Goal: Task Accomplishment & Management: Complete application form

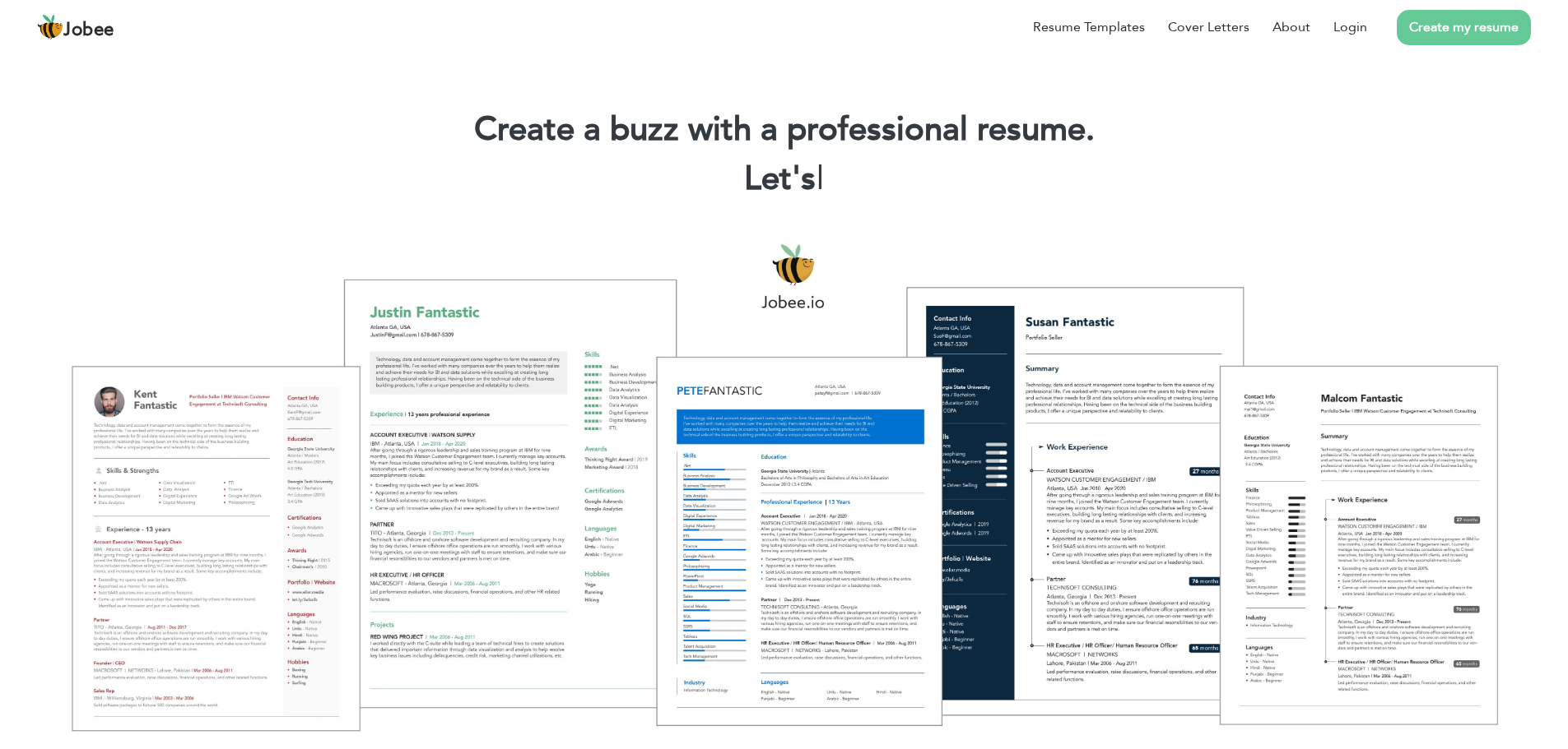
click at [1368, 19] on li "Create my resume" at bounding box center [1448, 27] width 164 height 43
click at [1358, 24] on link "Login" at bounding box center [1351, 27] width 34 height 20
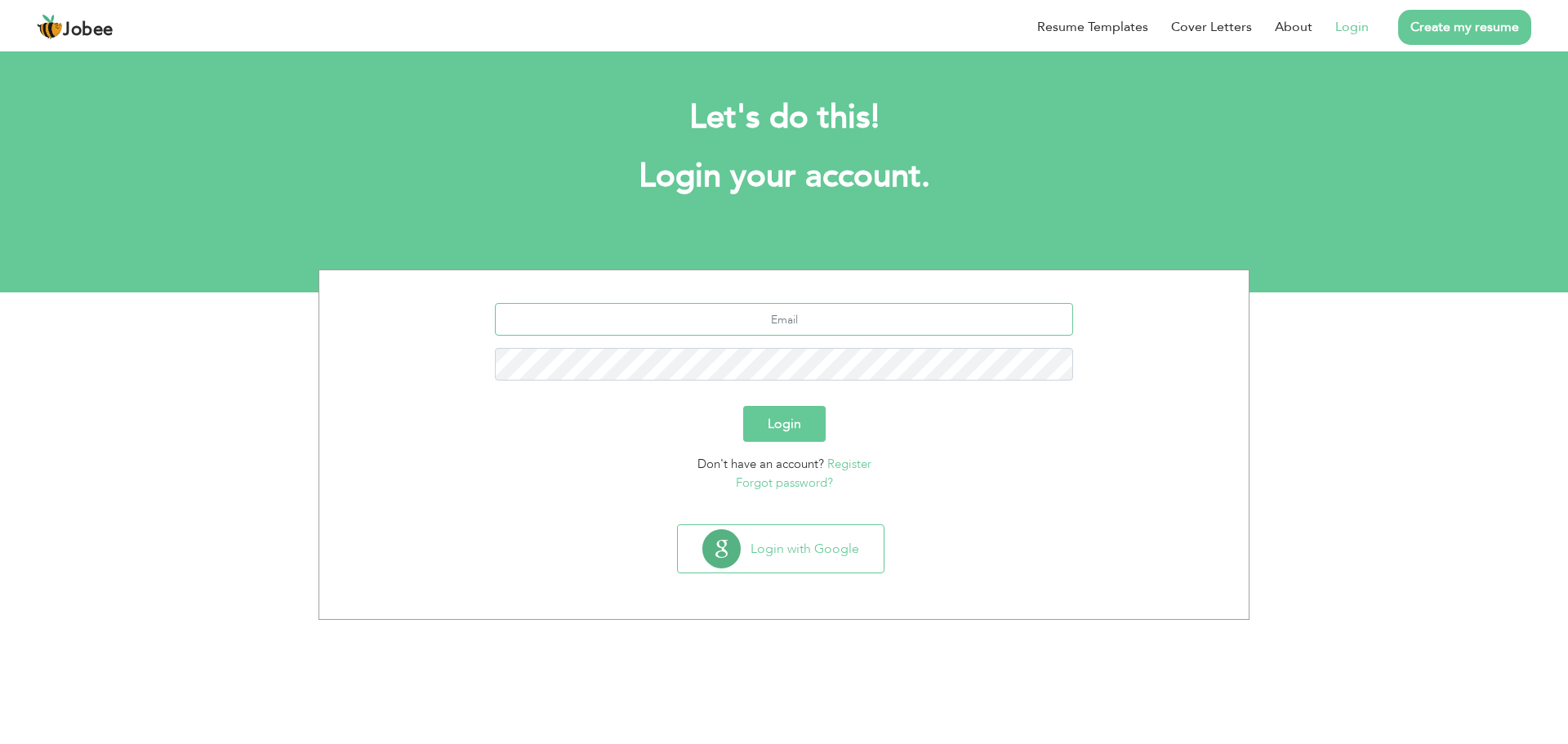
click at [794, 310] on input "text" at bounding box center [784, 319] width 579 height 33
type input "mubashirmughal039@gmail.com"
click at [743, 406] on button "Login" at bounding box center [784, 424] width 82 height 36
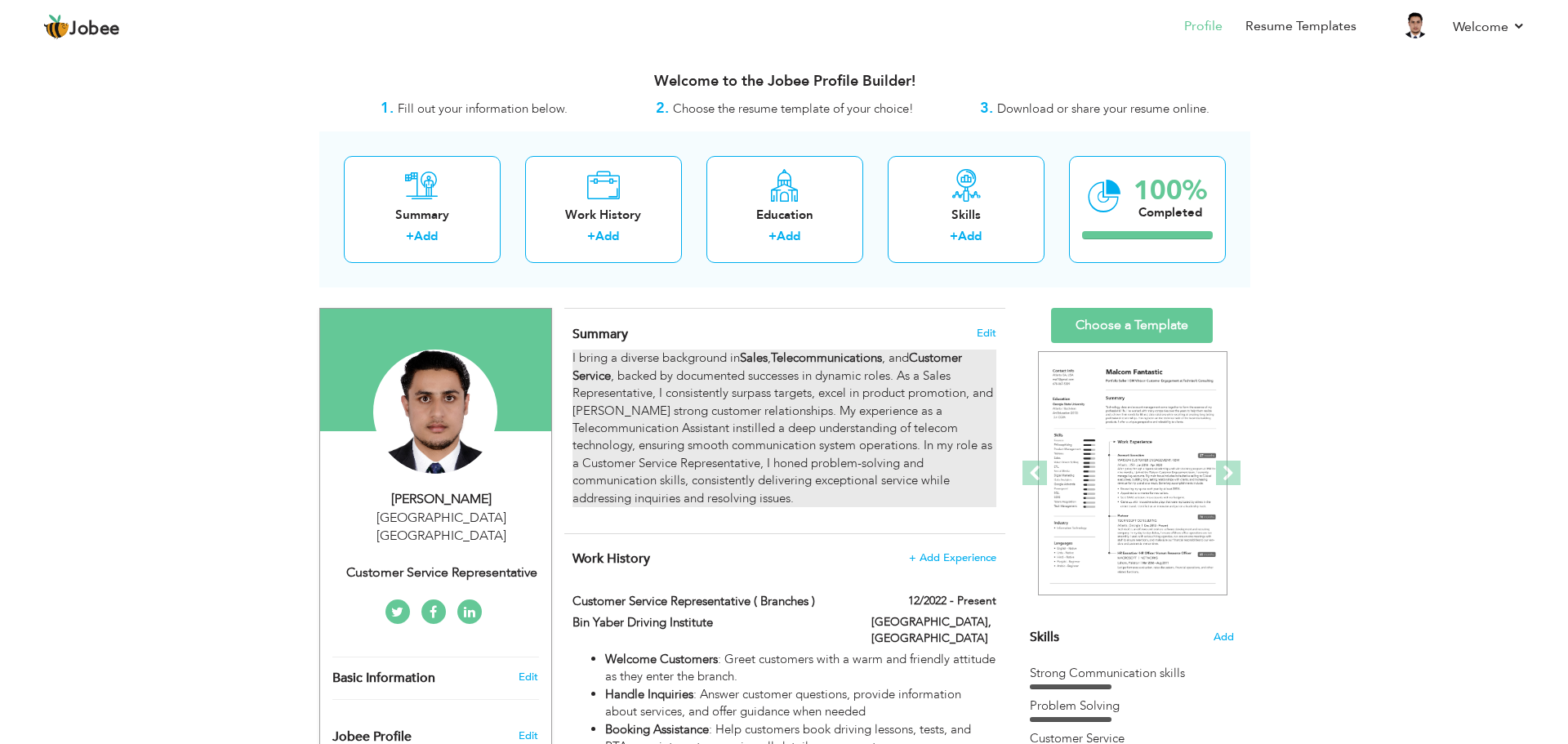
scroll to position [245, 0]
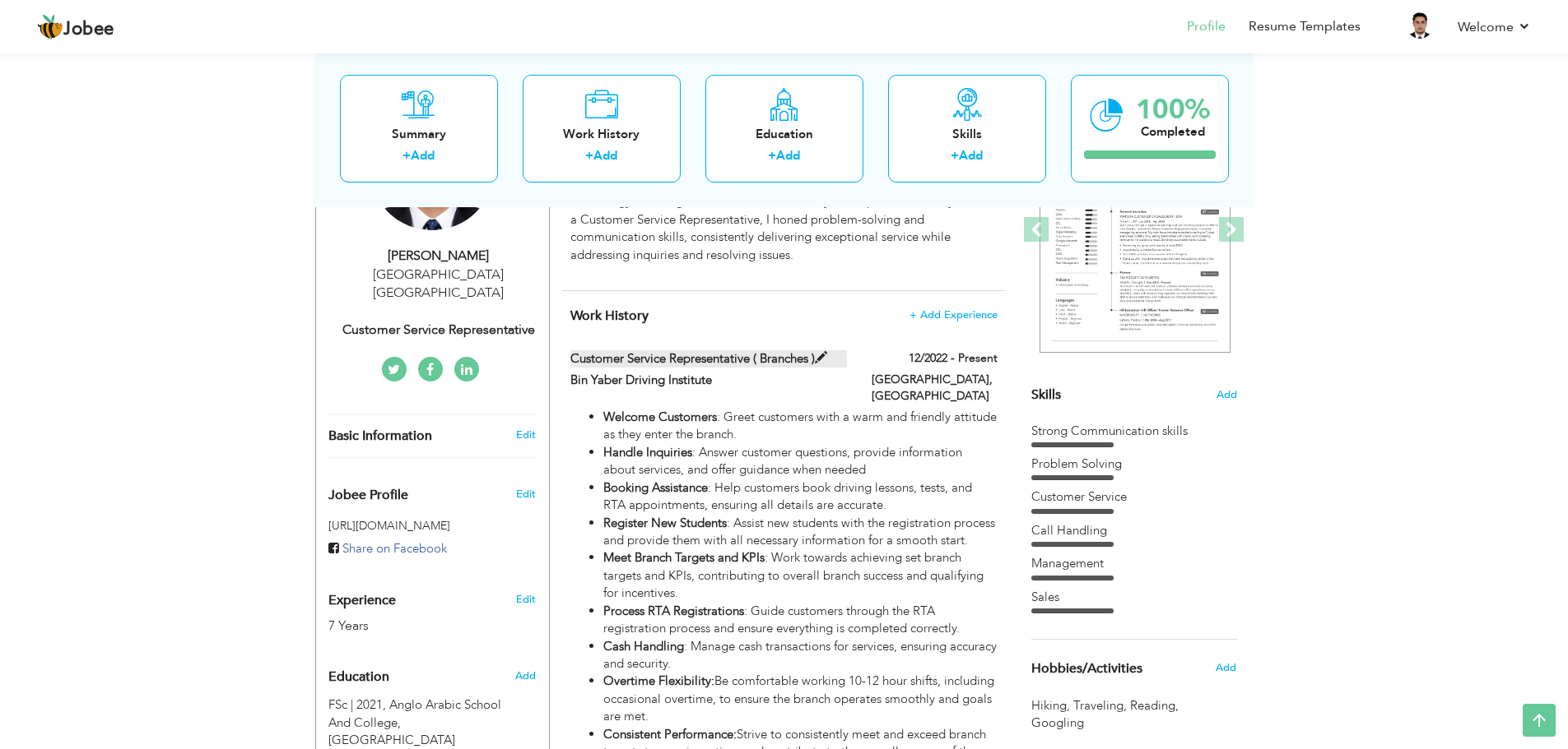
click at [820, 357] on span at bounding box center [821, 358] width 13 height 13
type input "Customer Service Representative ( Branches )"
type input "Bin Yaber Driving Institute"
type input "12/2022"
type input "[GEOGRAPHIC_DATA]"
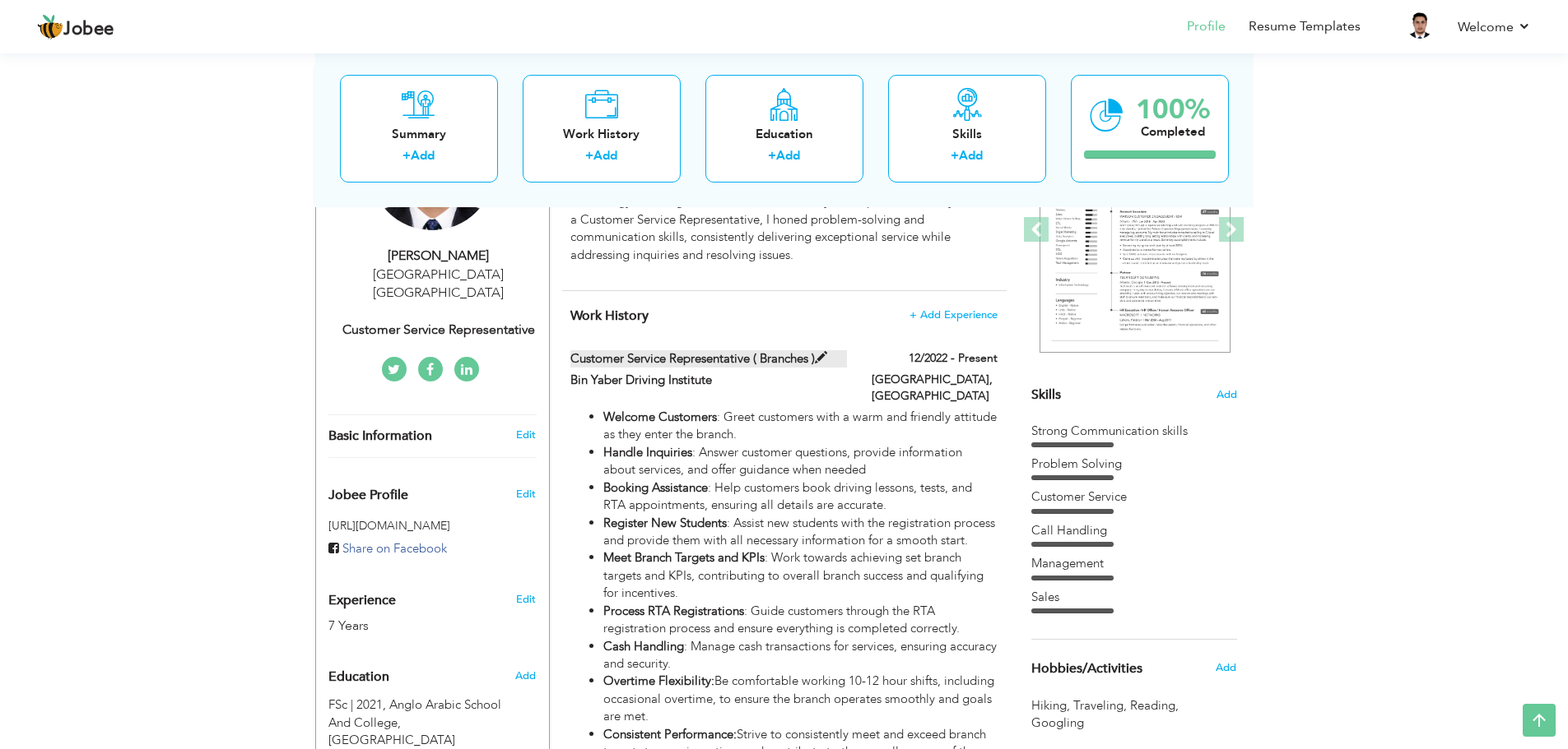
type input "[GEOGRAPHIC_DATA]"
checkbox input "true"
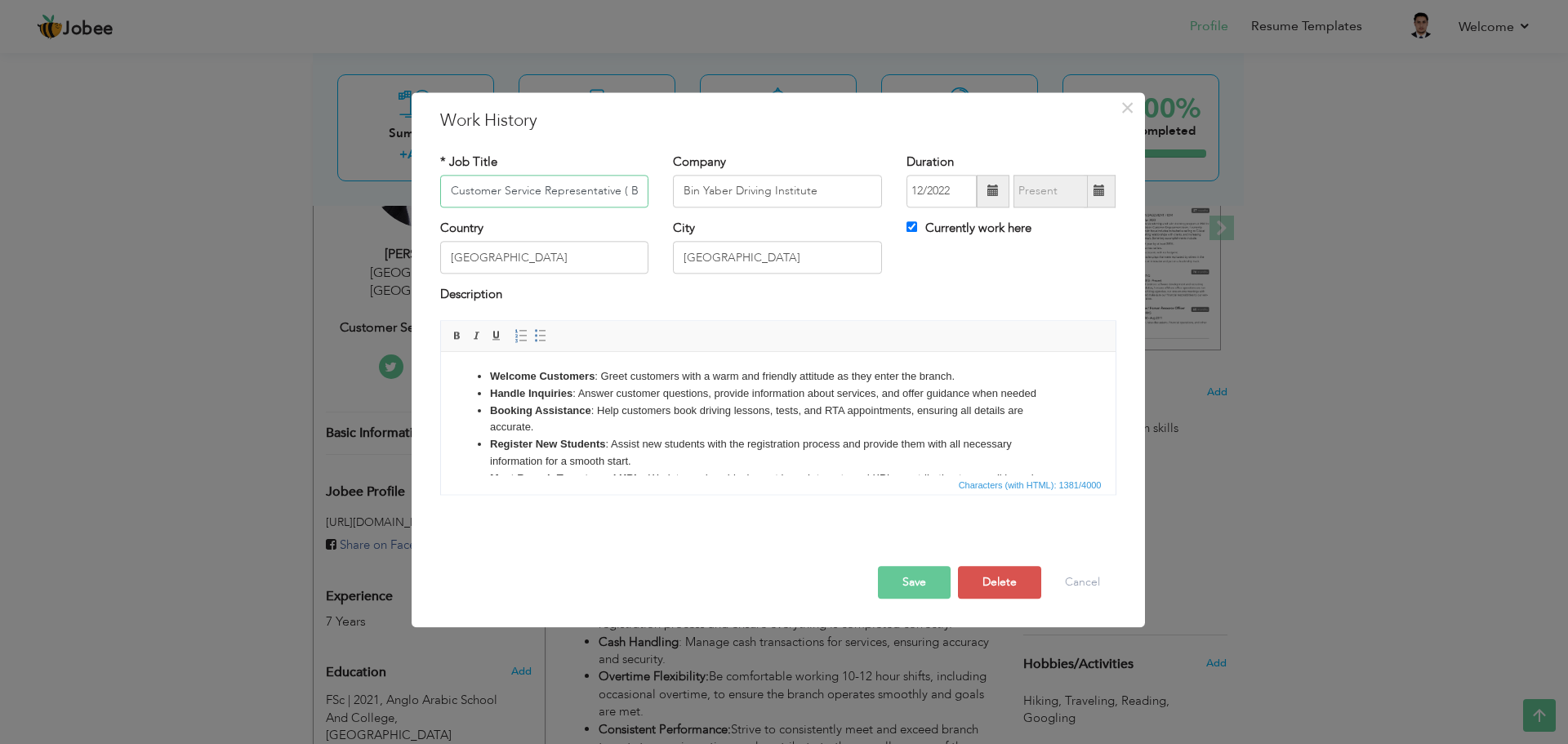
scroll to position [0, 41]
click at [562, 188] on input "Customer Service Representative ( Branches )" at bounding box center [545, 191] width 209 height 33
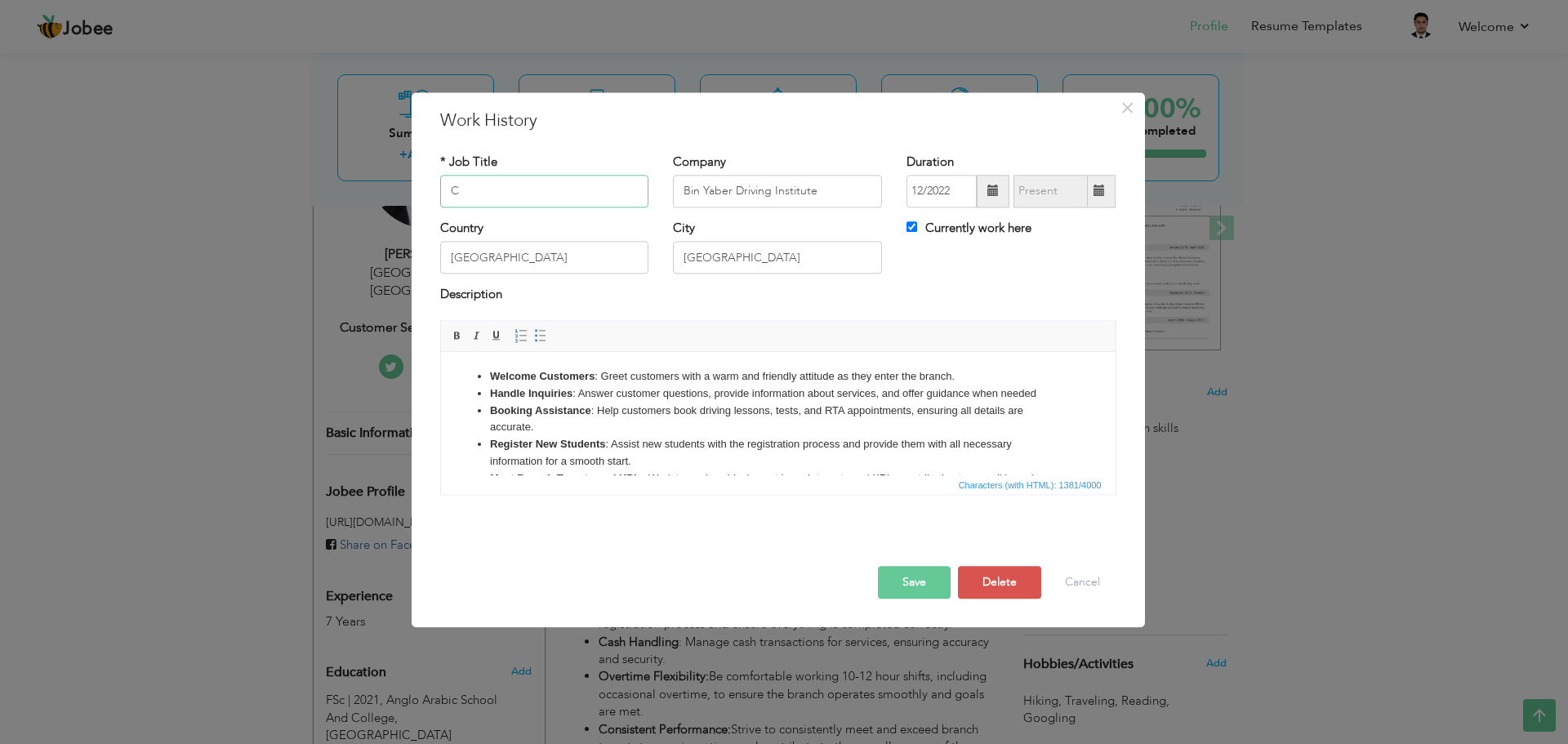
scroll to position [0, 0]
click at [524, 197] on input "Customer Exellence & Sales Officer" at bounding box center [545, 191] width 209 height 33
drag, startPoint x: 661, startPoint y: 429, endPoint x: 472, endPoint y: 290, distance: 234.6
click at [472, 352] on html "Welcome Customers : Greet customers with a warm and friendly attitude as they e…" at bounding box center [778, 509] width 674 height 315
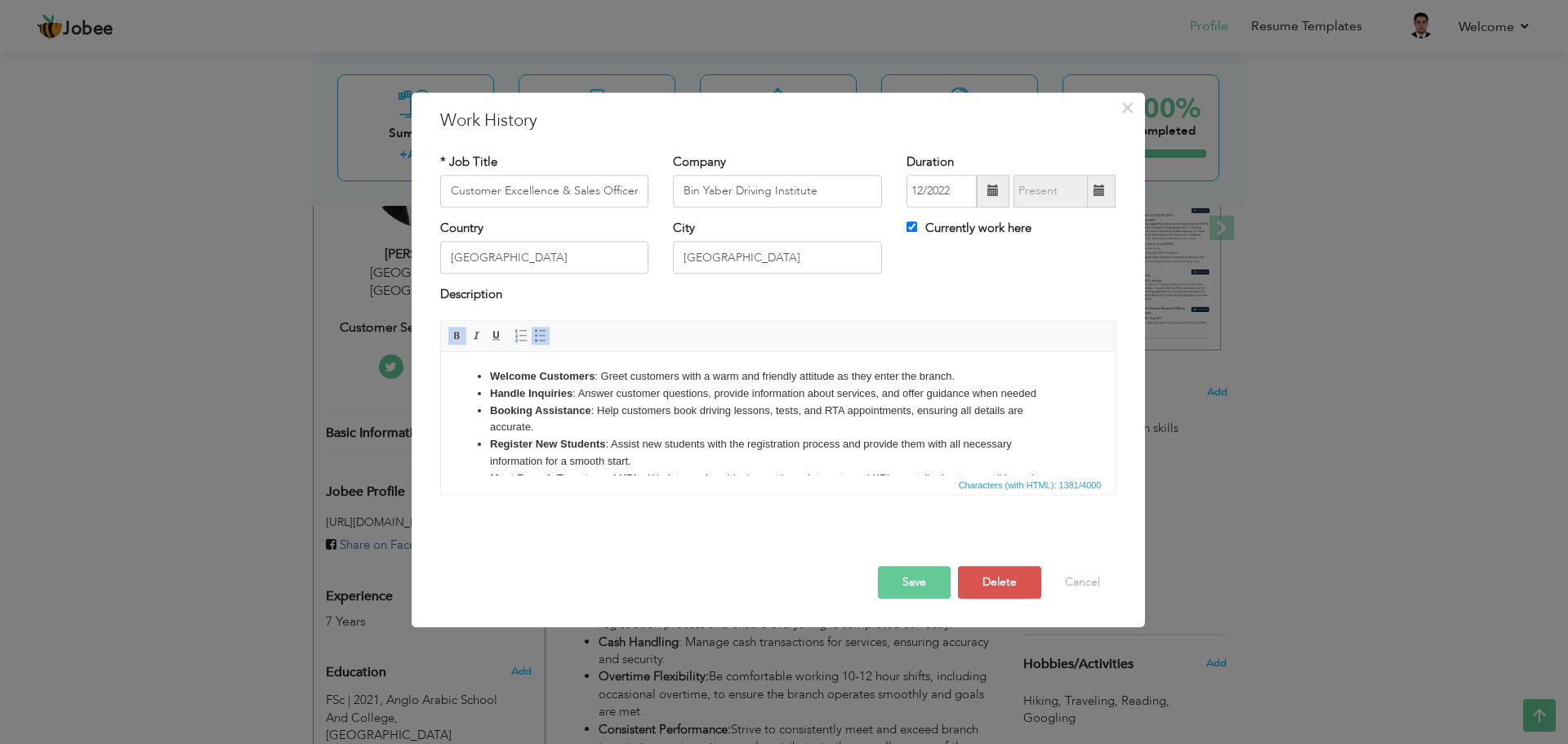
copy ul "Welcome Customers : Greet customers with a warm and friendly attitude as they e…"
click at [613, 404] on li "Booking Assistance : Help customers book driving lessons, tests, and RTA appoin…" at bounding box center [778, 419] width 577 height 34
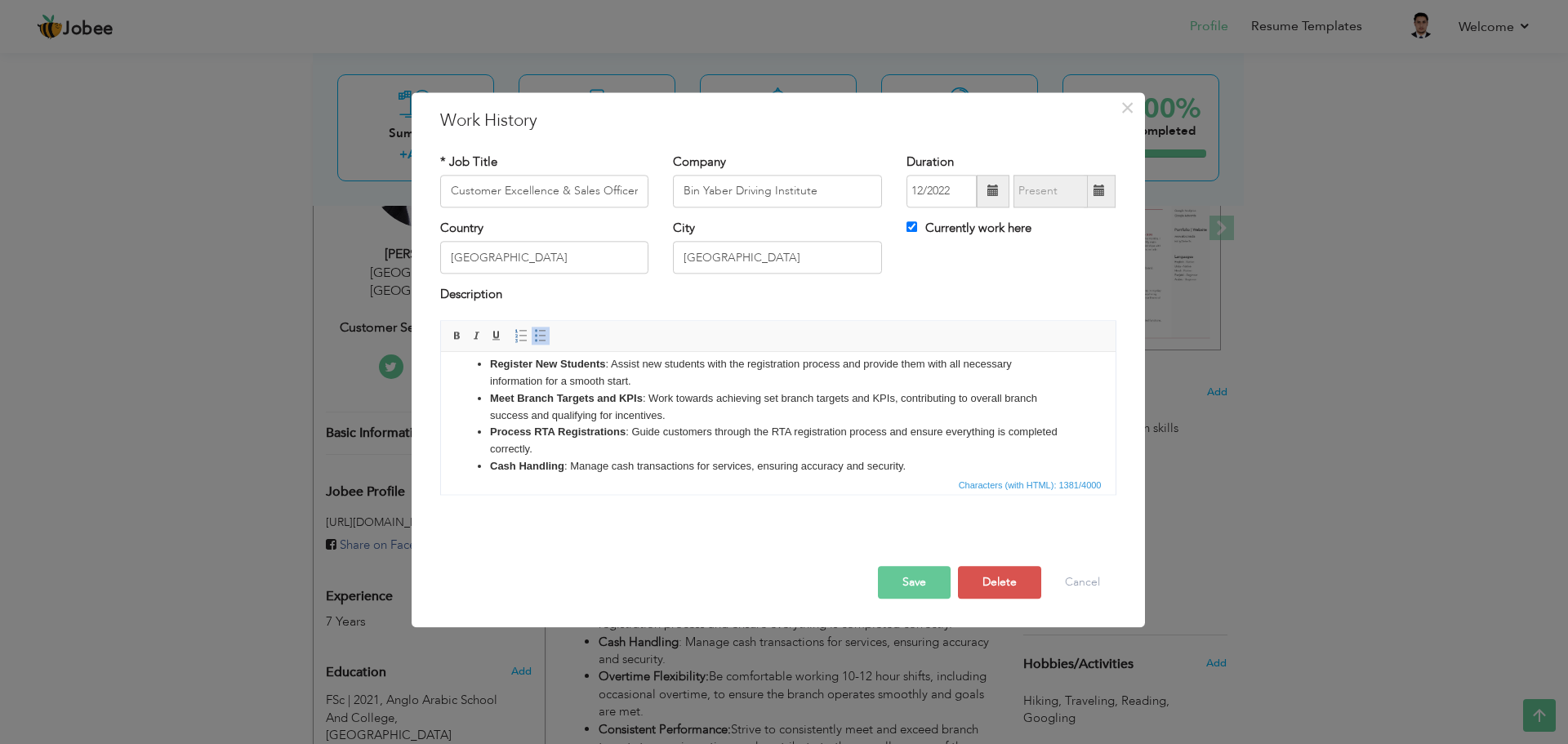
scroll to position [193, 0]
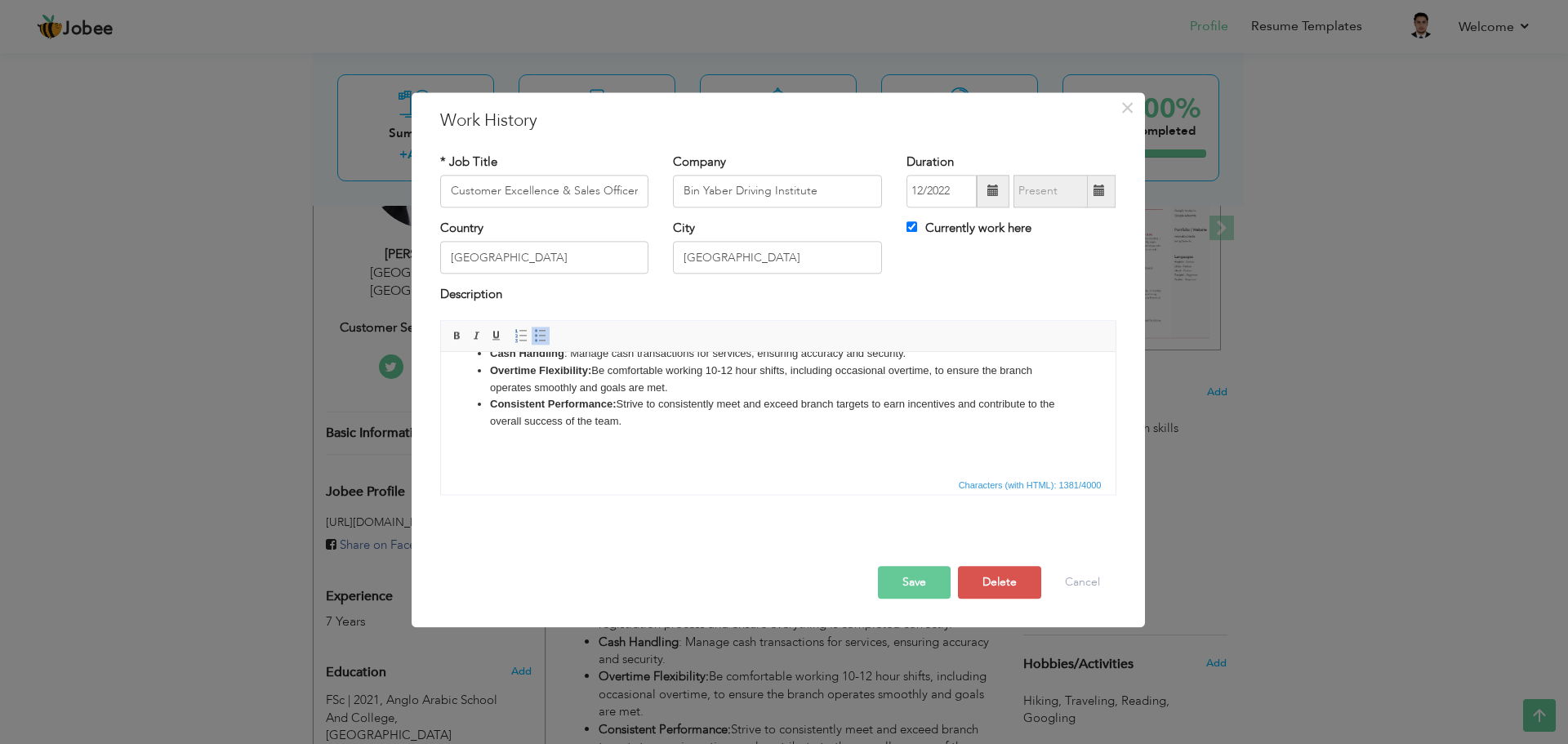
click at [688, 422] on li "Consistent Performance: Strive to consistently meet and exceed branch targets t…" at bounding box center [778, 413] width 577 height 34
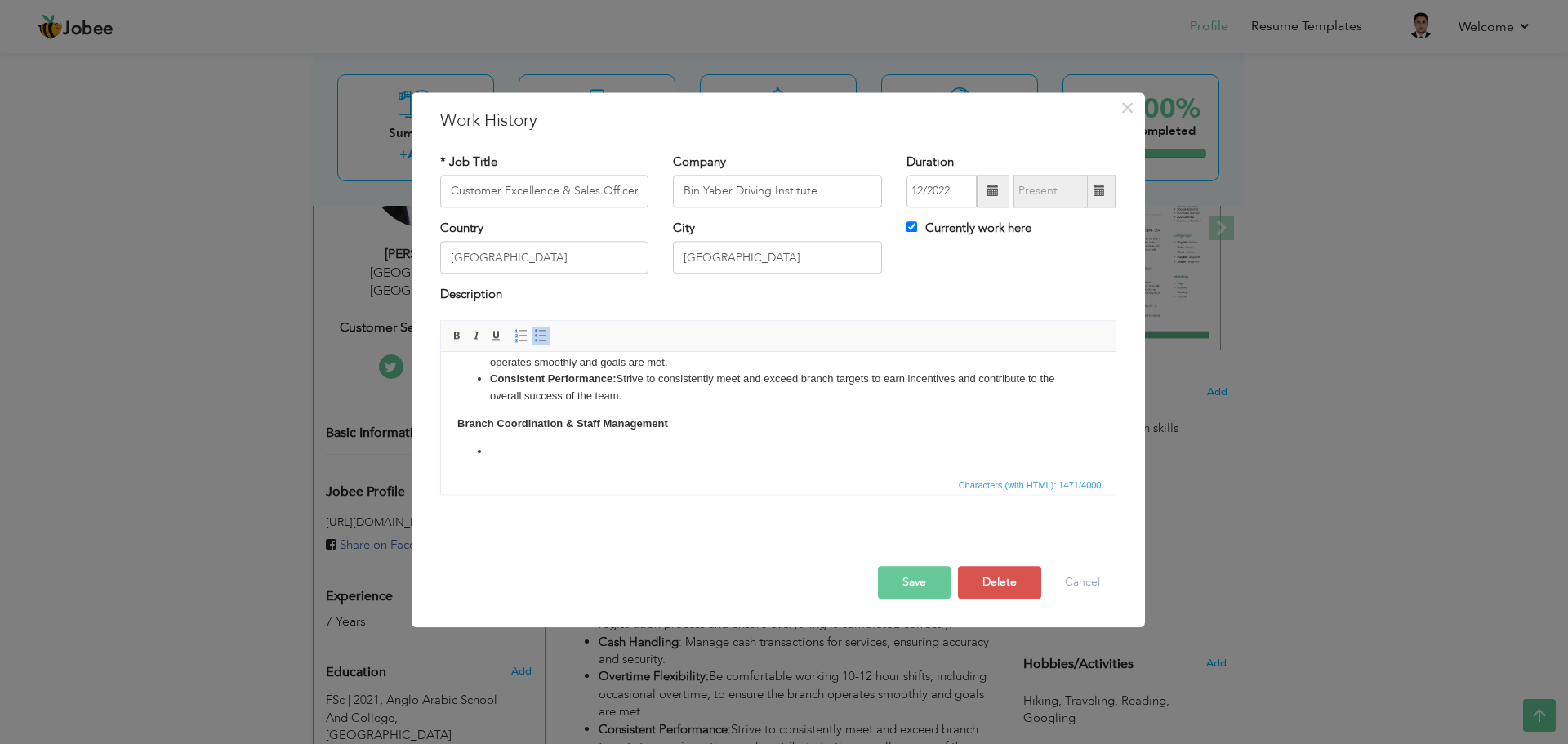
click at [219, 368] on div "× Work History * Job Title Customer Excellence & Sales Officer Company Bin Yabe…" at bounding box center [784, 372] width 1568 height 744
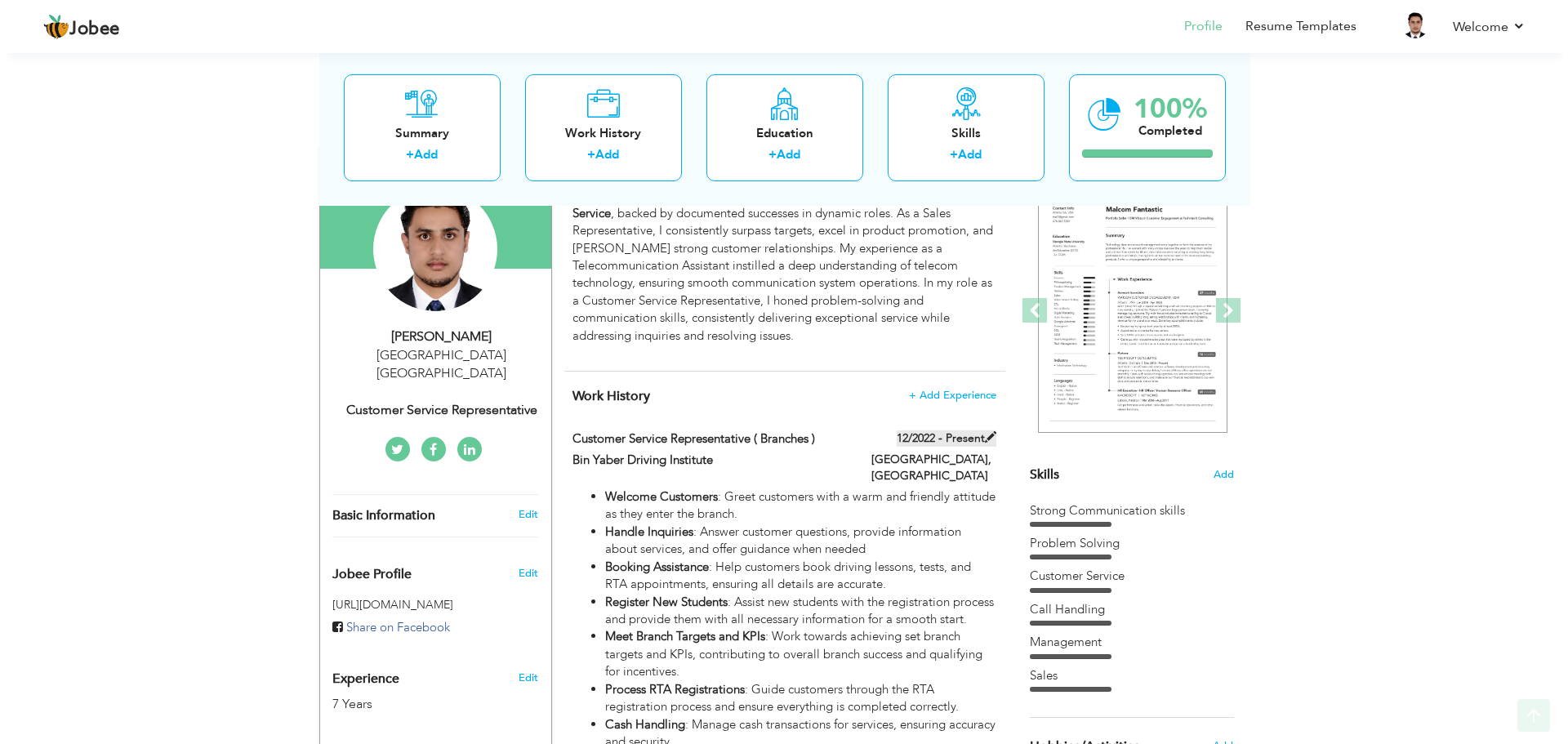
scroll to position [163, 0]
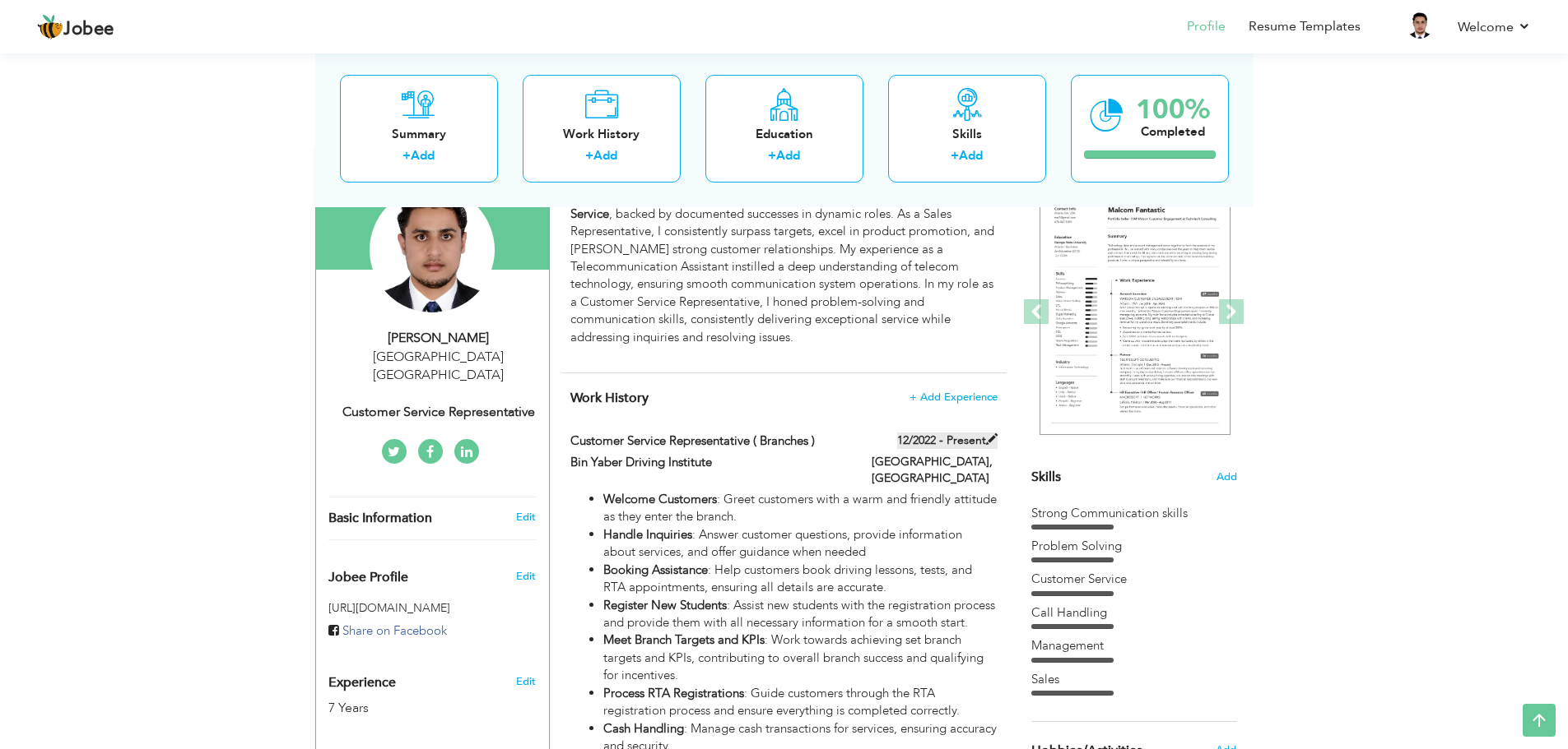
click at [957, 445] on label "12/2022 - Present" at bounding box center [947, 441] width 101 height 16
type input "Customer Service Representative ( Branches )"
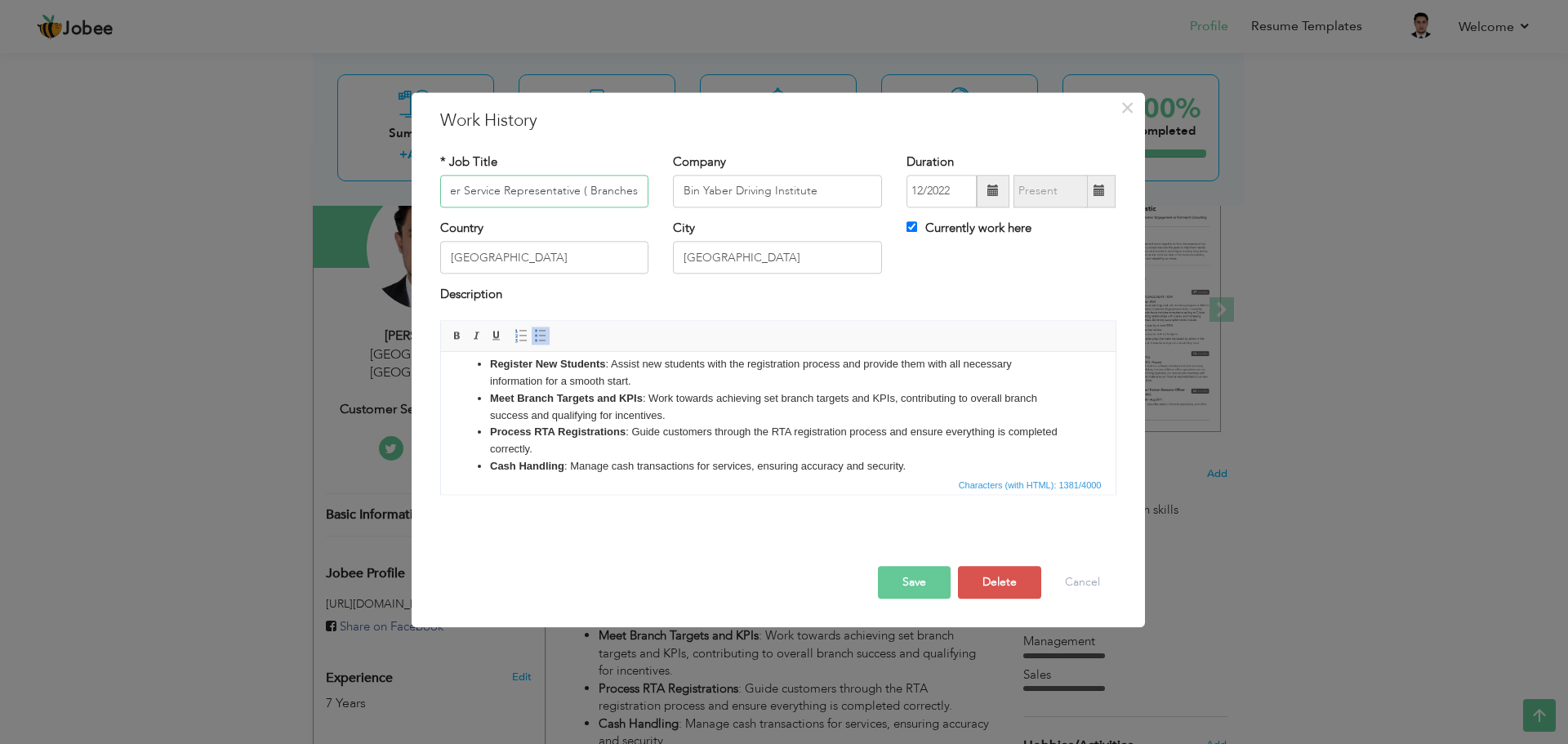
scroll to position [193, 0]
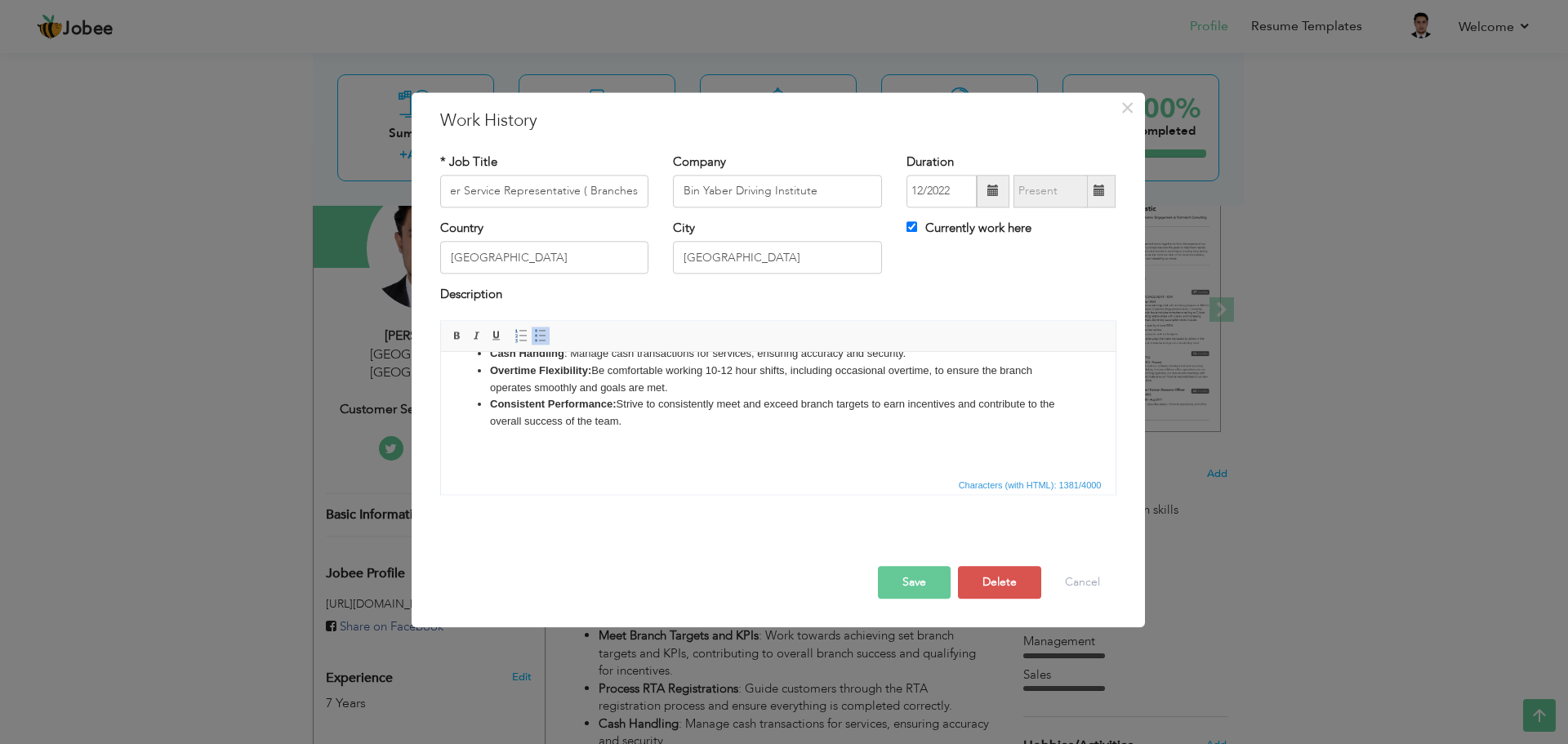
click at [722, 432] on body "Welcome Customers : Greet customers with a warm and friendly attitude as they e…" at bounding box center [778, 317] width 642 height 283
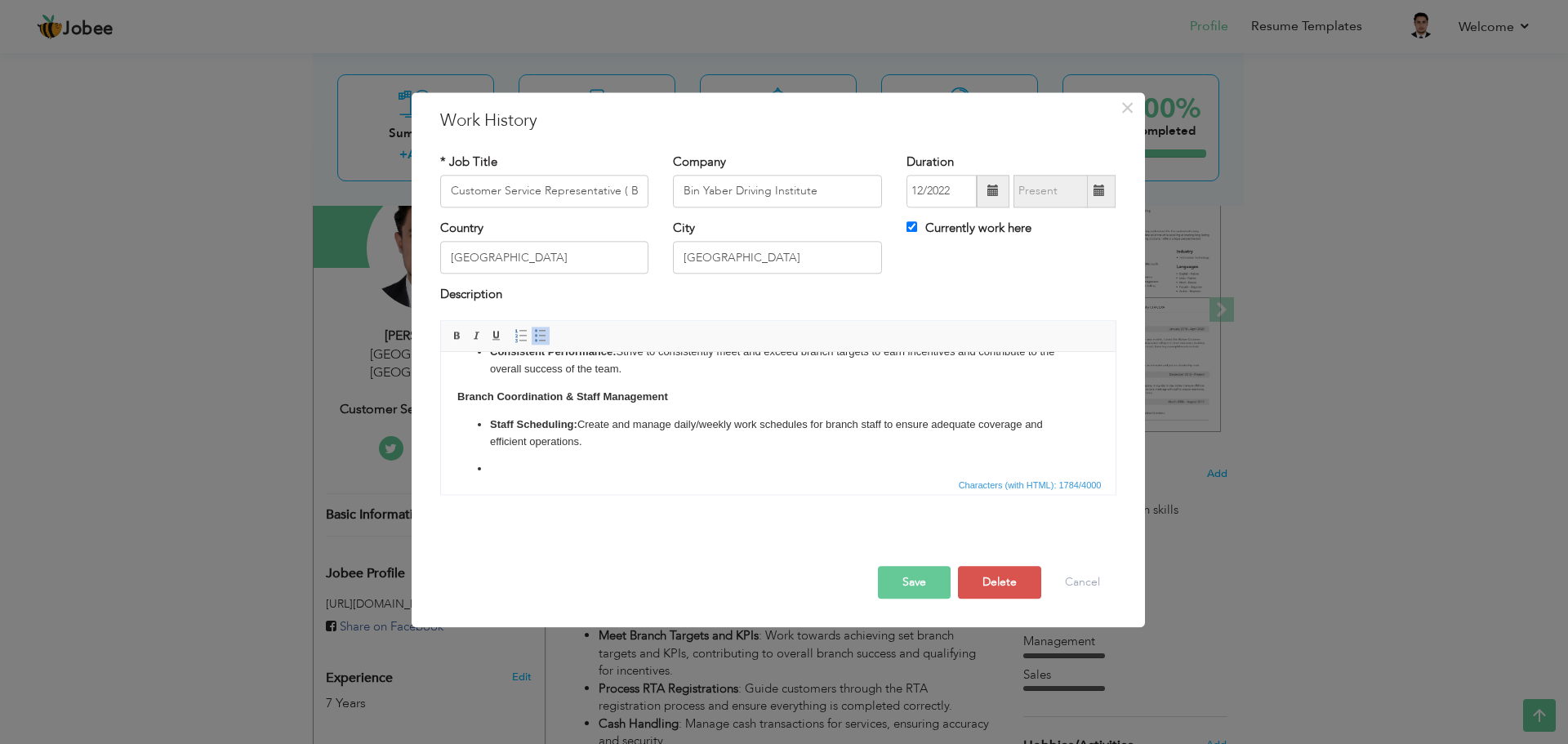
scroll to position [262, 0]
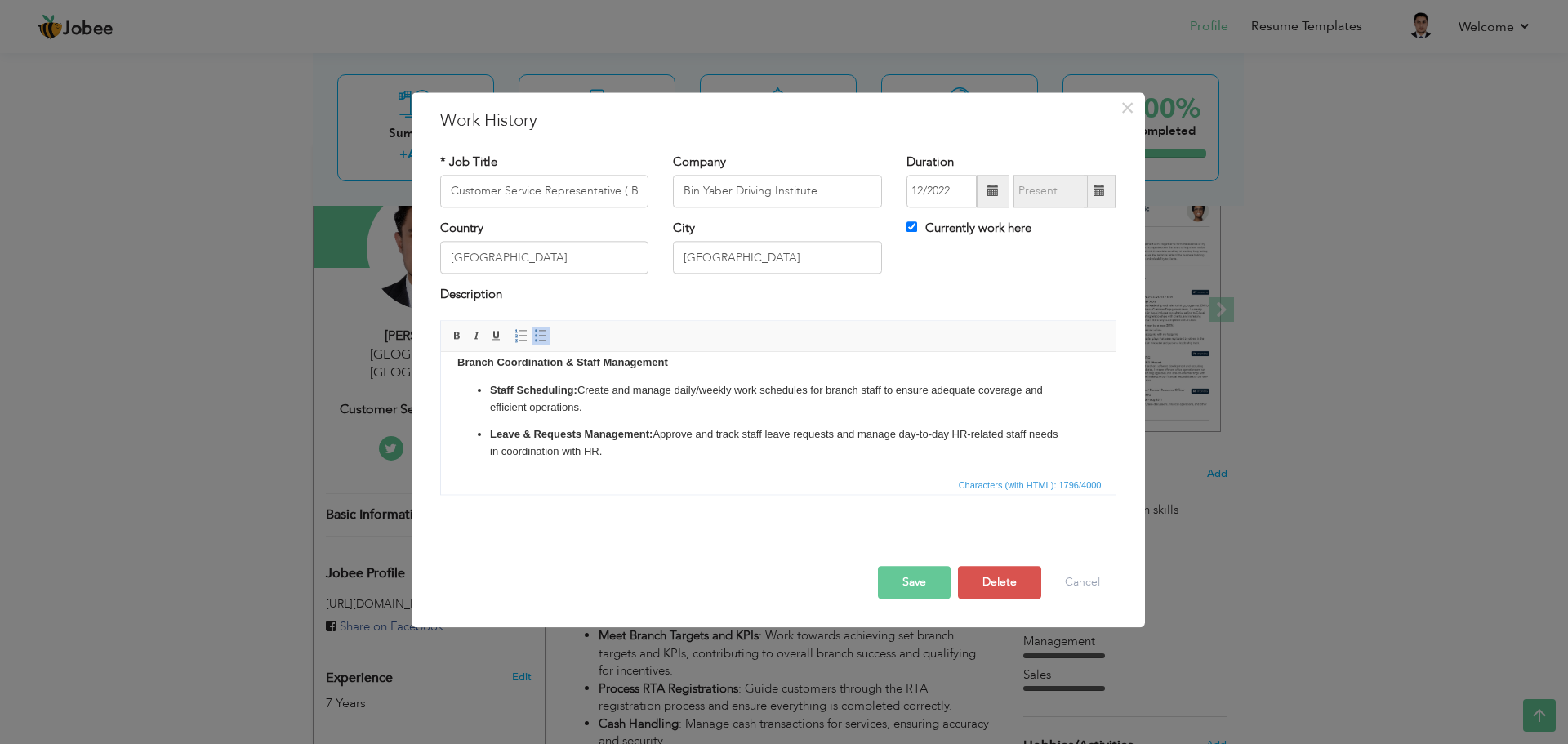
paste body
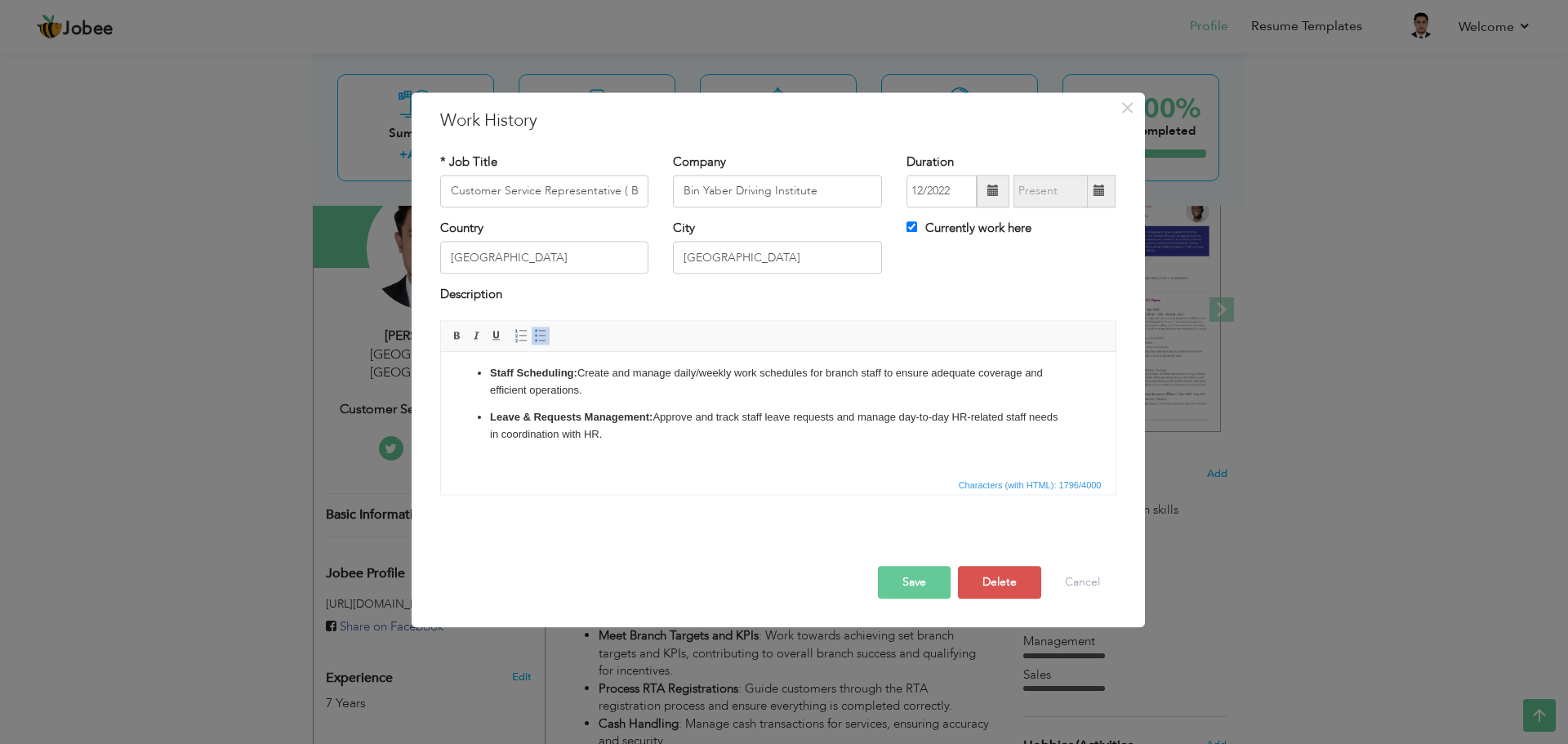
click at [1056, 403] on ul "Staff Scheduling: Create and manage daily/weekly work schedules for branch staf…" at bounding box center [778, 412] width 642 height 95
click at [820, 434] on p "Leave & Requests Management: Approve and track staff leave requests and manage …" at bounding box center [778, 434] width 577 height 51
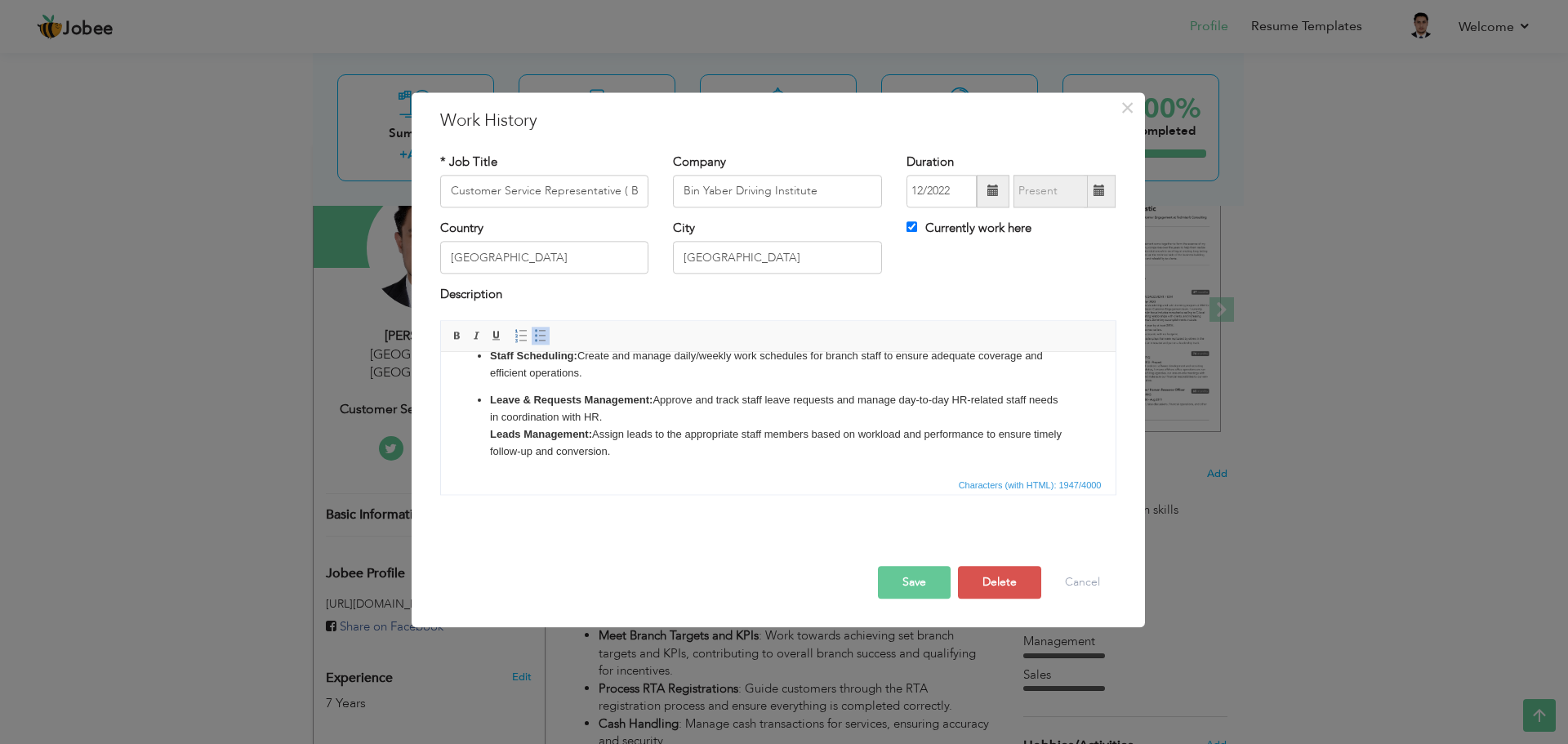
drag, startPoint x: 683, startPoint y: 457, endPoint x: 625, endPoint y: 447, distance: 58.9
click at [625, 447] on p "Leave & Requests Management: Approve and track staff leave requests and manage …" at bounding box center [778, 426] width 577 height 68
click at [644, 440] on p "Leave & Requests Management: Approve and track staff leave requests and manage …" at bounding box center [778, 426] width 577 height 68
drag, startPoint x: 642, startPoint y: 444, endPoint x: 466, endPoint y: 432, distance: 176.4
click at [466, 432] on ul "Staff Scheduling: Create and manage daily/weekly work schedules for branch staf…" at bounding box center [778, 404] width 642 height 112
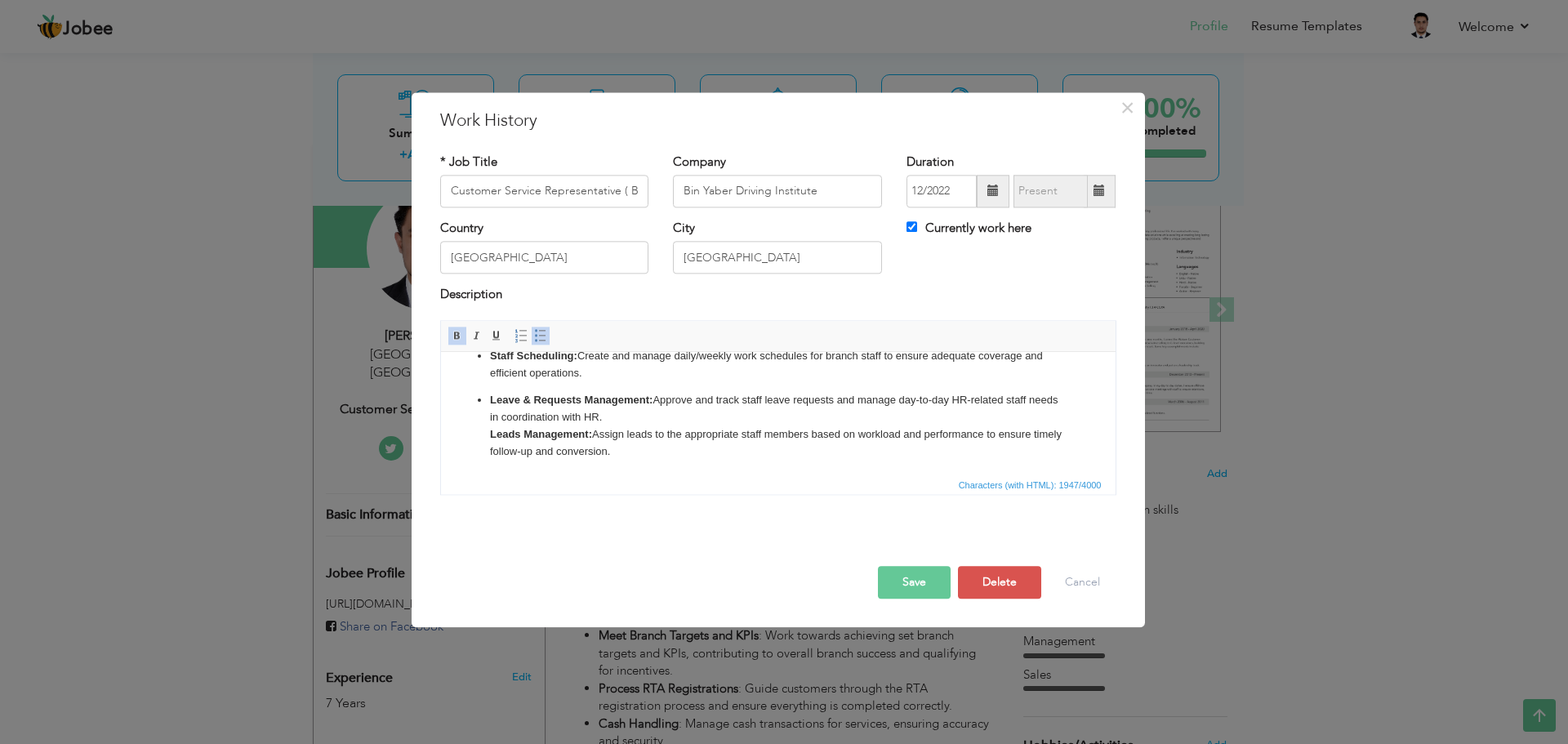
click at [540, 335] on span at bounding box center [541, 335] width 13 height 13
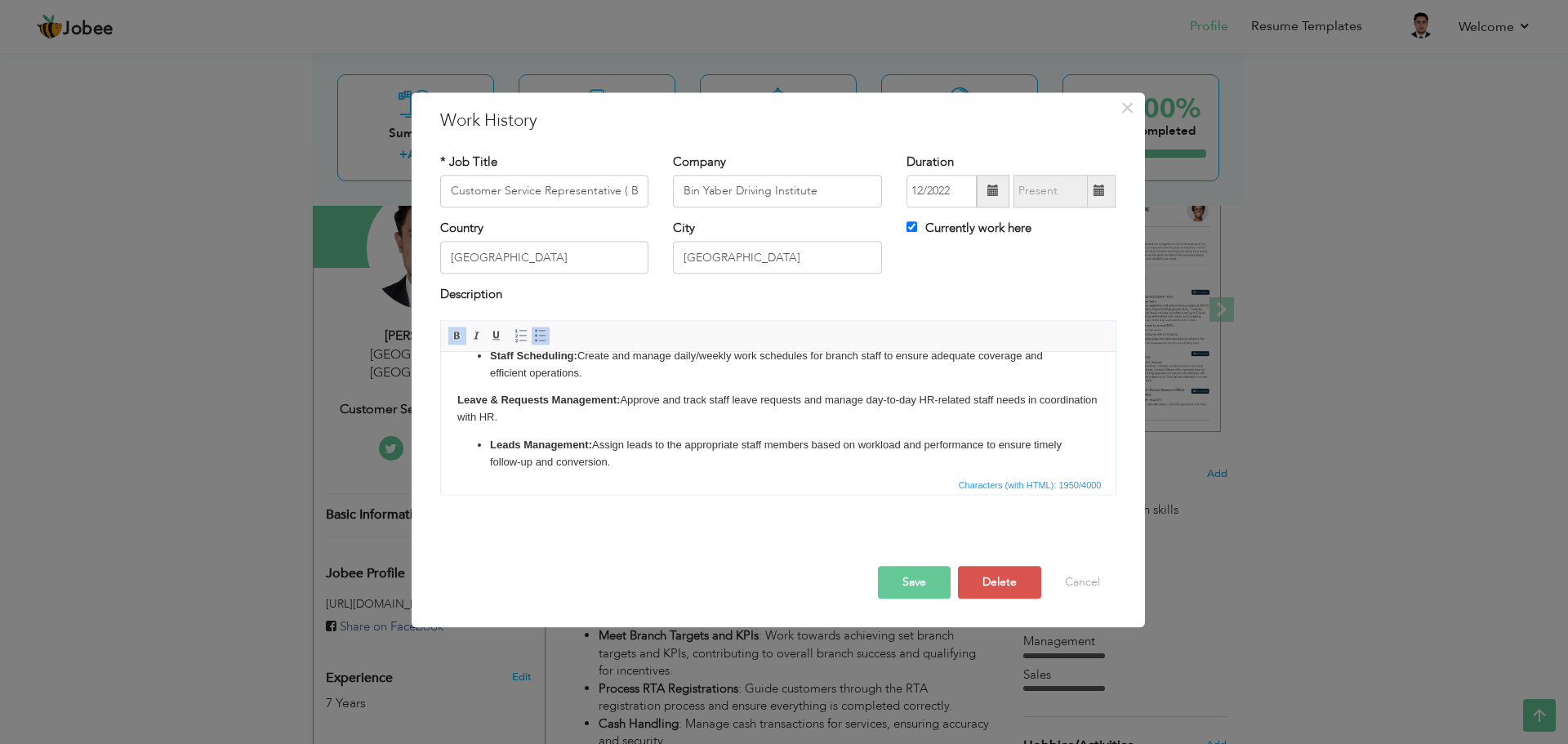
click at [655, 461] on li "Leads Management: Assign leads to the appropriate staff members based on worklo…" at bounding box center [778, 454] width 577 height 34
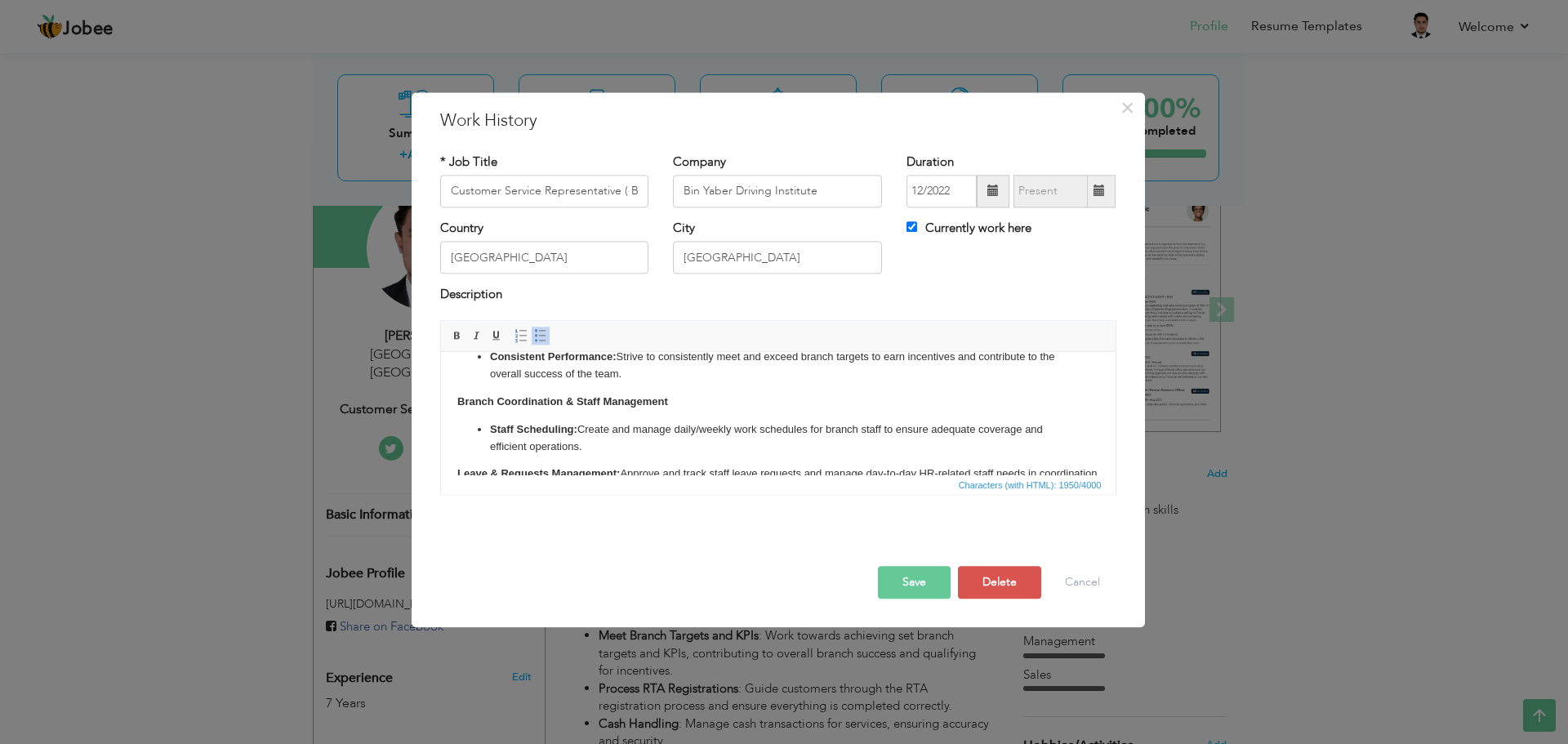
scroll to position [231, 0]
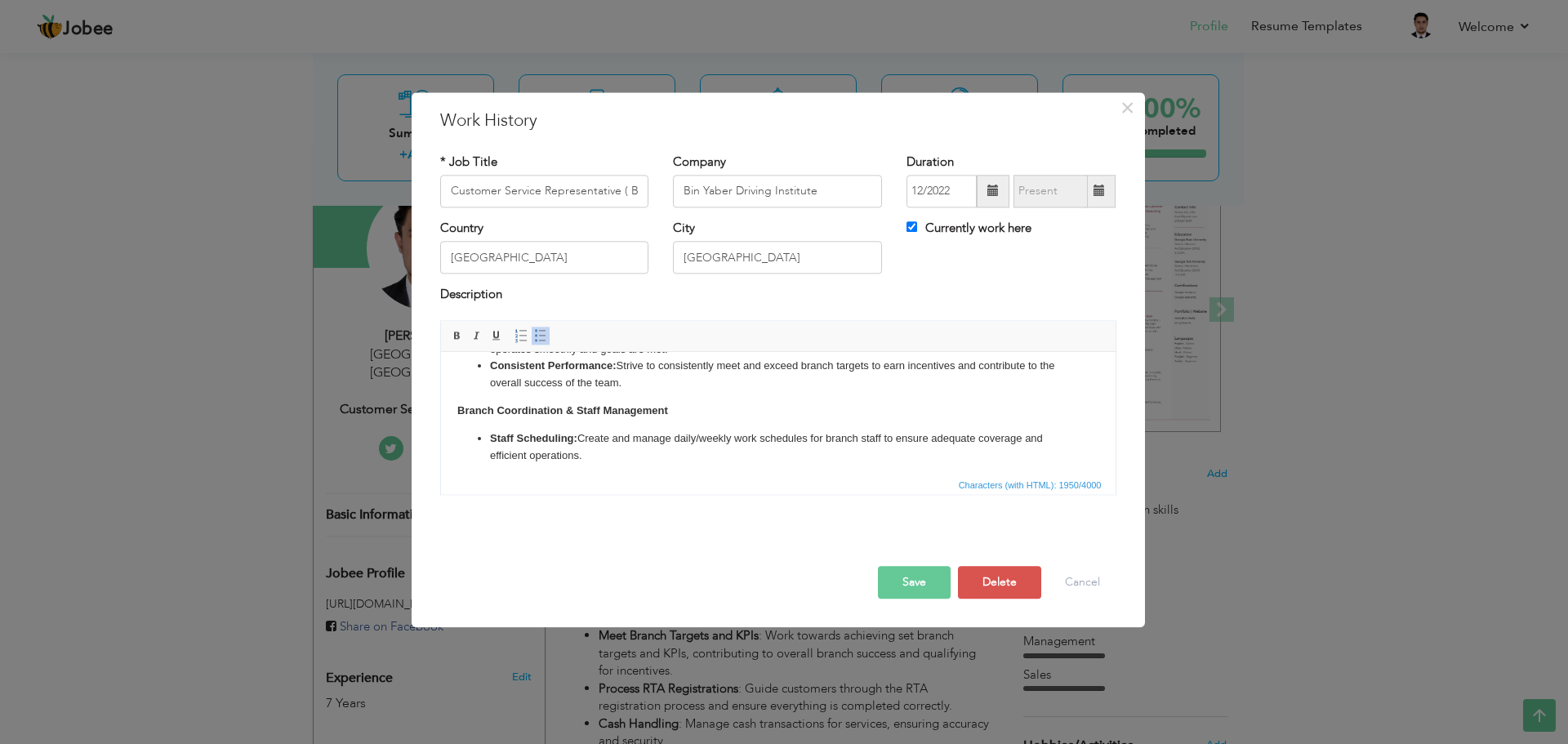
drag, startPoint x: 664, startPoint y: 458, endPoint x: 477, endPoint y: 434, distance: 188.5
click at [477, 434] on body "Welcome Customers : Greet customers with a warm and friendly attitude as they e…" at bounding box center [778, 345] width 642 height 417
click at [540, 335] on span at bounding box center [541, 335] width 13 height 13
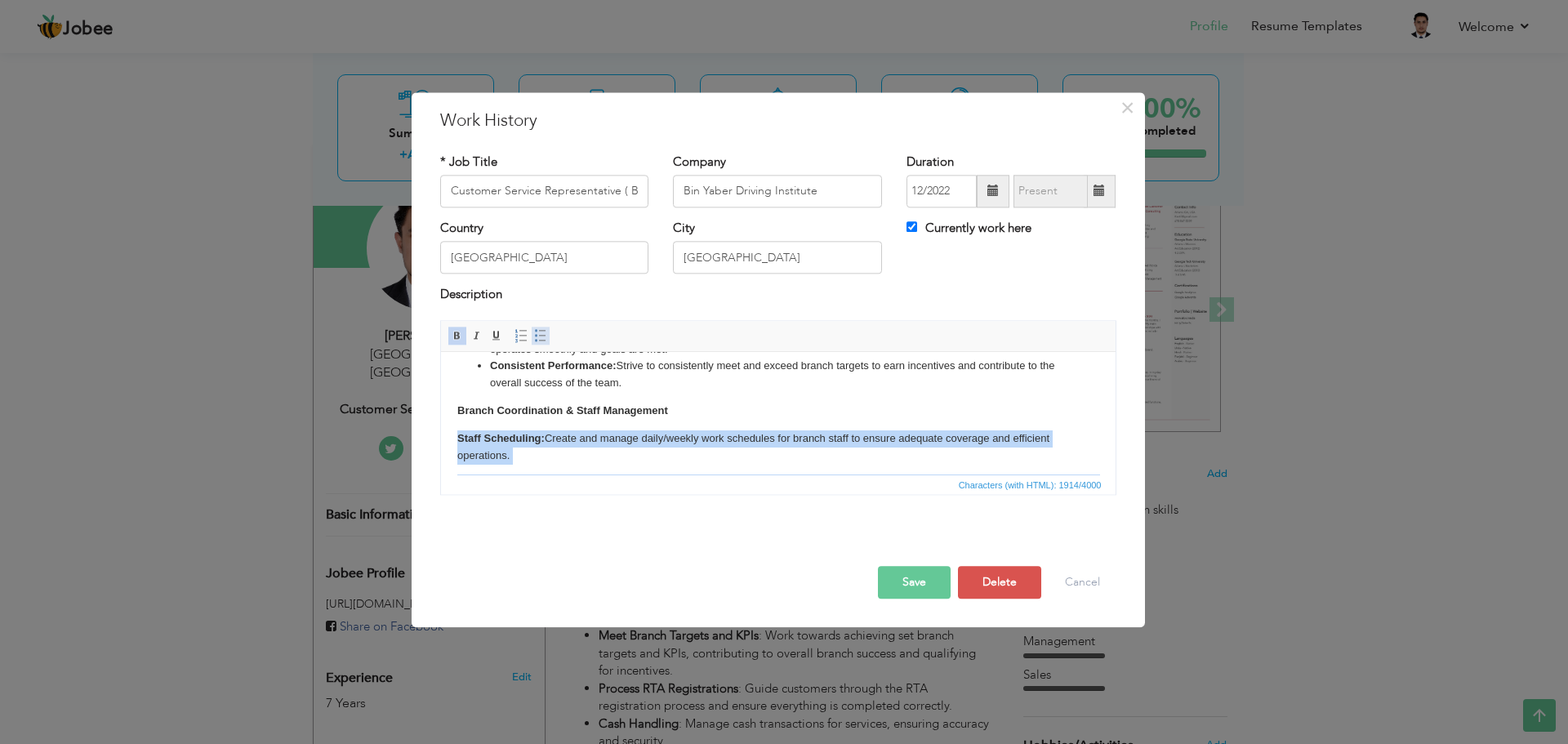
click at [541, 333] on span at bounding box center [541, 335] width 13 height 13
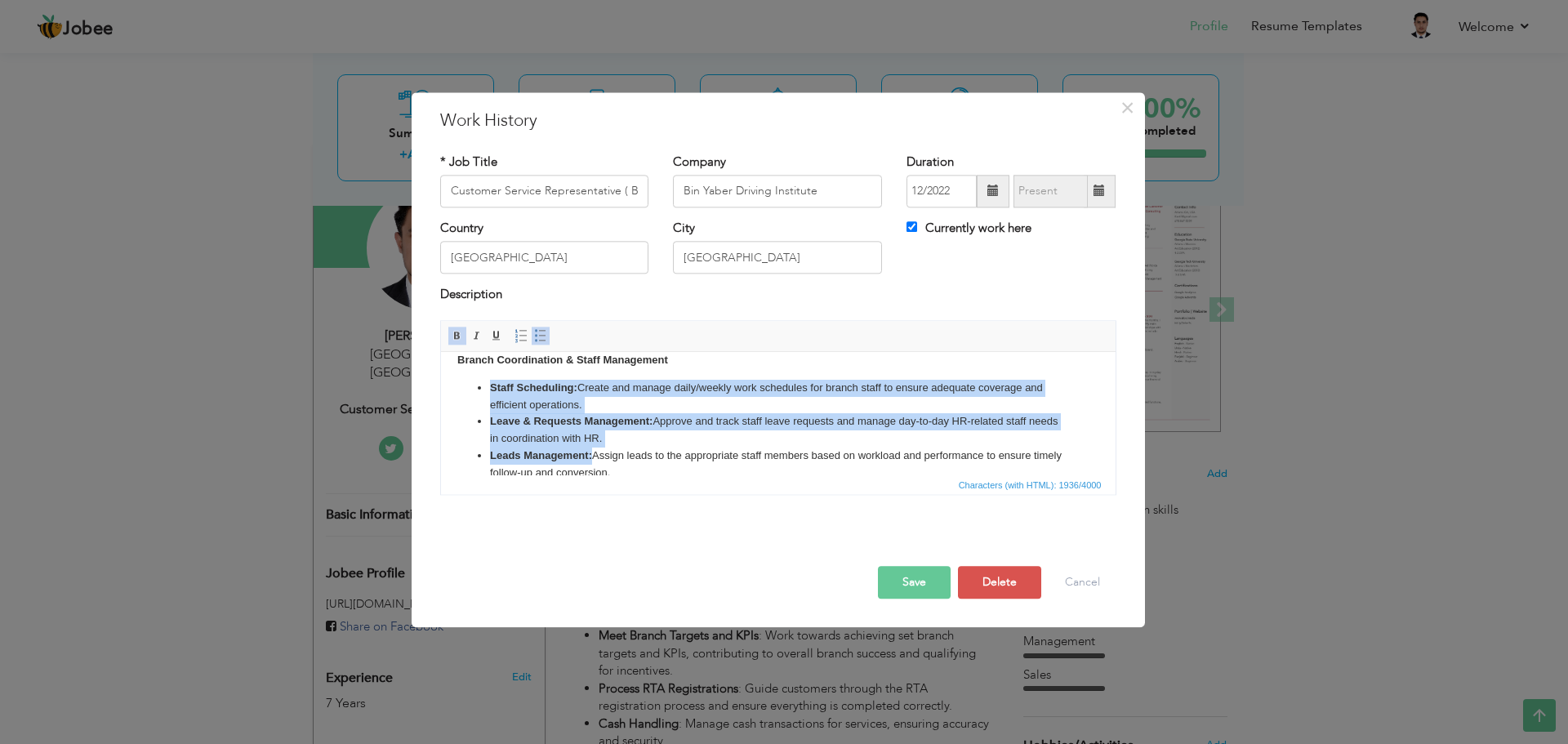
scroll to position [305, 0]
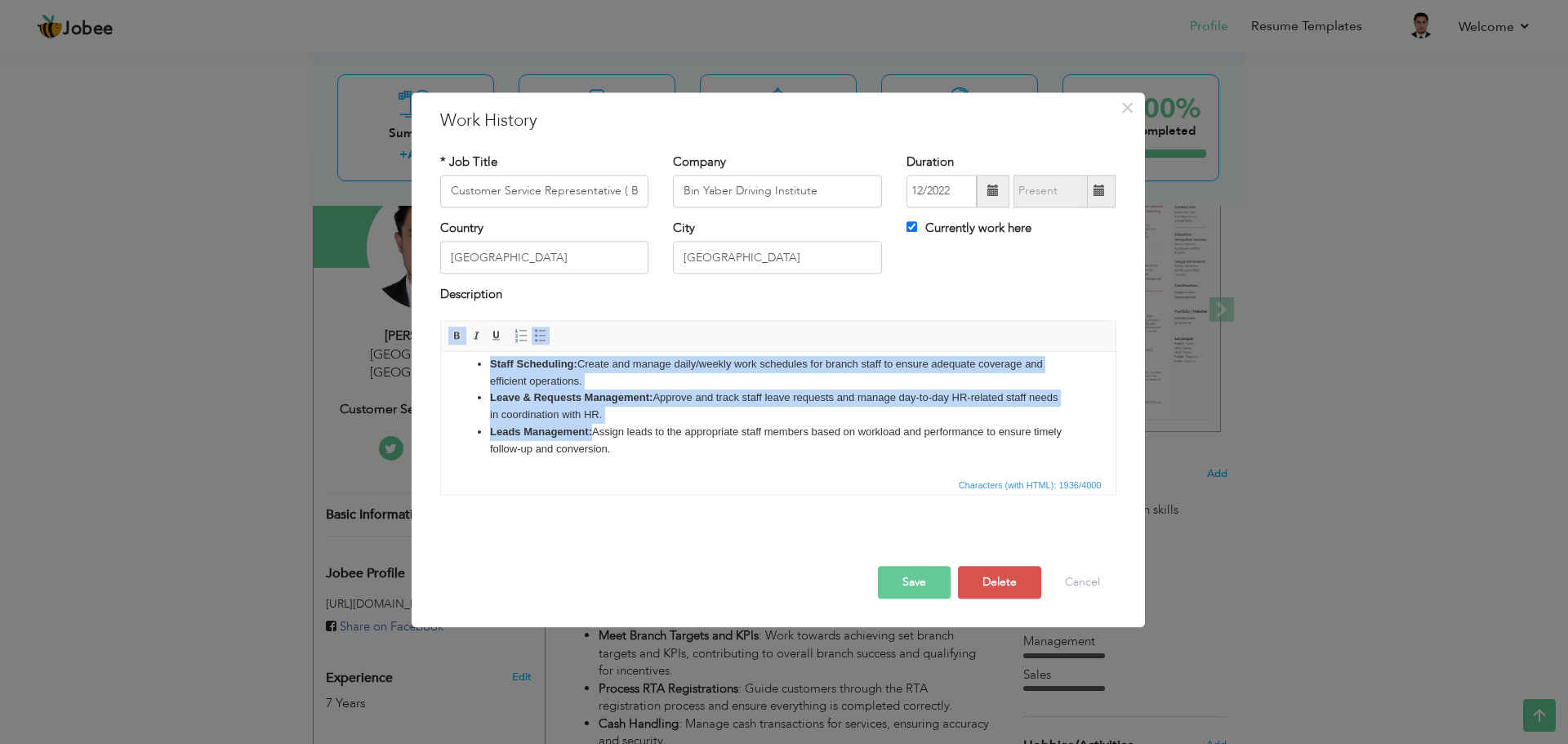
click at [664, 446] on li "Leads Management: Assign leads to the appropriate staff members based on worklo…" at bounding box center [778, 441] width 577 height 34
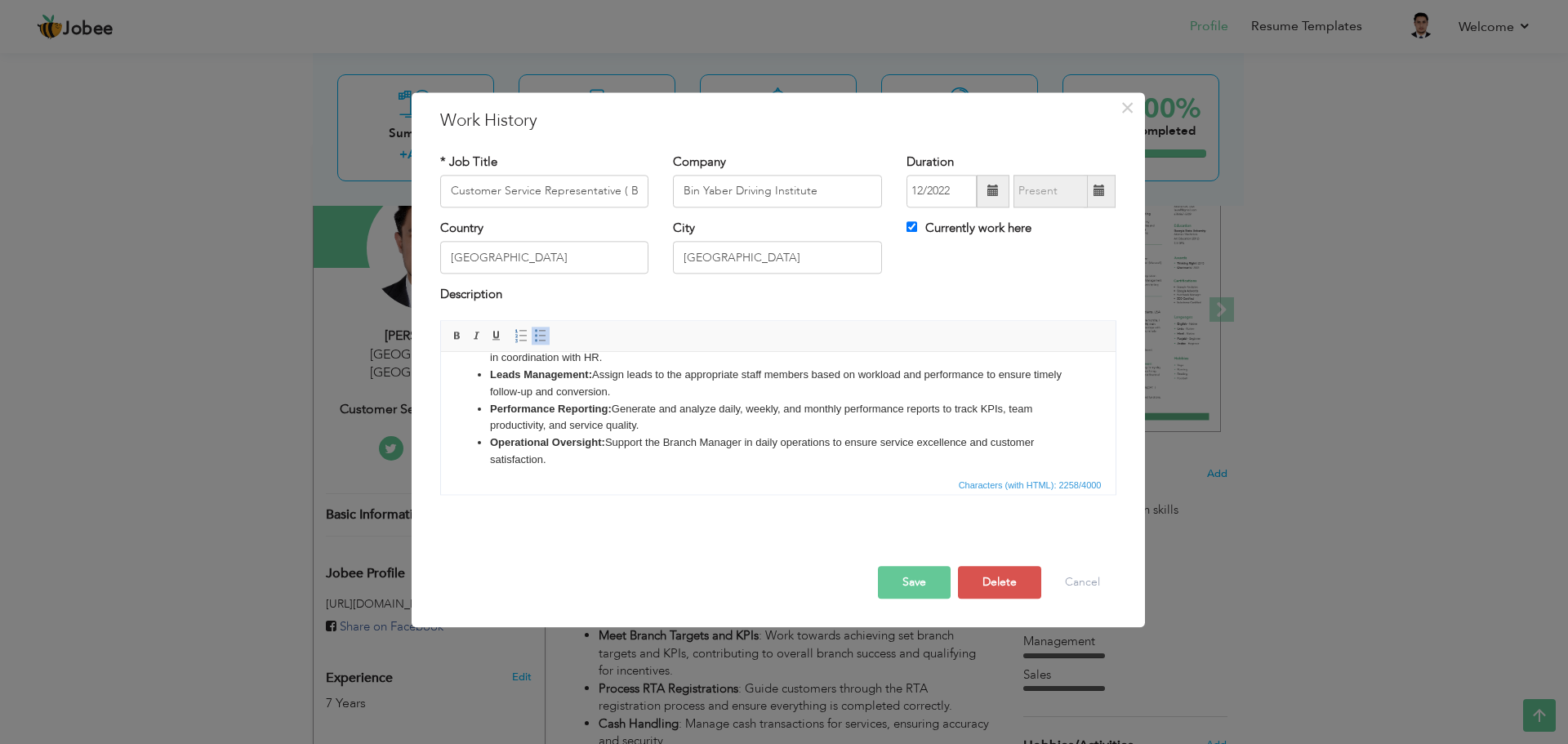
scroll to position [374, 0]
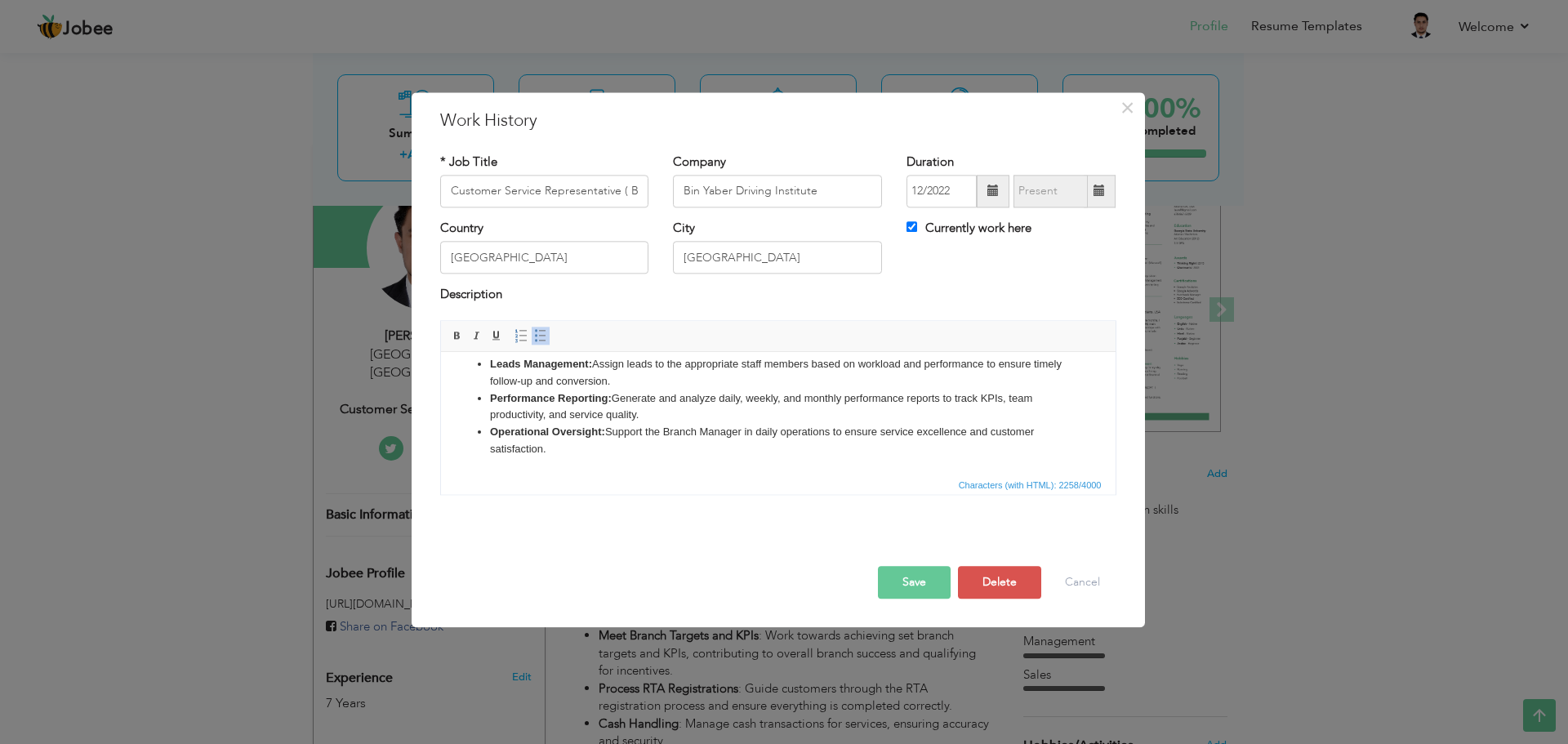
click at [908, 581] on button "Save" at bounding box center [914, 583] width 73 height 33
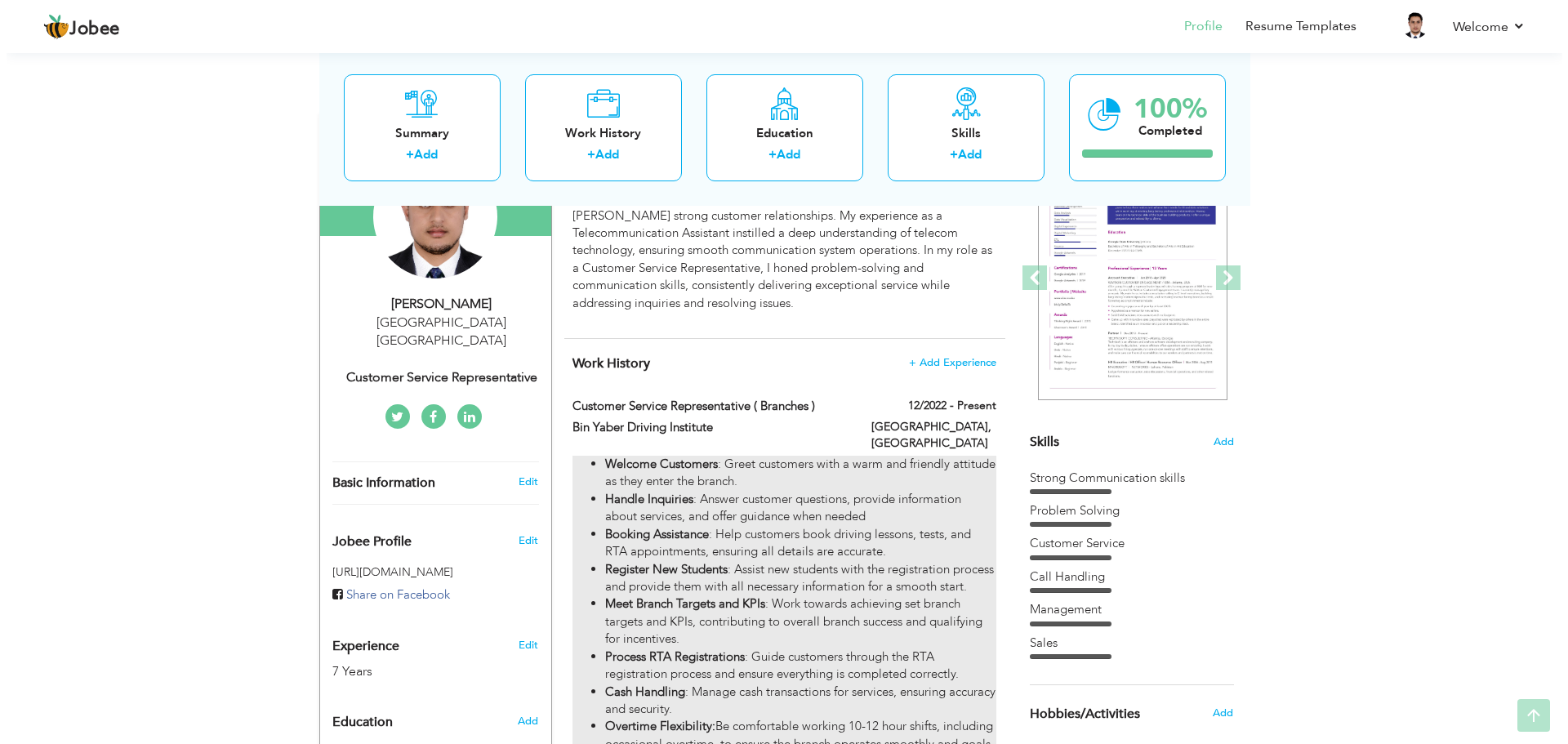
scroll to position [245, 0]
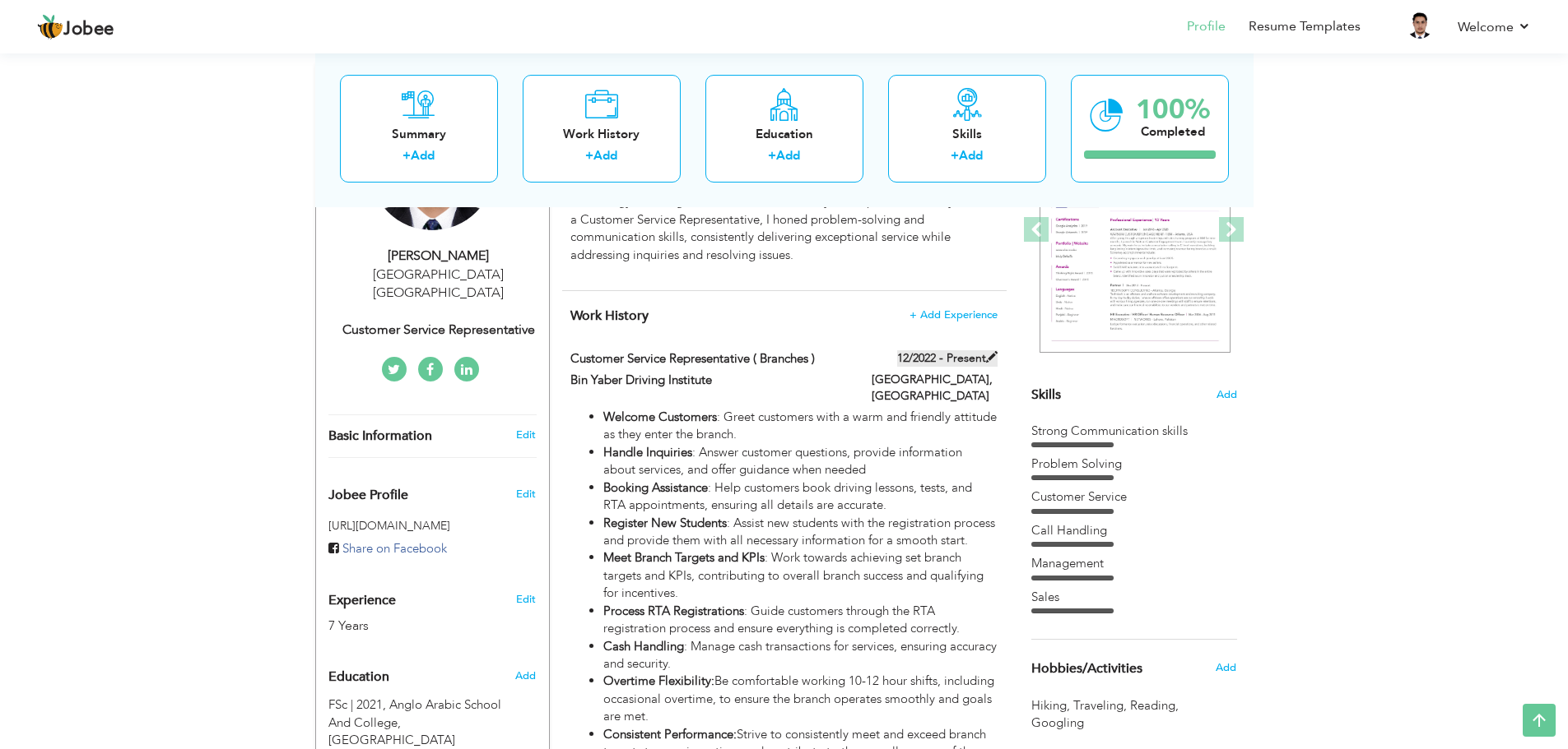
click at [982, 352] on label "12/2022 - Present" at bounding box center [947, 358] width 101 height 16
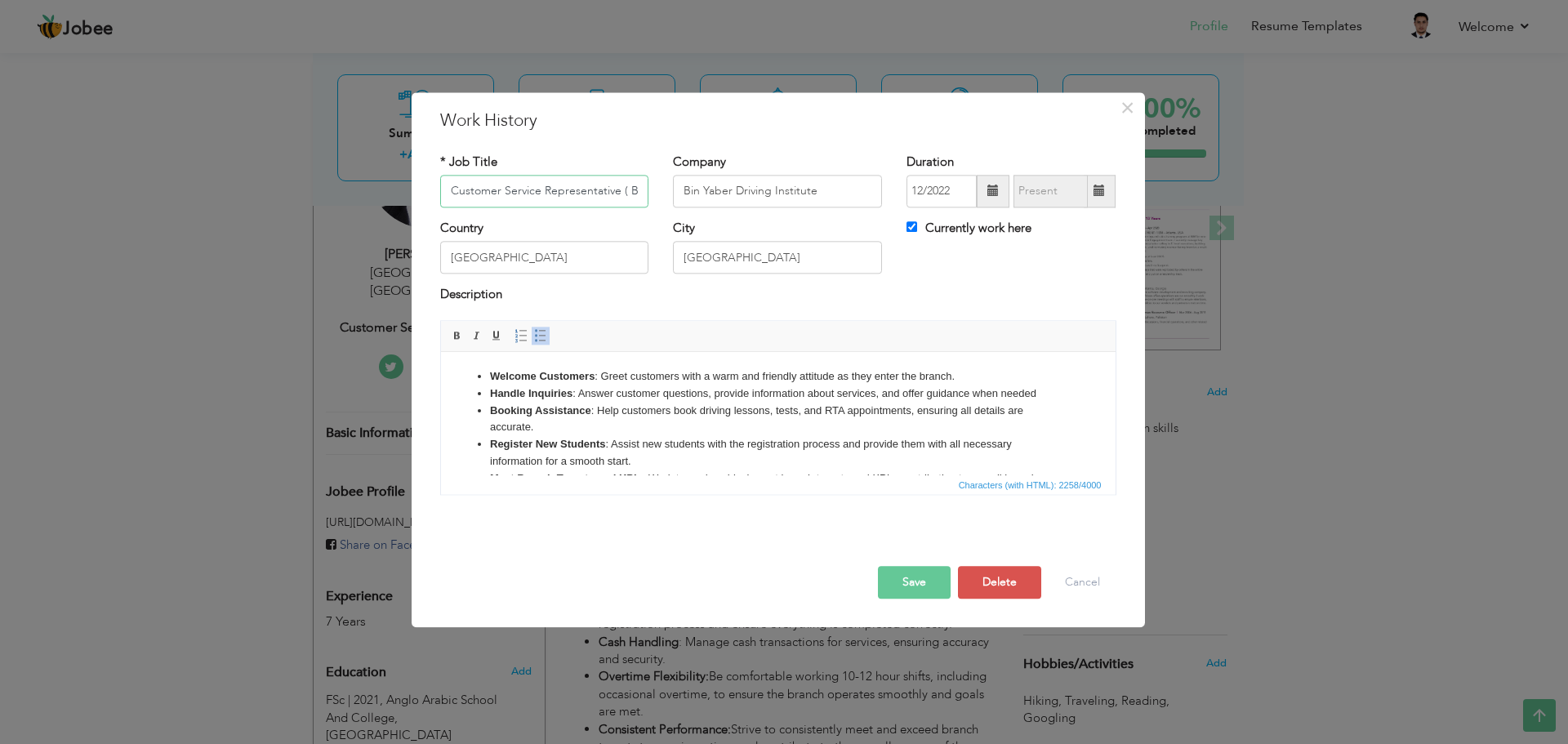
scroll to position [0, 41]
click at [558, 186] on input "Customer Service Representative ( Branches )" at bounding box center [545, 191] width 209 height 33
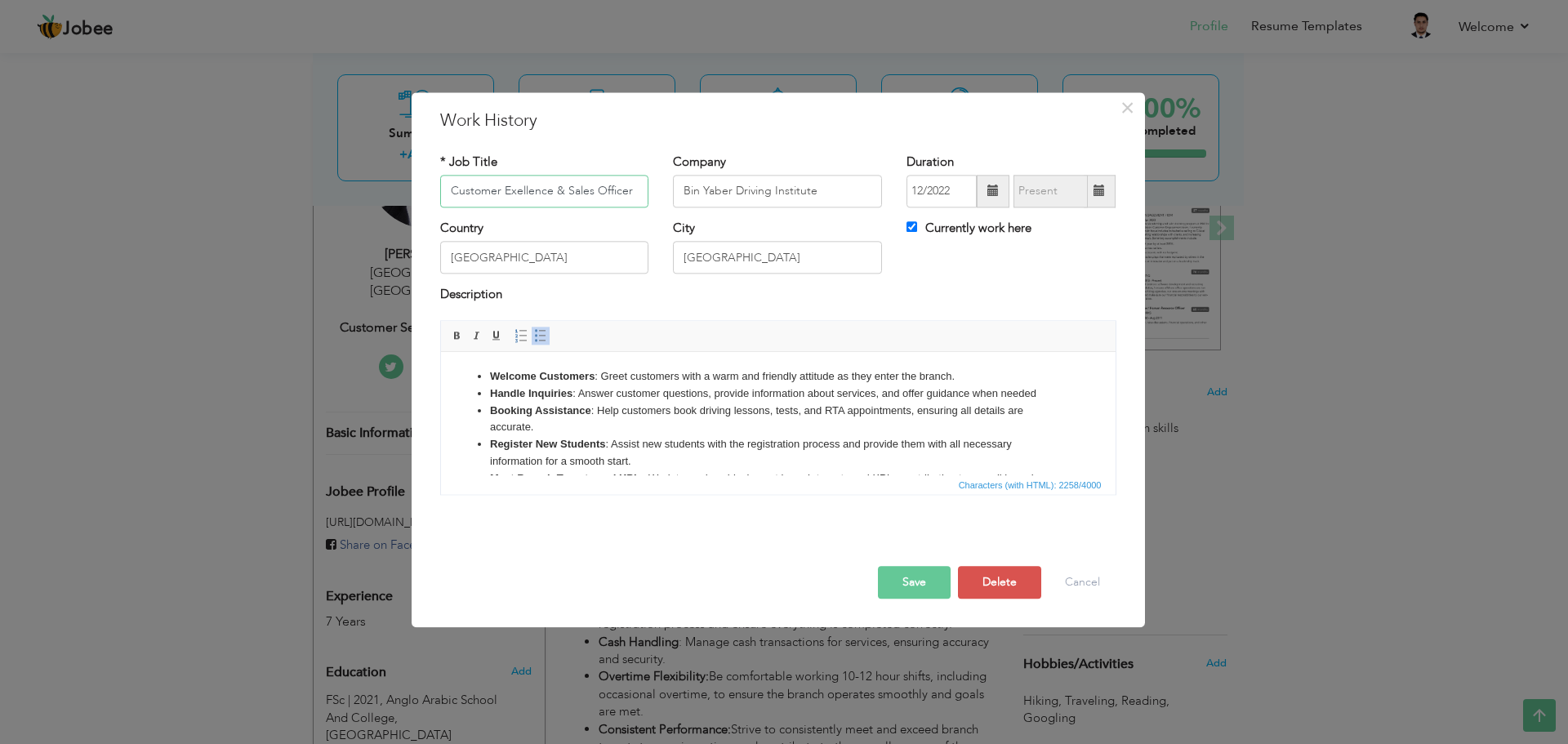
click at [535, 184] on input "Customer Exellence & Sales Officer" at bounding box center [545, 191] width 209 height 33
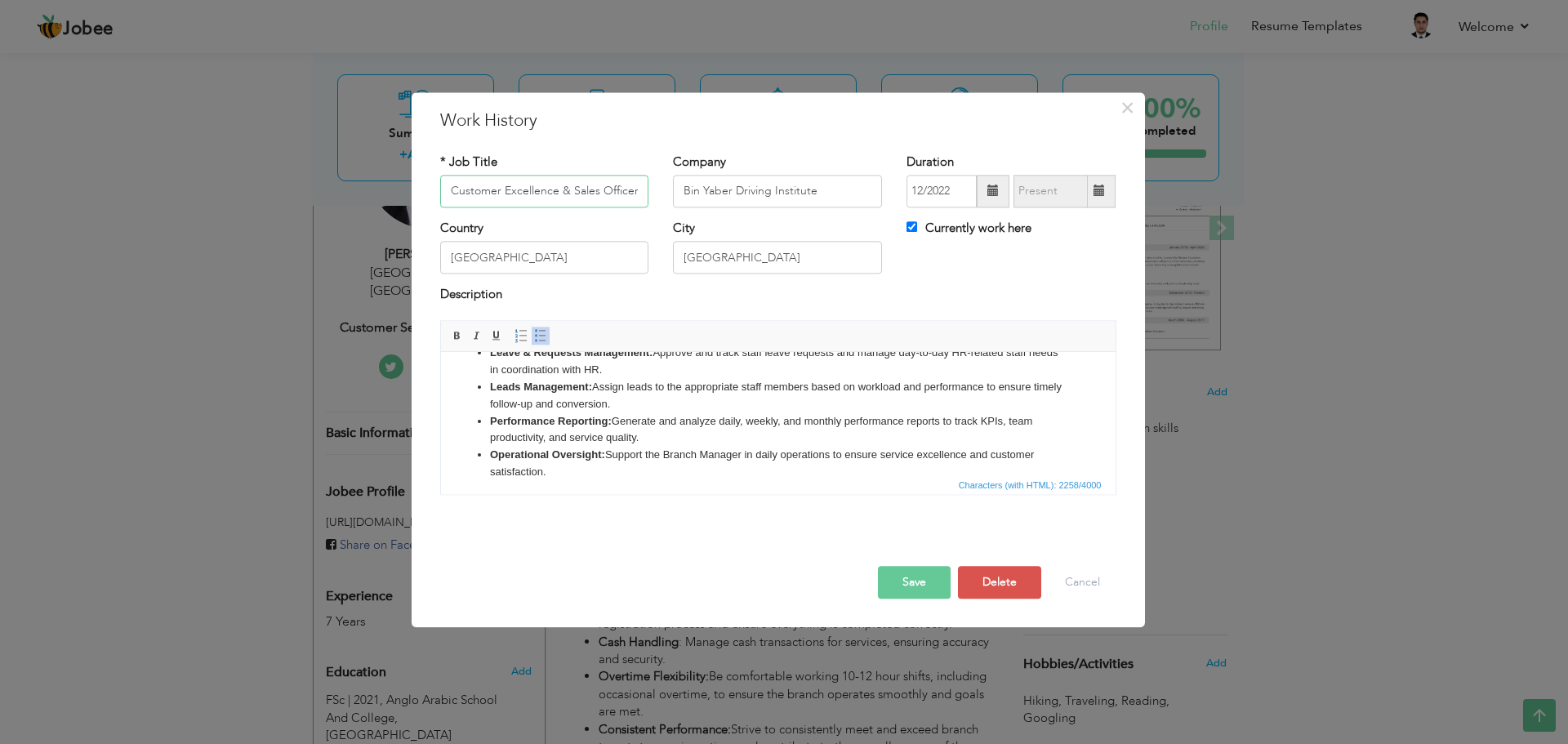
scroll to position [374, 0]
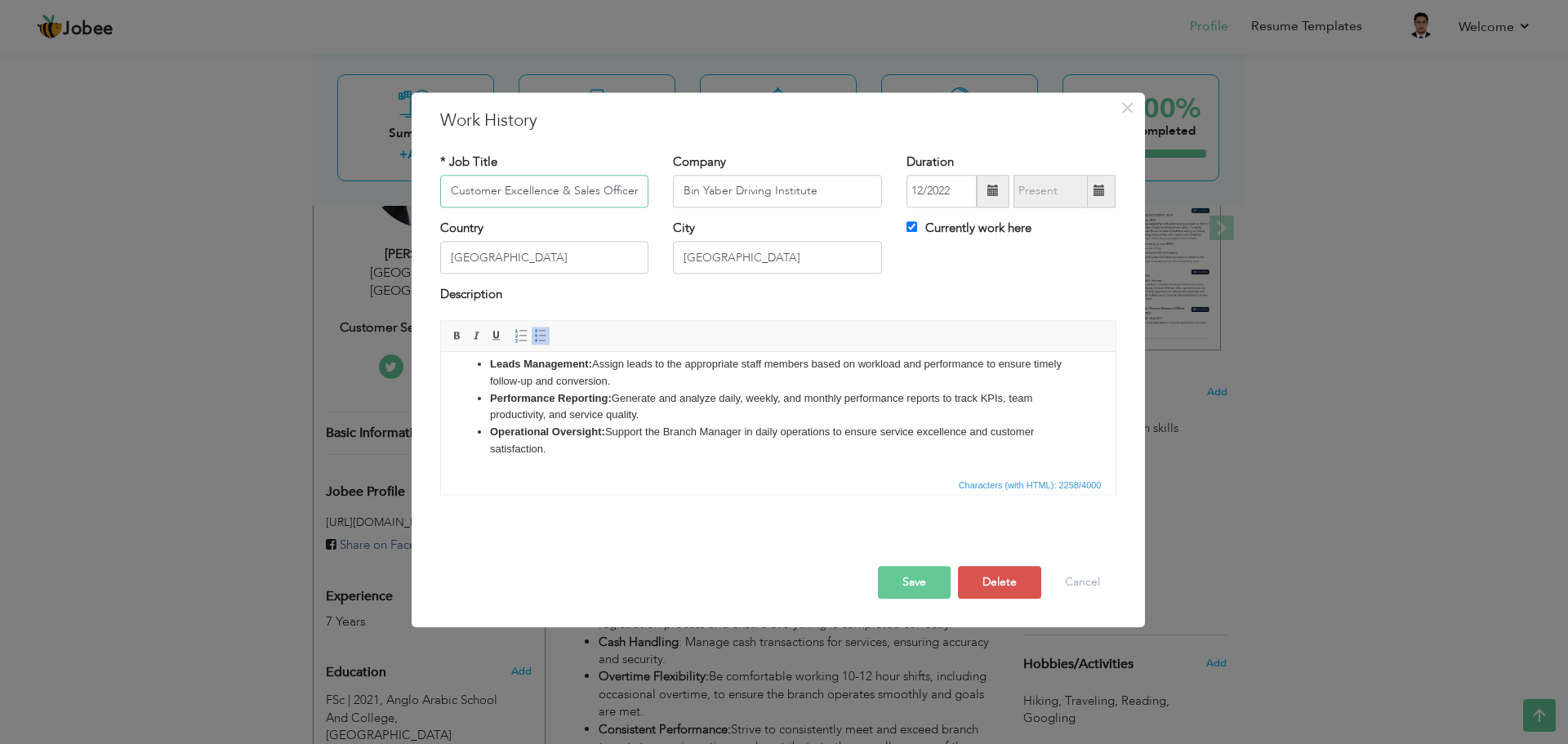
type input "Customer Excellence & Sales Officer"
click at [896, 575] on button "Save" at bounding box center [914, 583] width 73 height 33
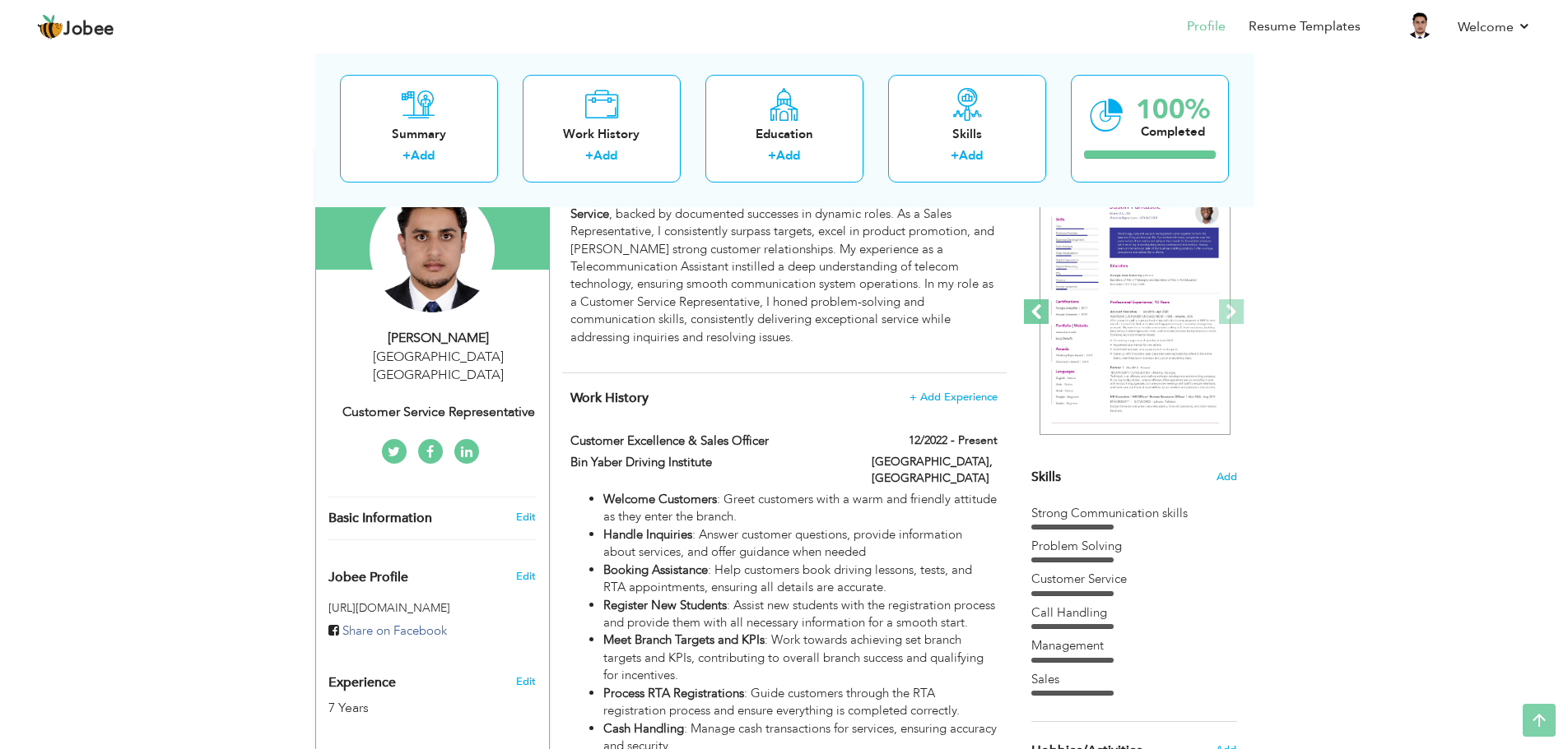
scroll to position [0, 0]
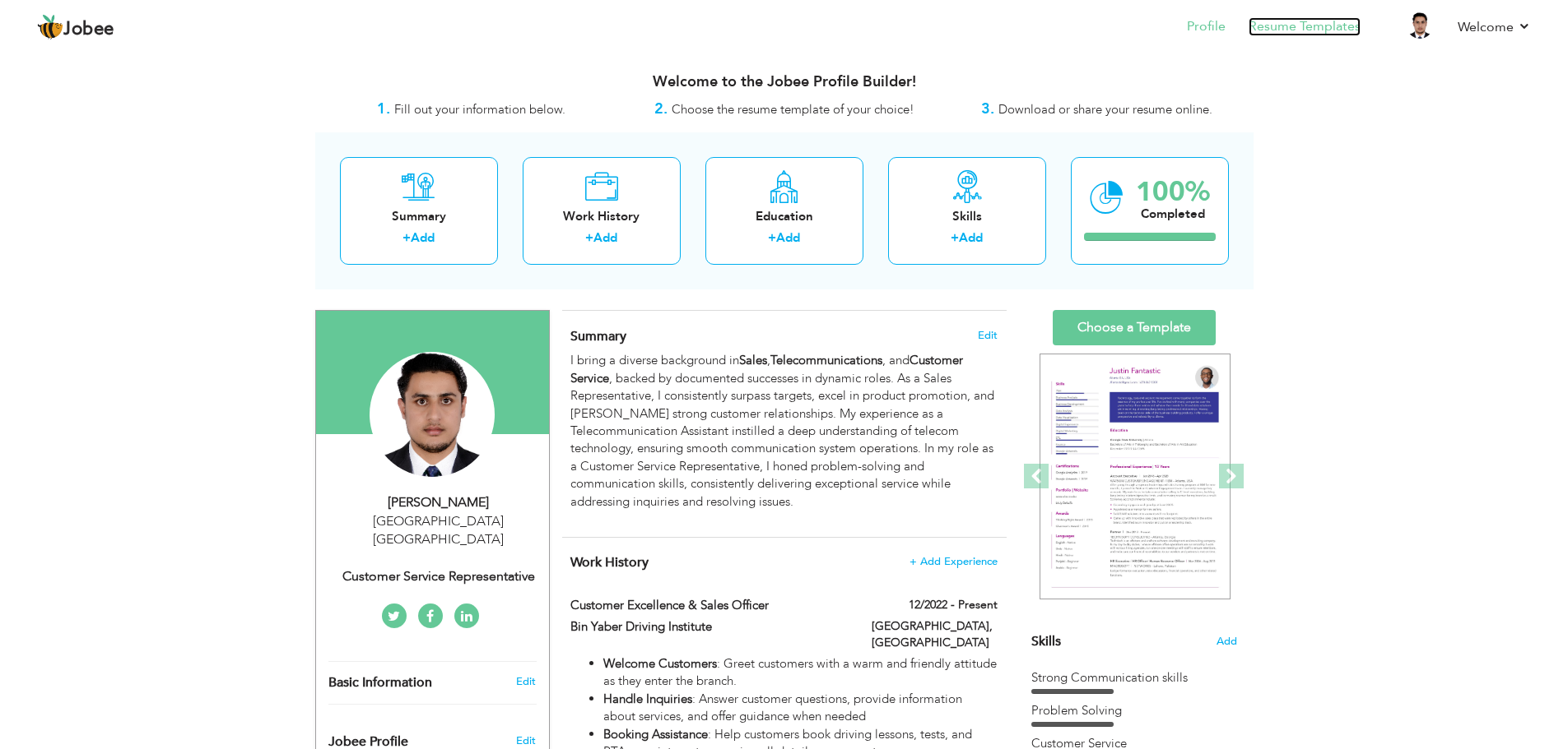
click at [1314, 30] on link "Resume Templates" at bounding box center [1304, 26] width 112 height 19
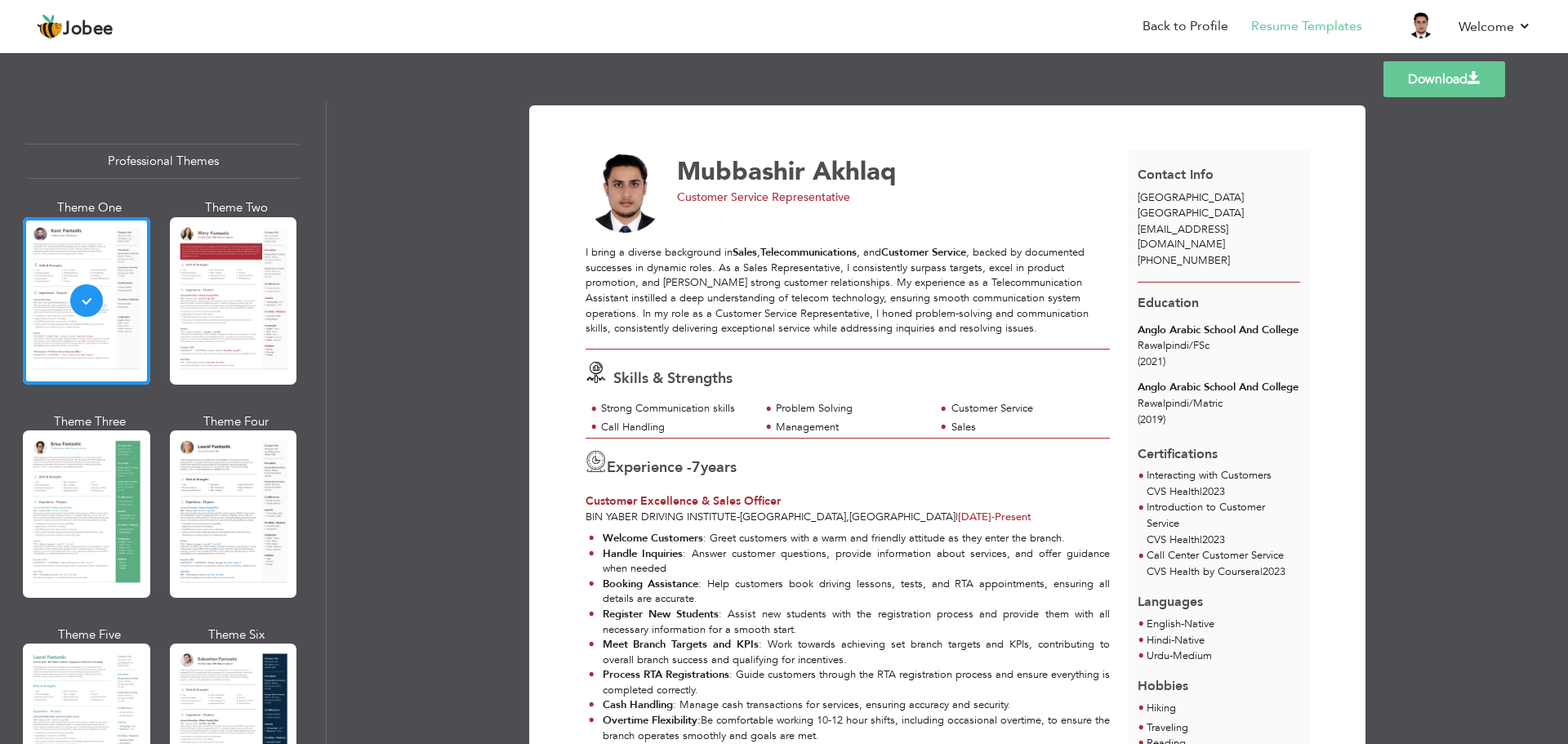
click at [1457, 78] on link "Download" at bounding box center [1444, 79] width 121 height 36
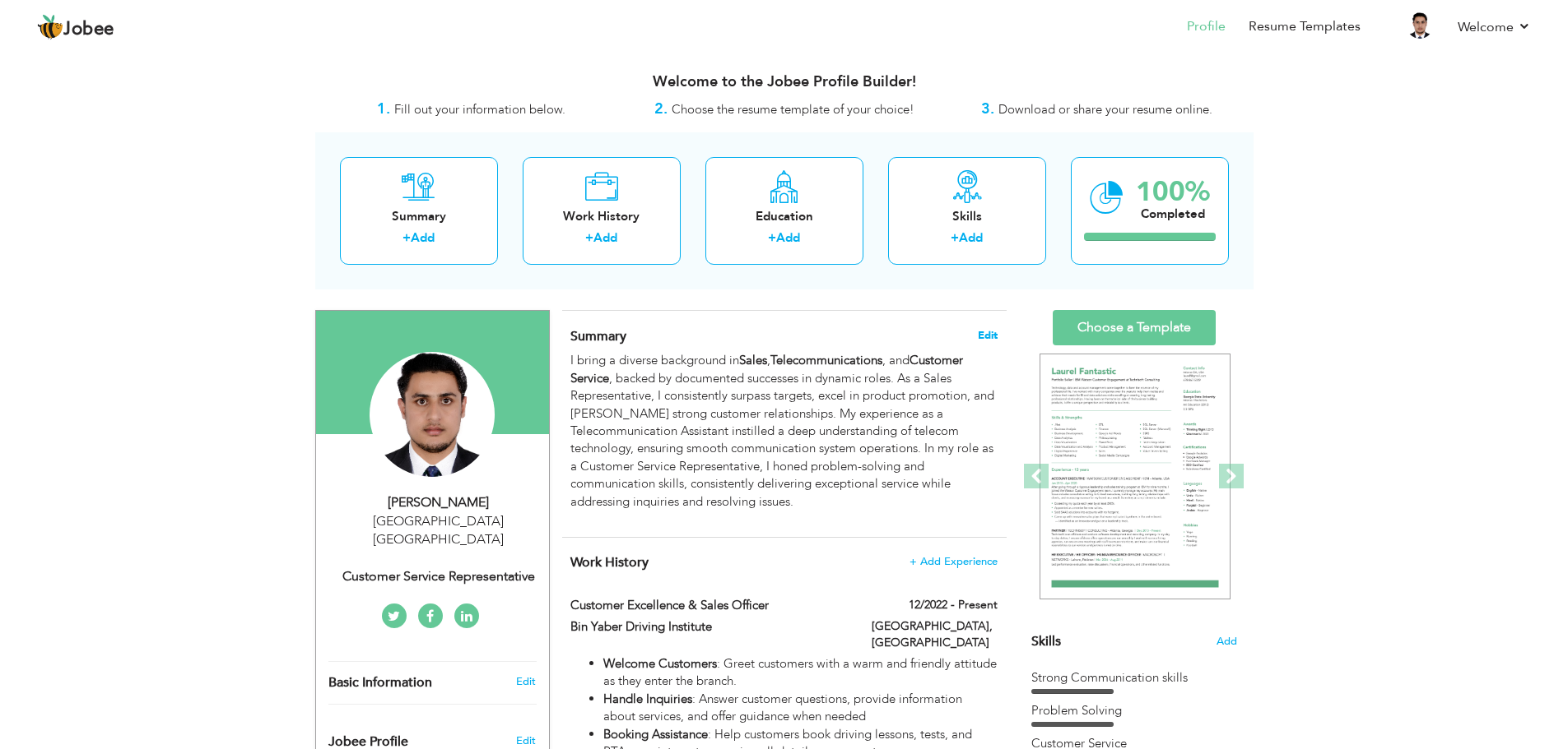
click at [984, 330] on span "Edit" at bounding box center [988, 335] width 20 height 12
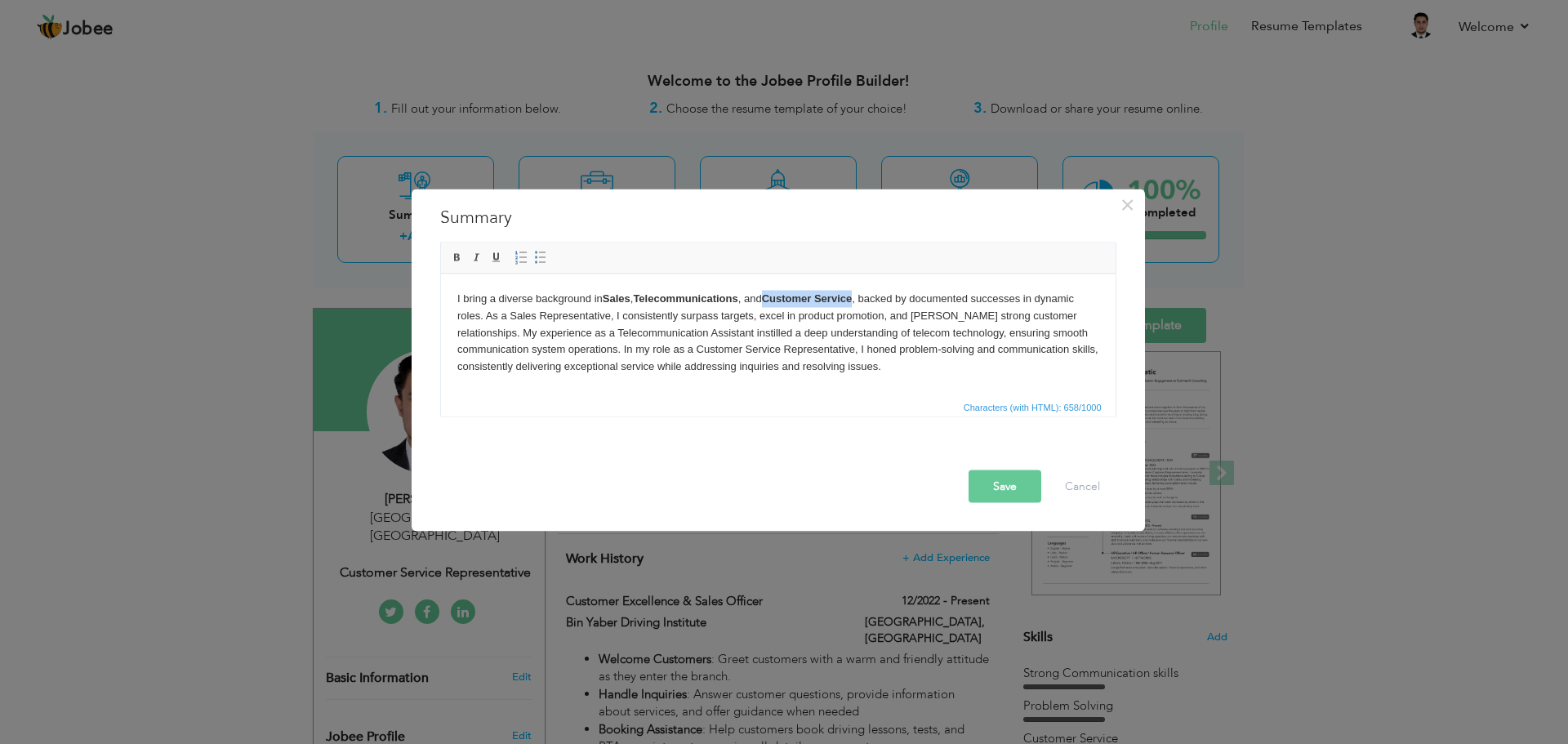
drag, startPoint x: 858, startPoint y: 300, endPoint x: 772, endPoint y: 304, distance: 86.1
click at [772, 304] on p "I bring a diverse background in Sales , Telecommunications , and Customer Servi…" at bounding box center [778, 332] width 642 height 85
click at [601, 293] on p "I bring a diverse background in Sales , Telecommunications , and , backed by do…" at bounding box center [778, 332] width 642 height 85
click at [732, 307] on p "I bring a diverse background in Customer Service, Sales , Telecommunications , …" at bounding box center [778, 332] width 642 height 85
click at [734, 303] on strong "Telecommunications" at bounding box center [780, 298] width 104 height 12
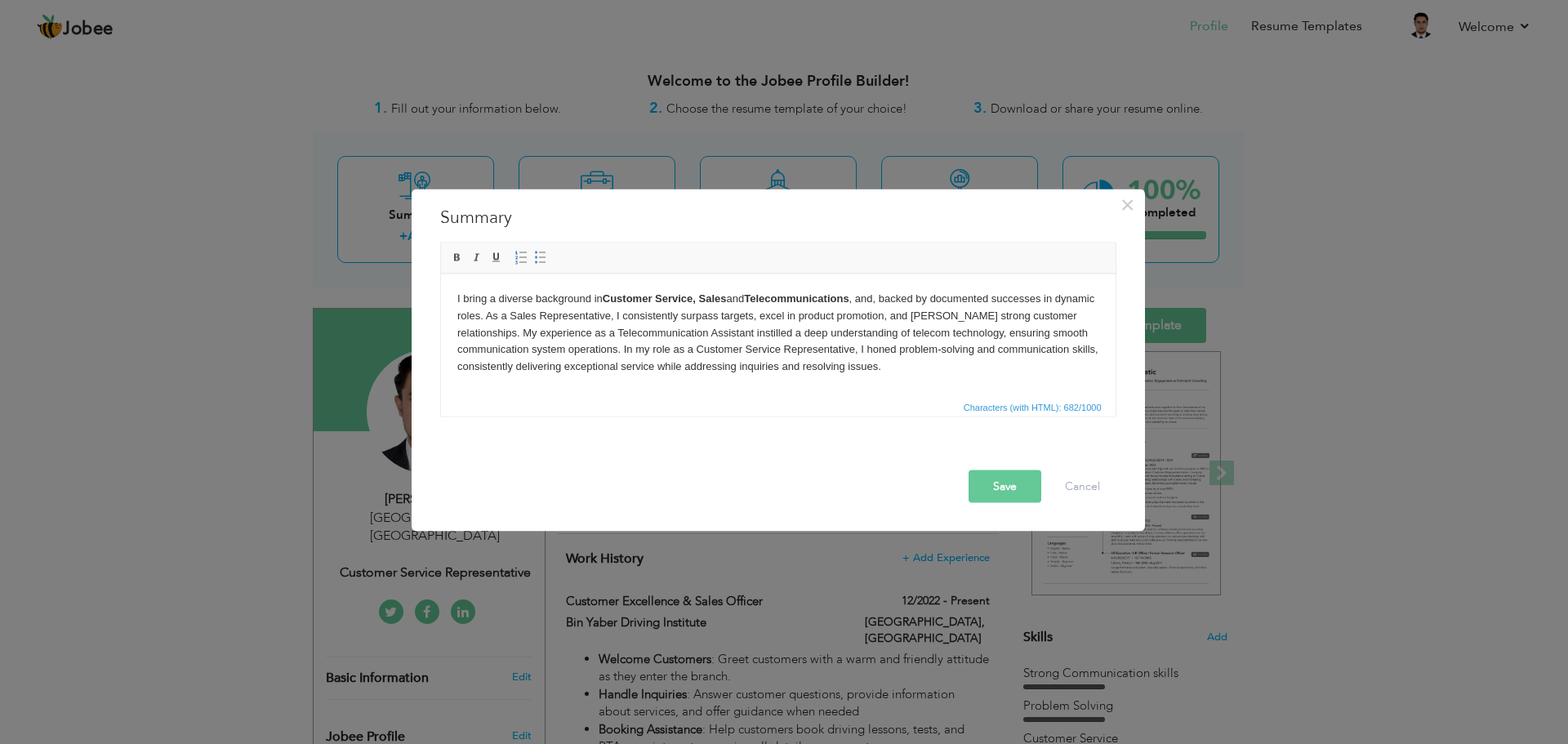
click at [994, 477] on button "Save" at bounding box center [1005, 486] width 73 height 33
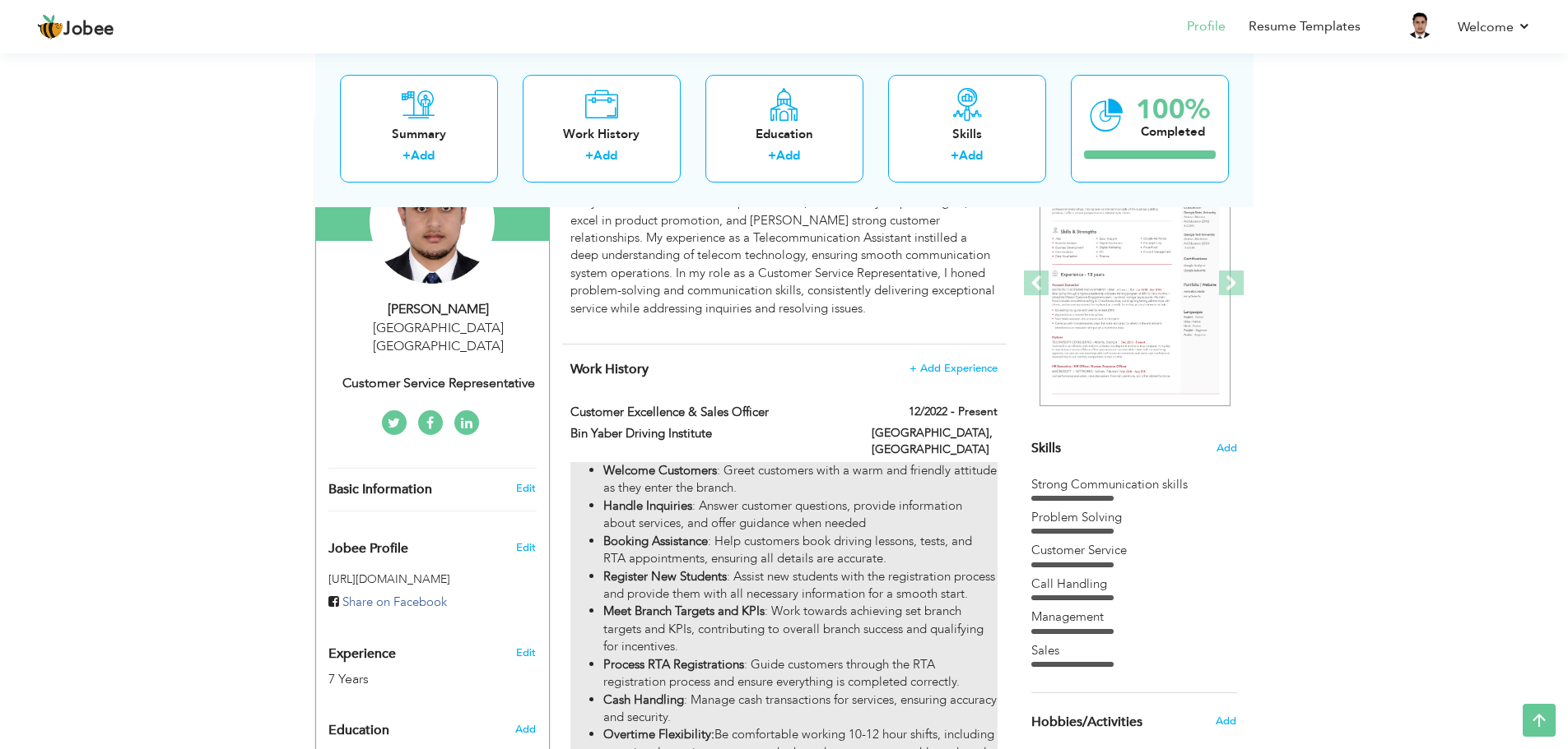
scroll to position [164, 0]
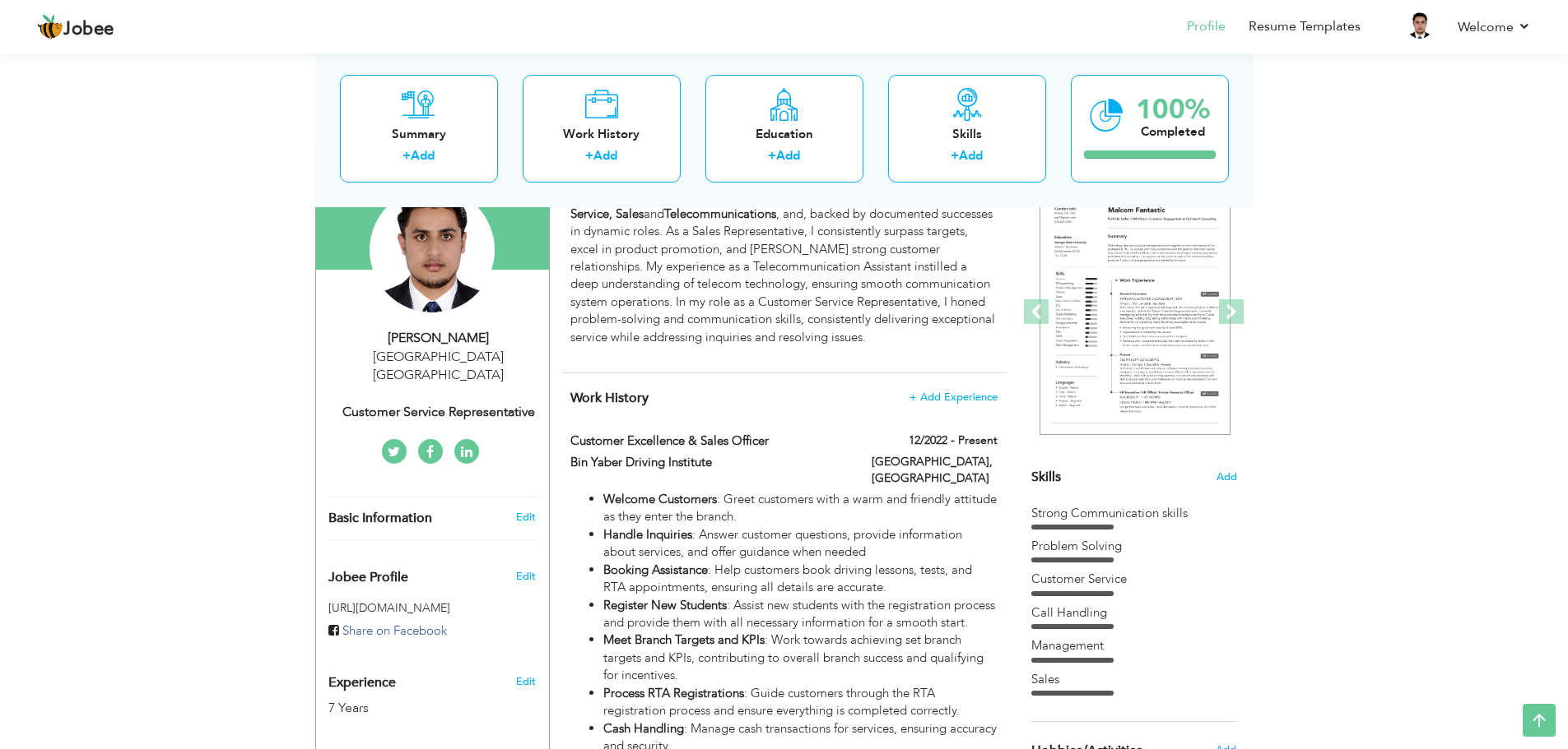
click at [1225, 469] on div "Skills Add" at bounding box center [1133, 316] width 206 height 341
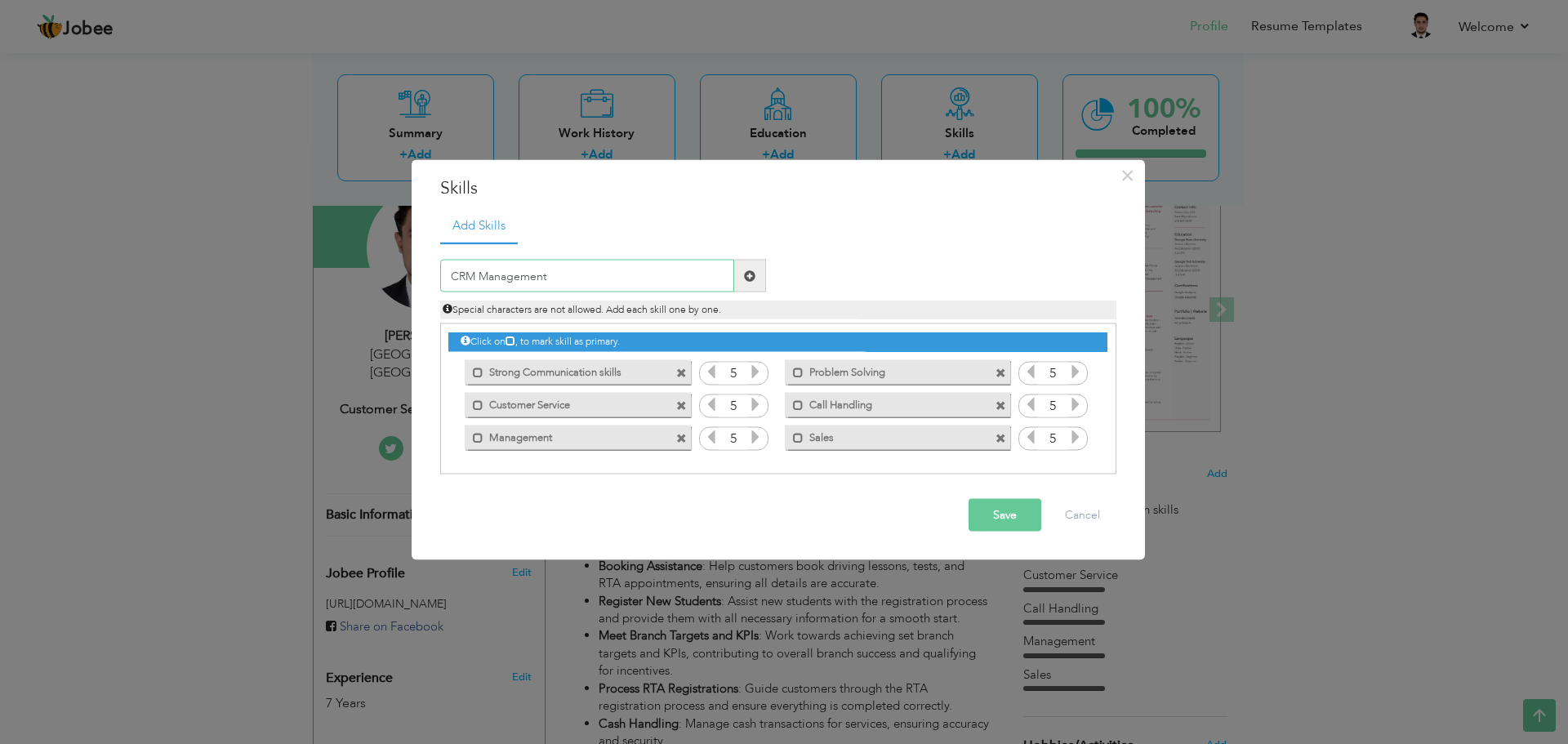
type input "CRM Management"
click at [516, 275] on input "CRM Management" at bounding box center [588, 276] width 294 height 33
click at [515, 275] on input "CRM Management" at bounding box center [588, 276] width 294 height 33
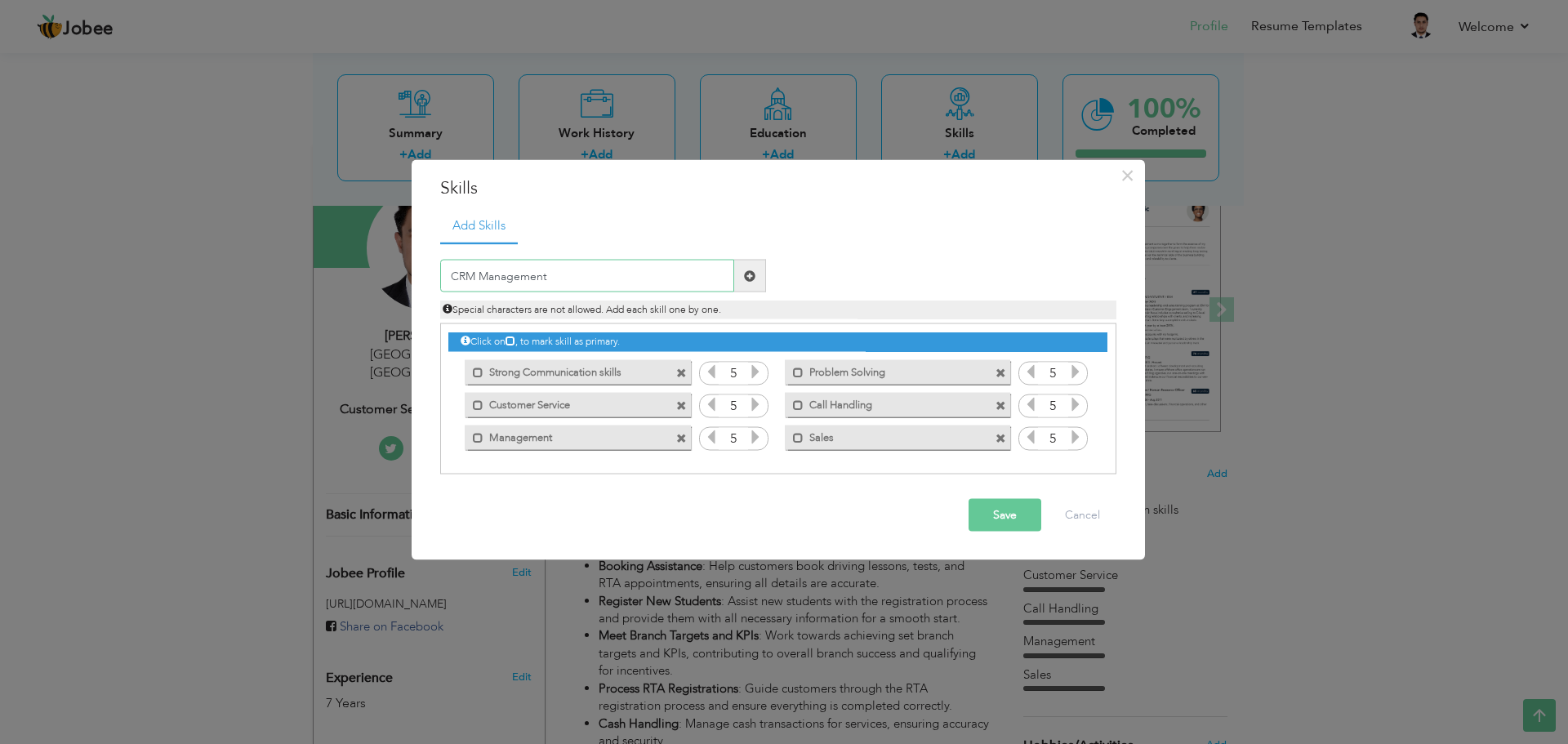
click at [515, 275] on input "CRM Management" at bounding box center [588, 276] width 294 height 33
paste input "Client Relationship Management"
type input "Client Relationship Management"
click at [742, 272] on span at bounding box center [750, 276] width 32 height 33
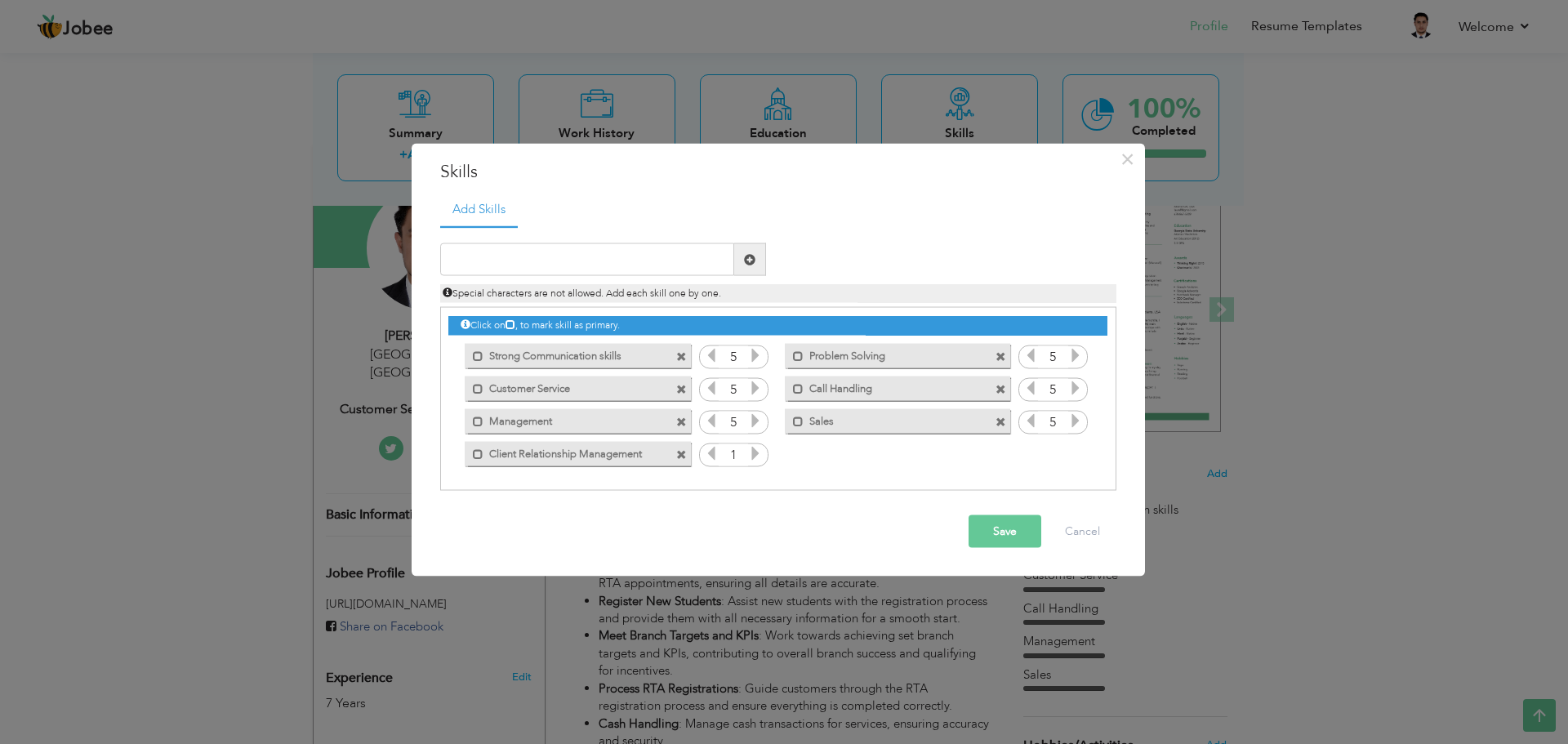
click at [750, 453] on icon at bounding box center [755, 453] width 14 height 14
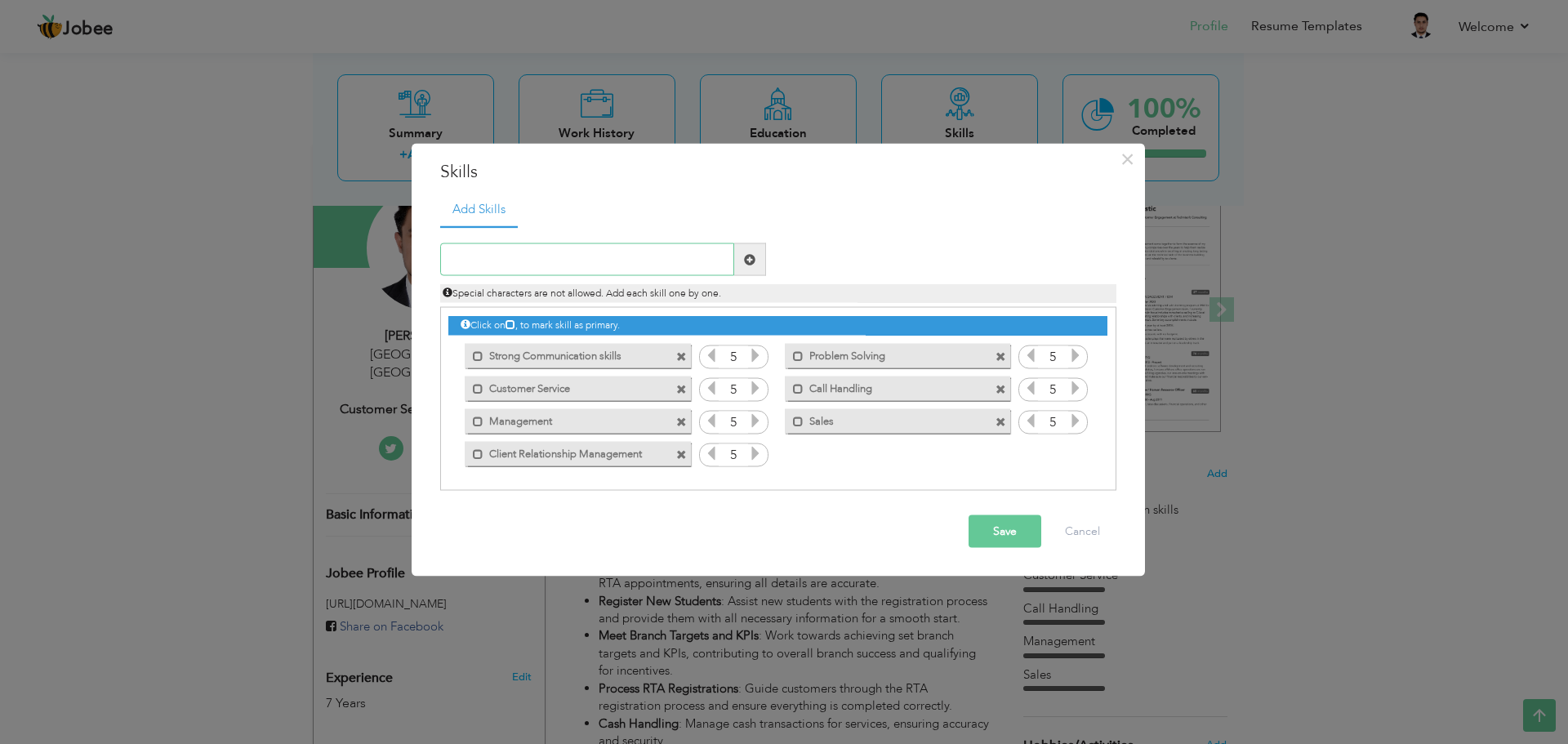
click at [557, 269] on input "text" at bounding box center [588, 260] width 294 height 33
paste input "Team Coordination"
type input "Team Coordination"
click at [747, 263] on span at bounding box center [749, 259] width 12 height 12
click at [1078, 453] on icon at bounding box center [1076, 453] width 14 height 14
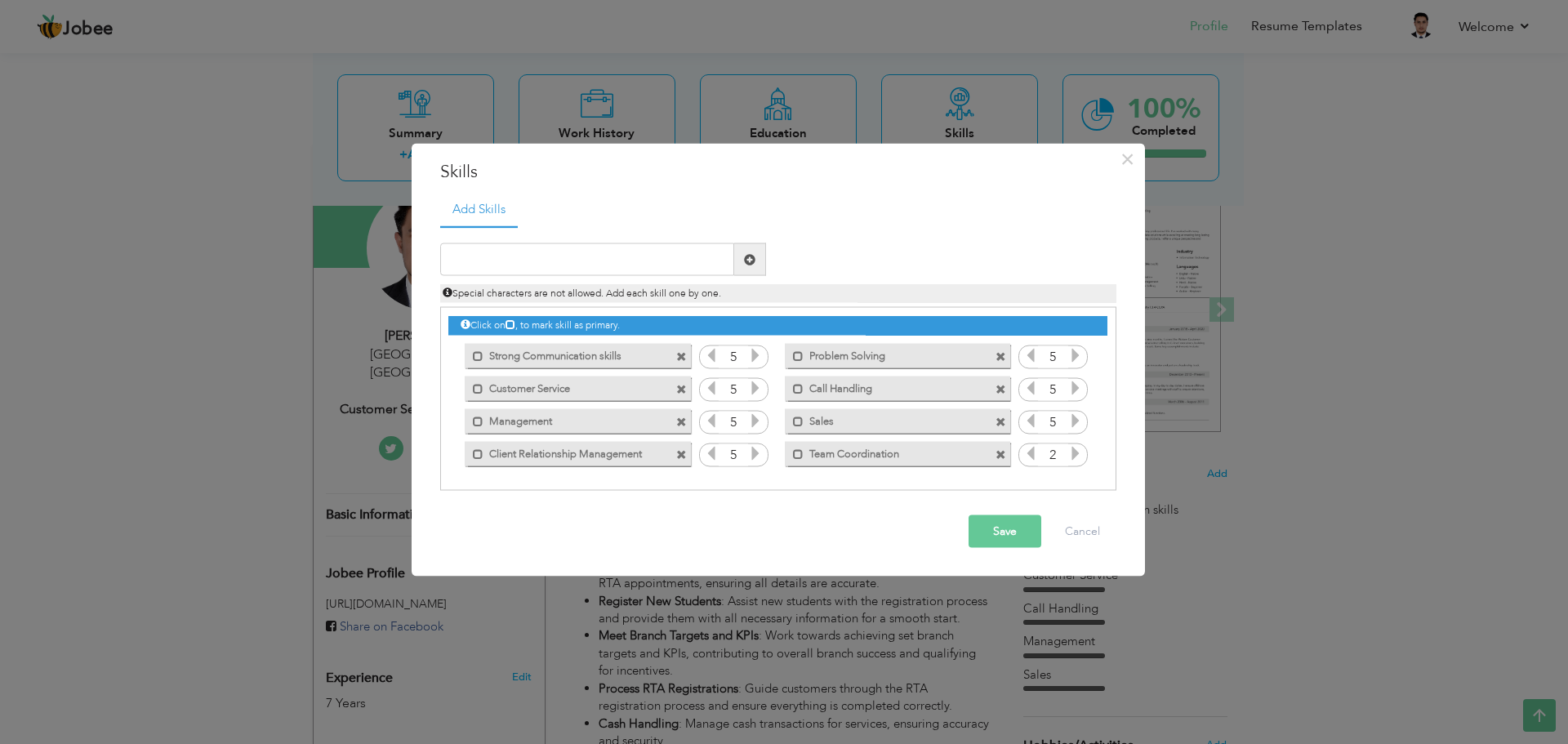
click at [1078, 453] on icon at bounding box center [1076, 453] width 14 height 14
click at [576, 261] on input "text" at bounding box center [588, 260] width 294 height 33
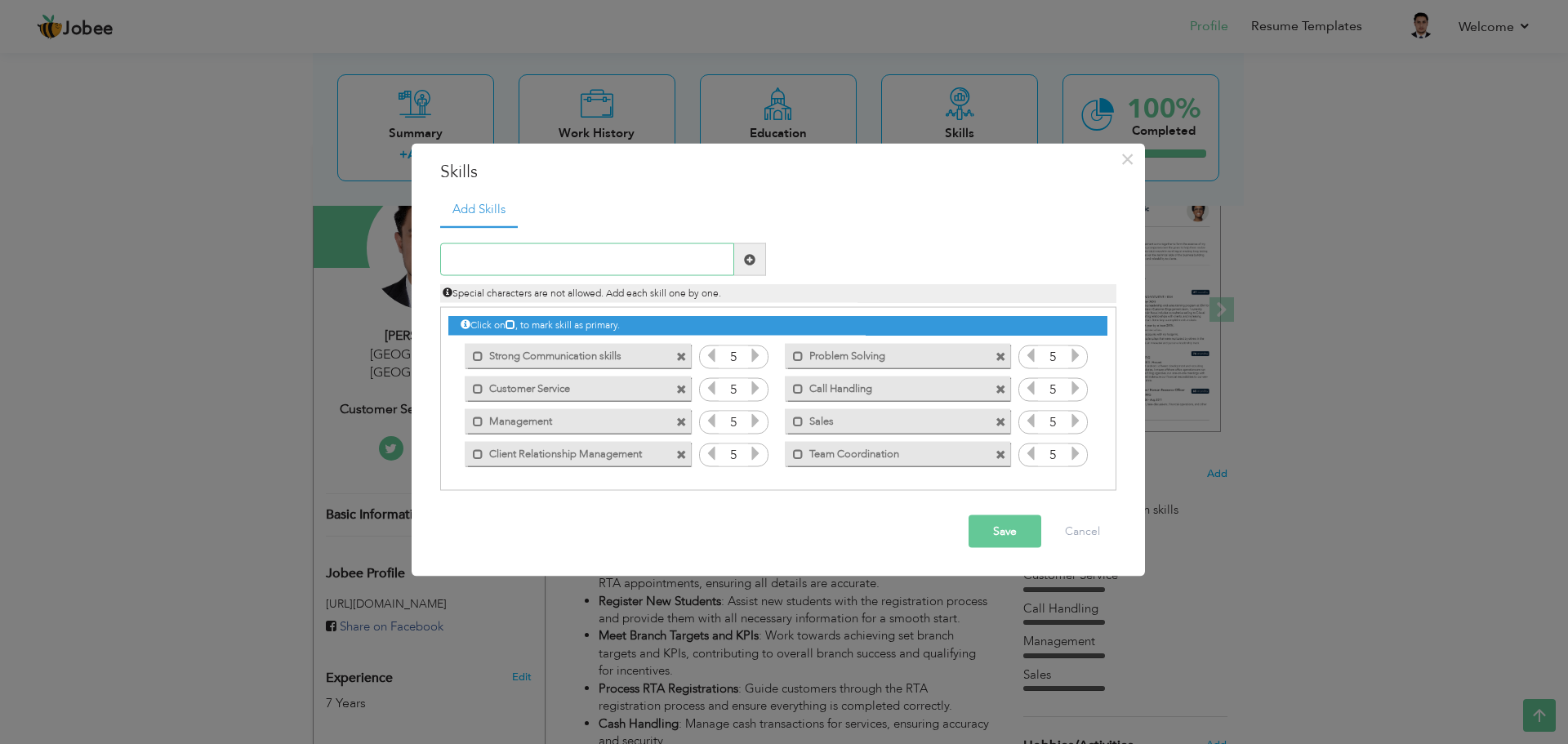
paste input "Reporting and Analytical Skills"
type input "Reporting and Analytical Skills"
click at [745, 251] on span at bounding box center [750, 260] width 32 height 33
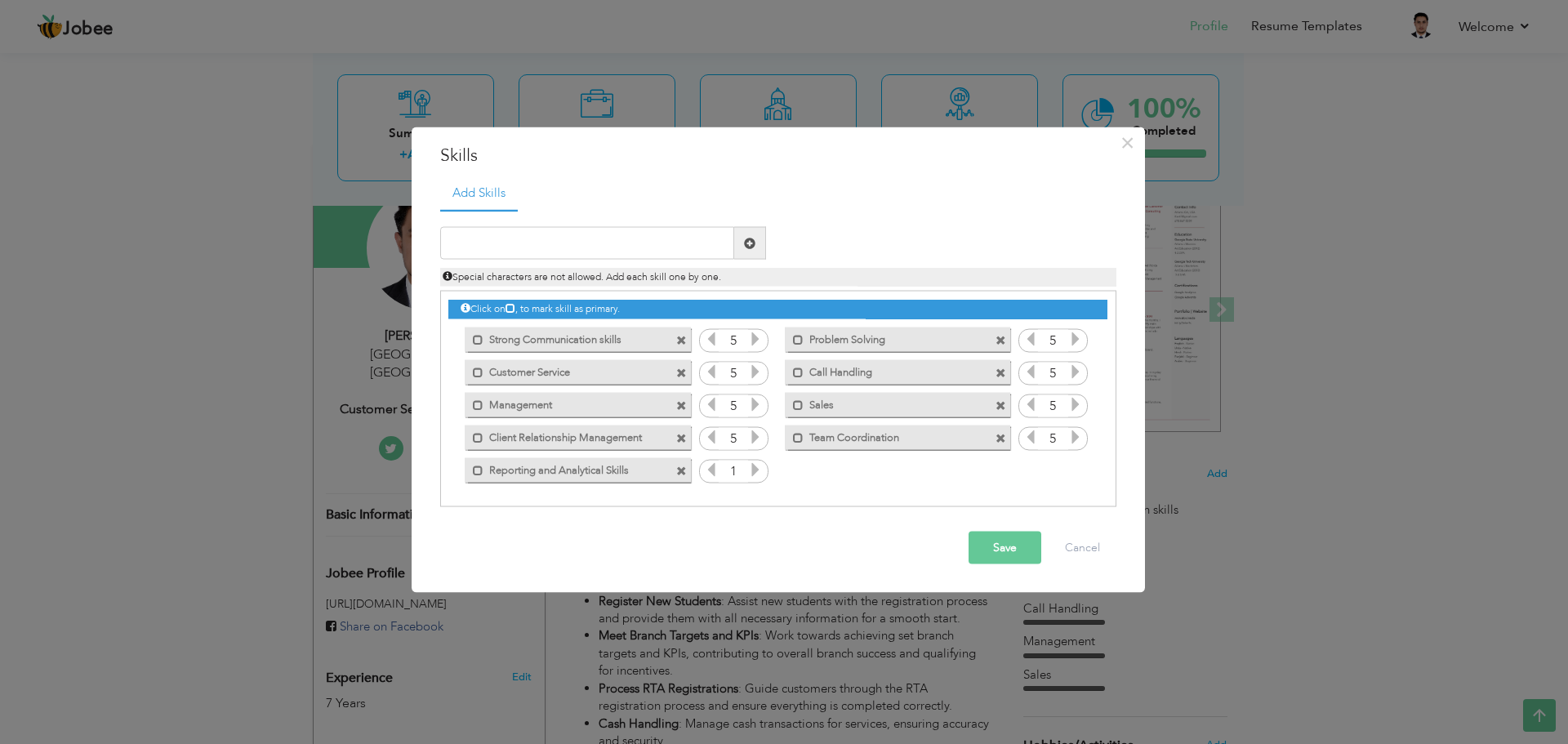
click at [752, 475] on icon at bounding box center [755, 469] width 14 height 14
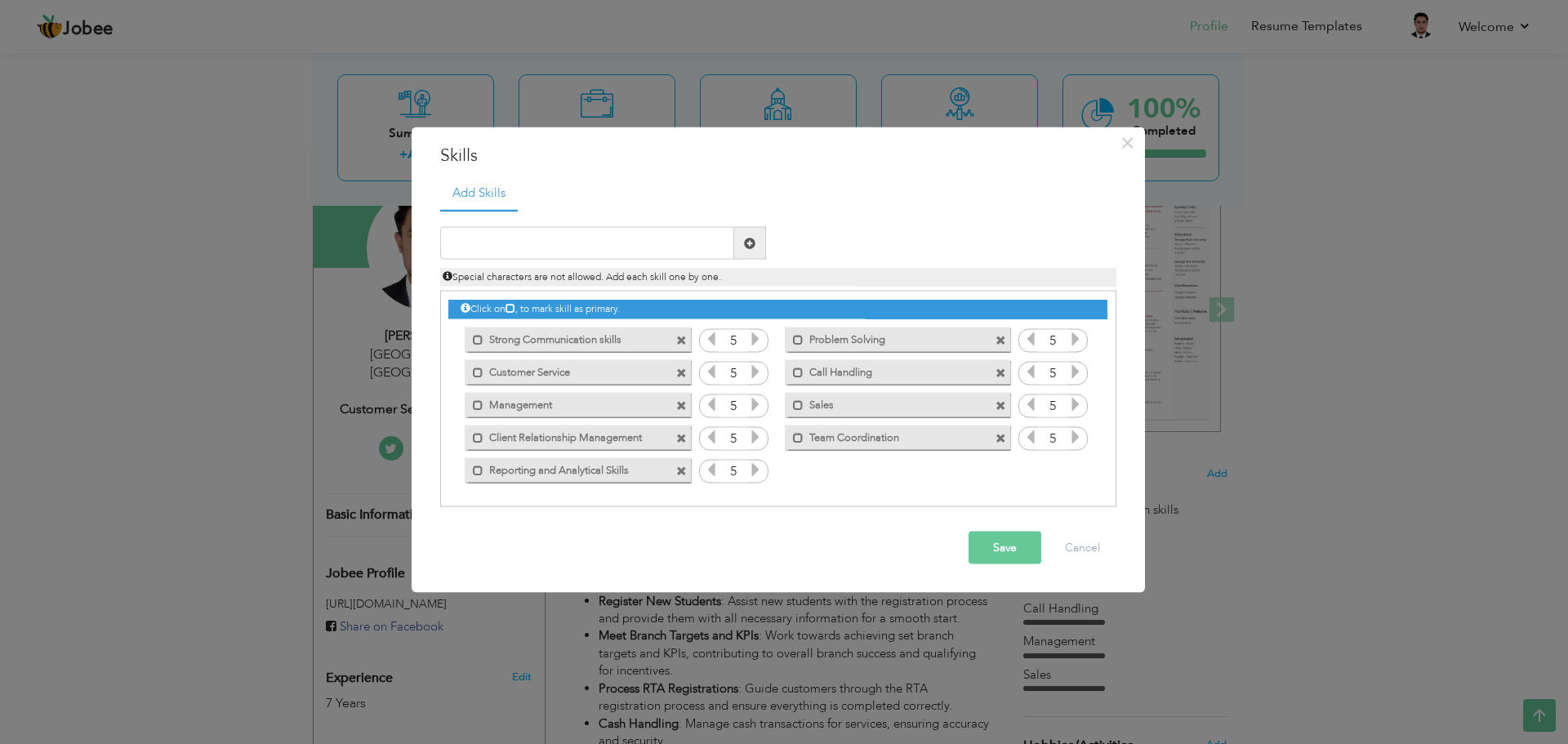
click at [681, 374] on span at bounding box center [681, 373] width 11 height 11
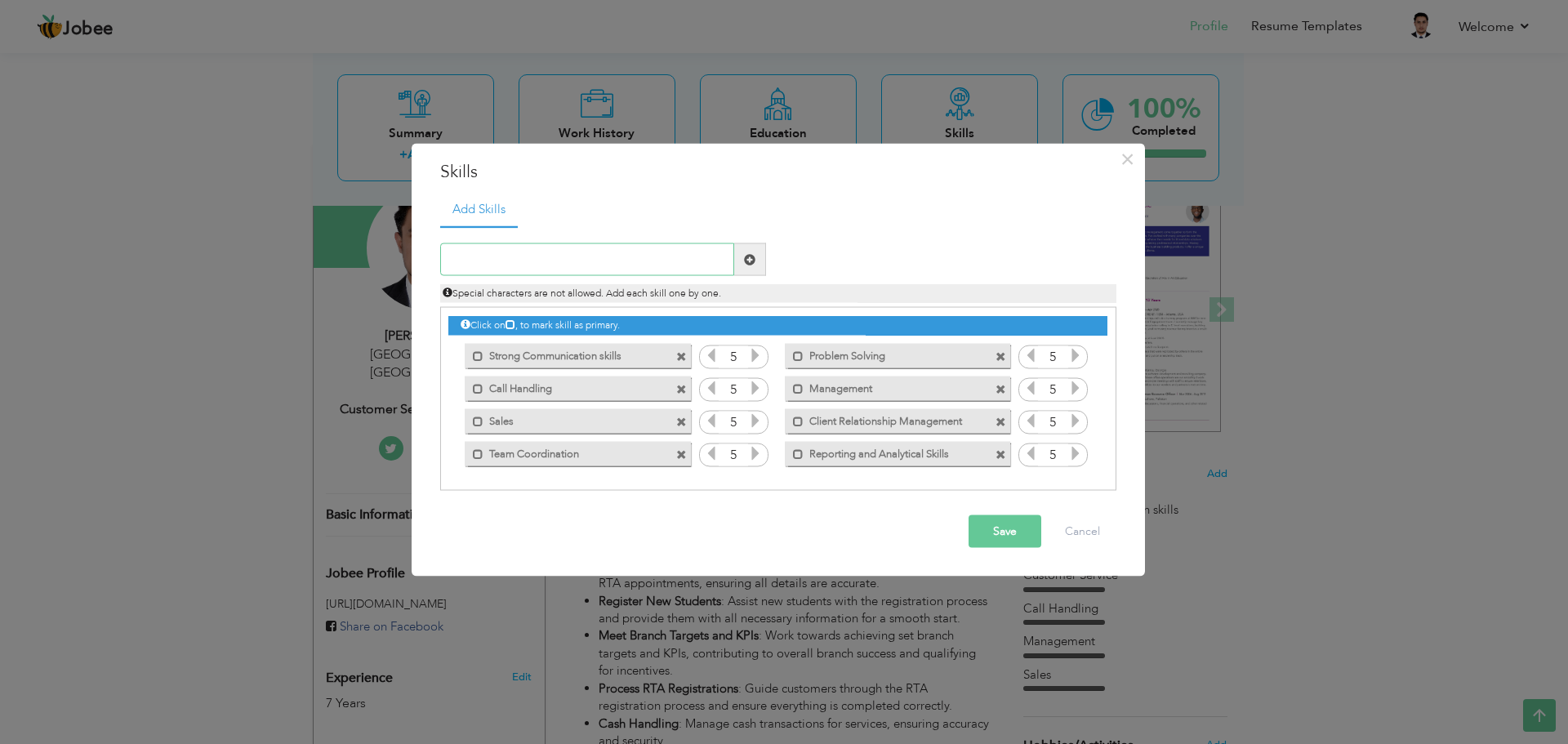
click at [595, 262] on input "text" at bounding box center [588, 260] width 294 height 33
paste input "Customer Service Orientation"
type input "Customer Service Orientation"
click at [744, 260] on span at bounding box center [749, 259] width 12 height 12
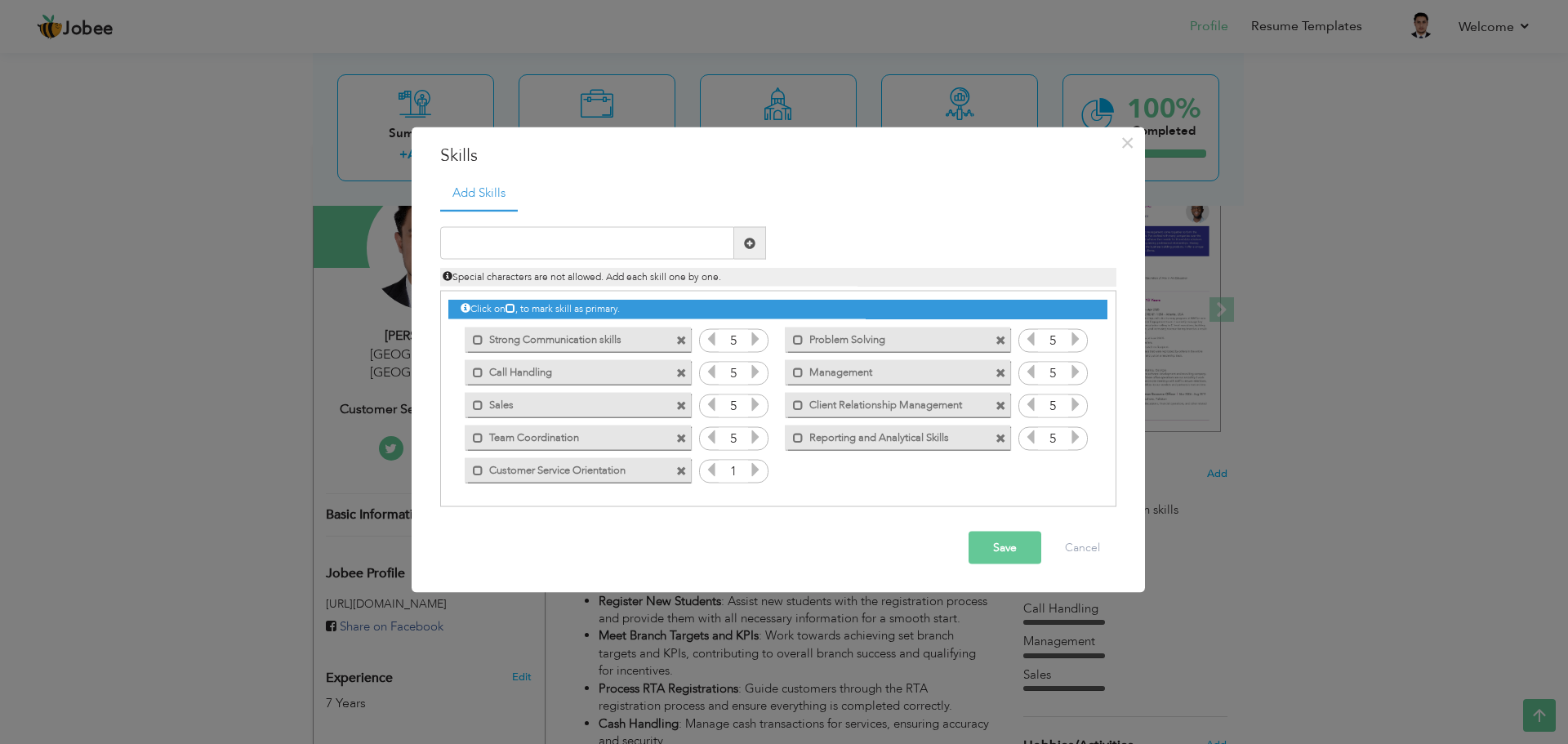
click at [752, 473] on icon at bounding box center [755, 469] width 14 height 14
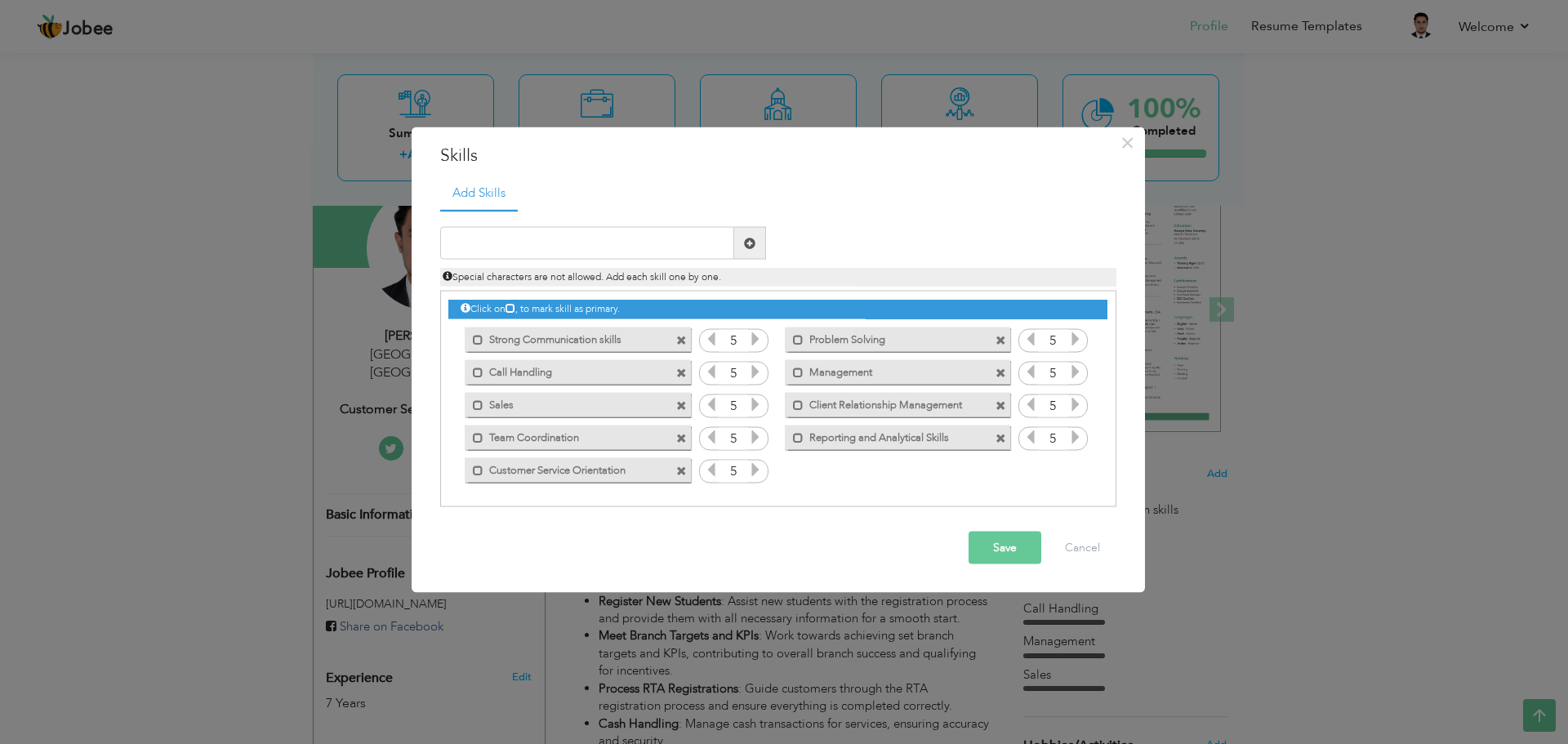
click at [579, 219] on div "Duplicate entry" at bounding box center [779, 358] width 676 height 298
click at [570, 232] on input "text" at bounding box center [588, 244] width 294 height 33
paste input "Flexibility and Reliability"
type input "Flexibility and Reliability"
click at [755, 244] on span at bounding box center [749, 243] width 12 height 12
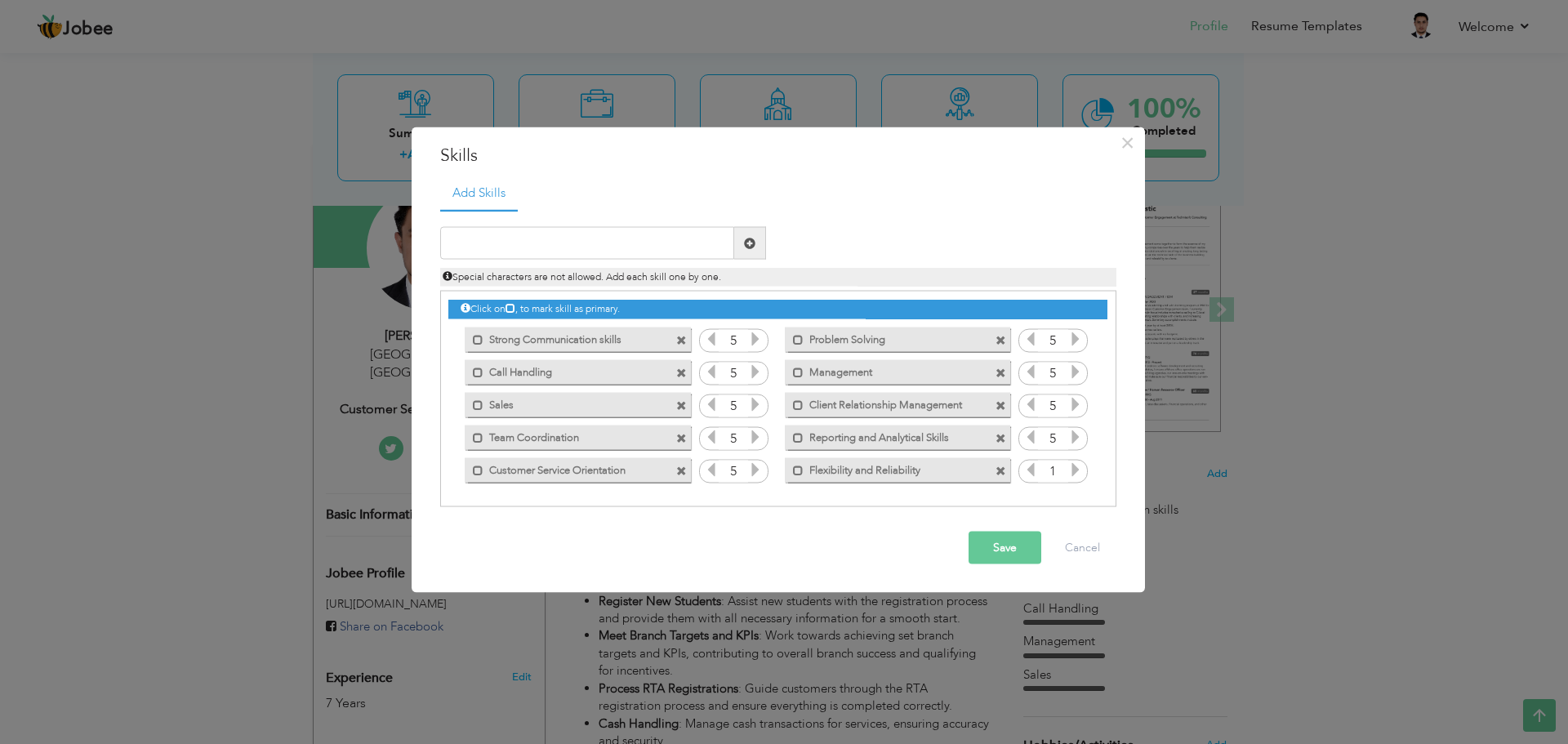
click at [1070, 472] on icon at bounding box center [1076, 469] width 14 height 14
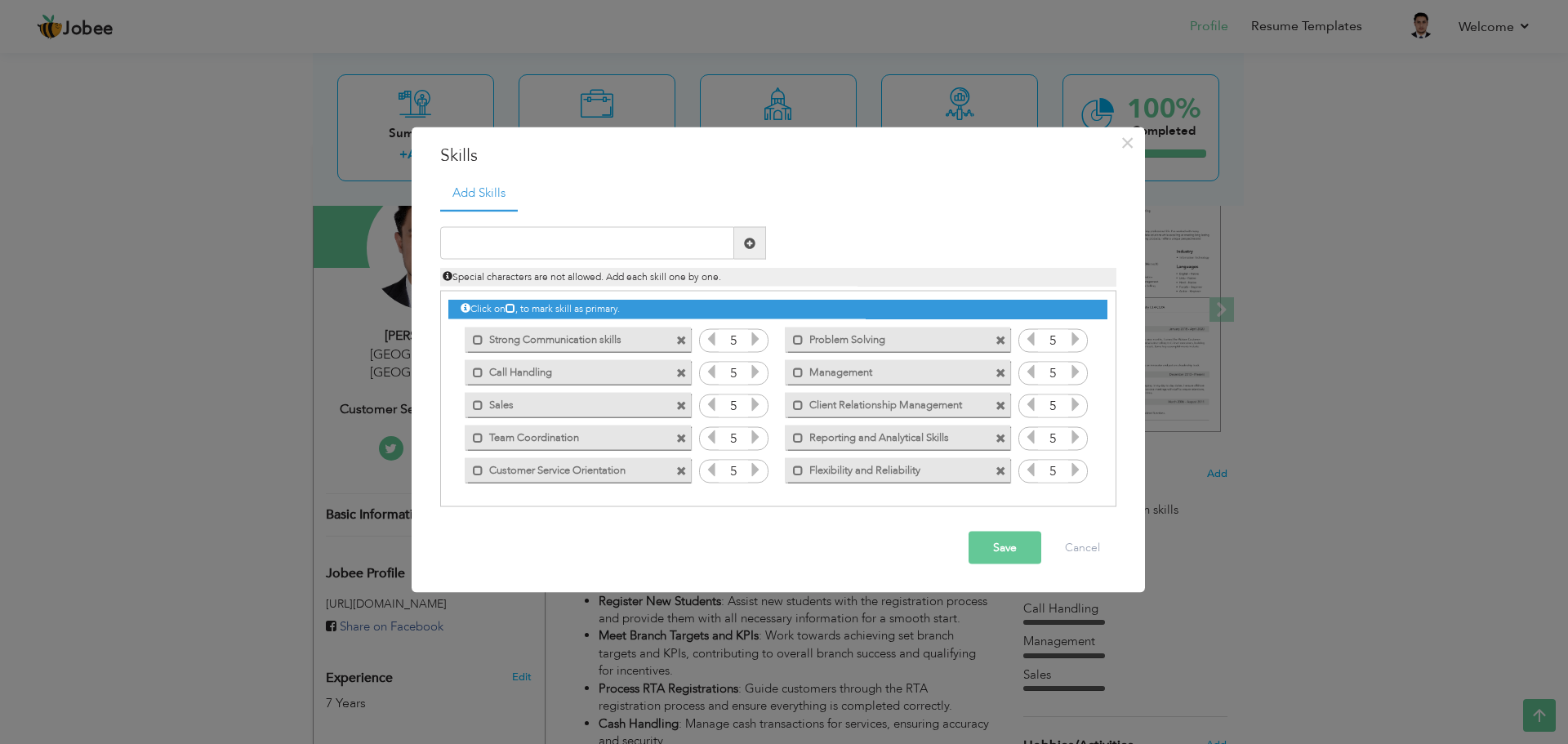
click at [985, 546] on button "Save" at bounding box center [1005, 548] width 73 height 33
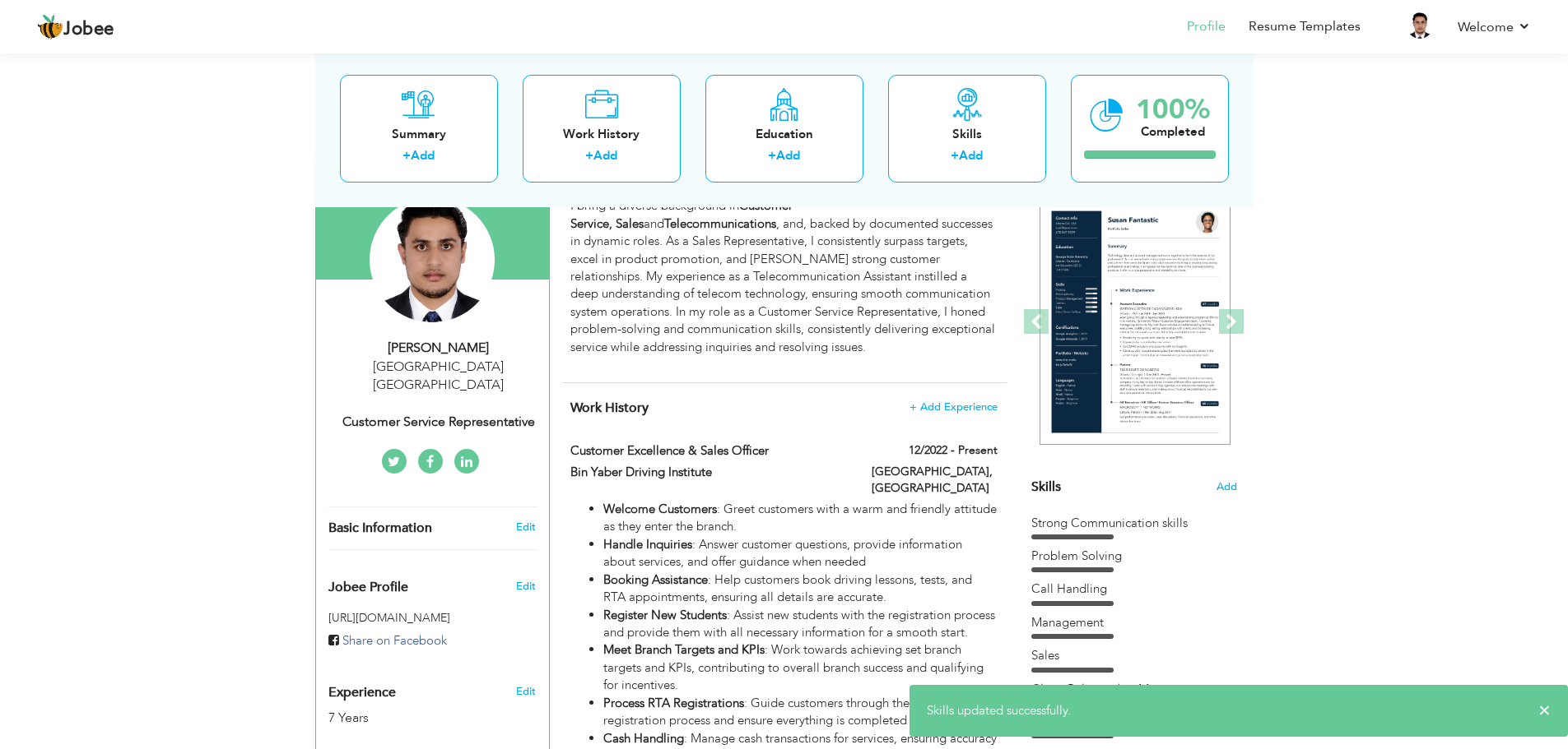
scroll to position [0, 0]
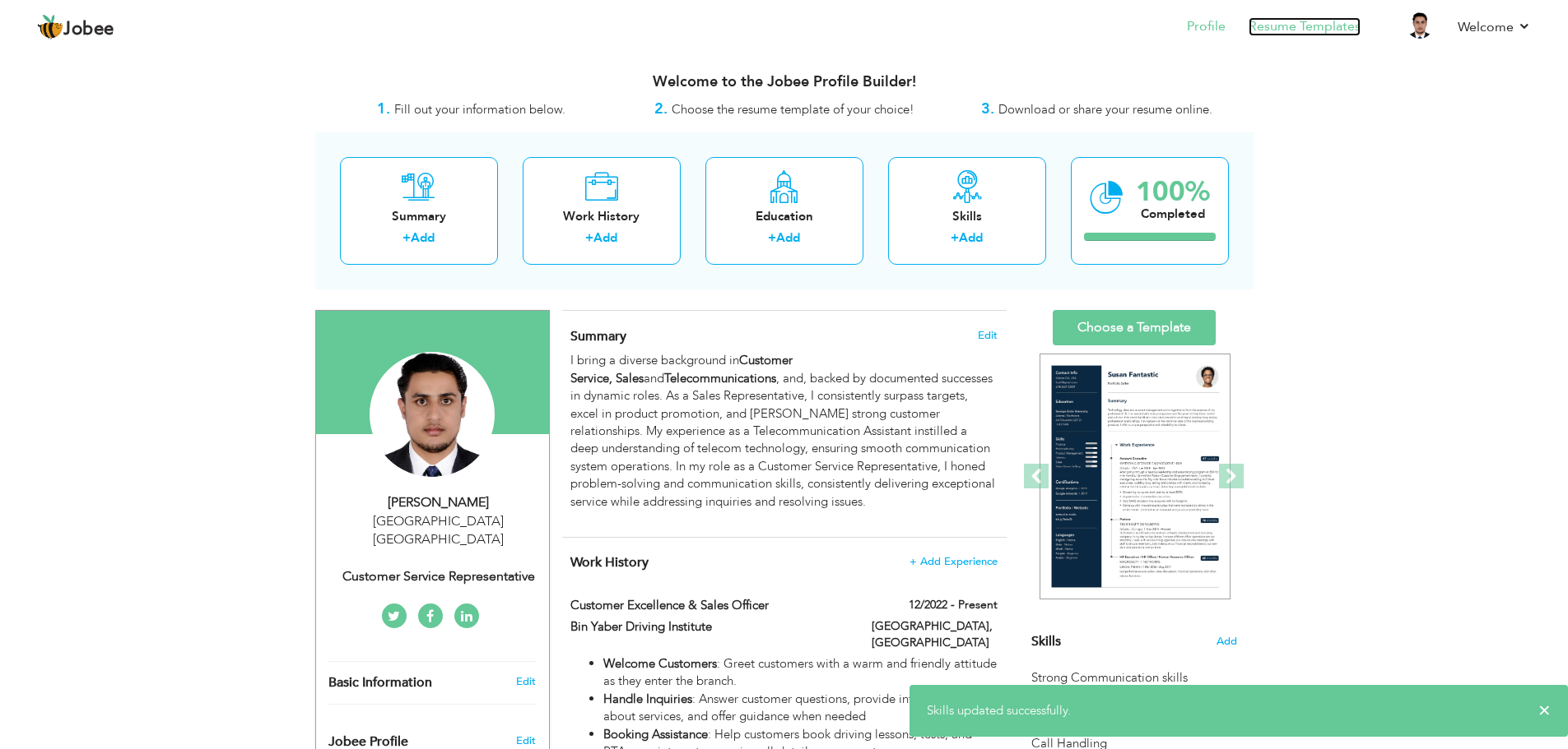
click at [1304, 25] on link "Resume Templates" at bounding box center [1304, 26] width 112 height 19
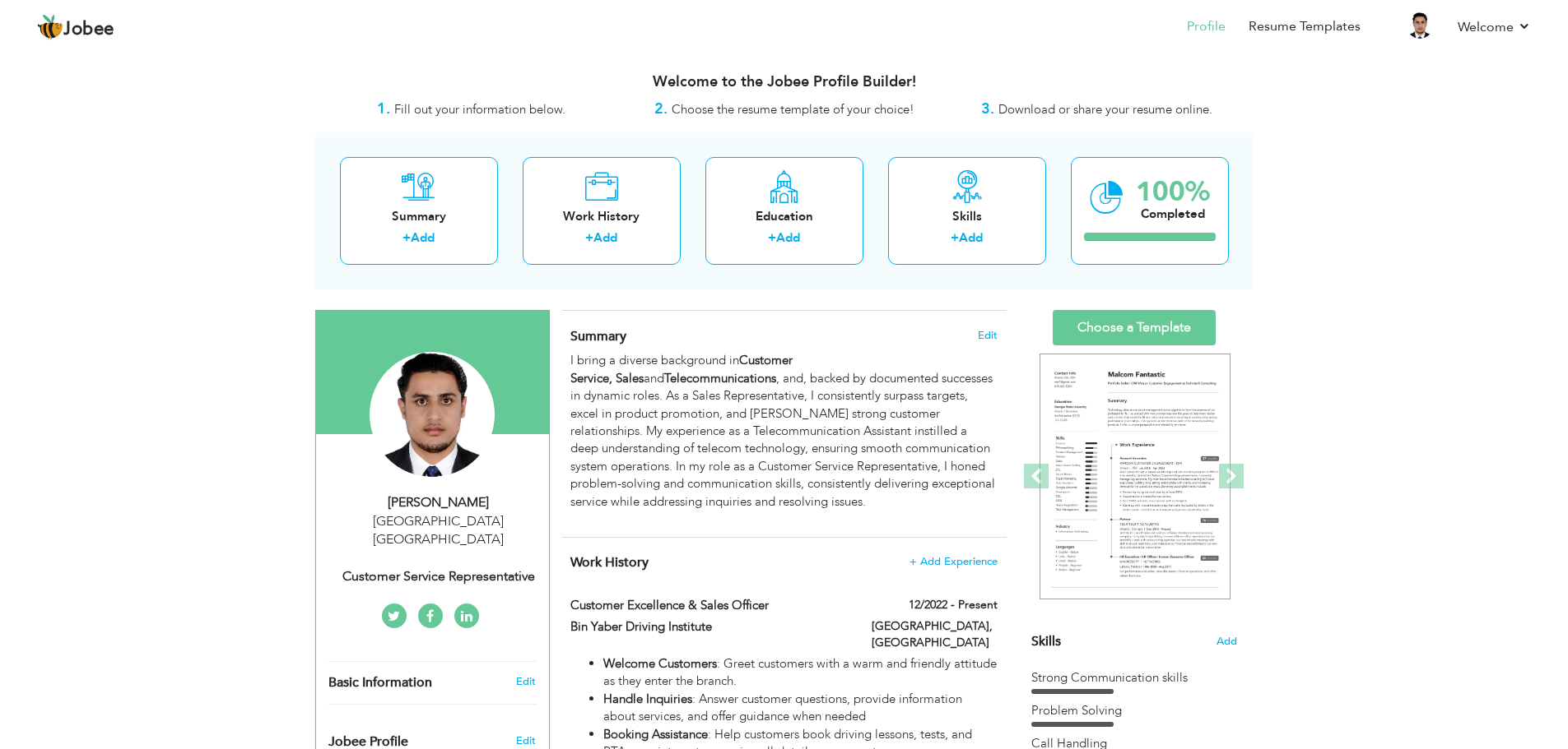
click at [474, 516] on div "Dubai United Arab Emirates" at bounding box center [438, 532] width 220 height 38
type input "Mubbashir"
type input "Akhlaq"
type input "[PHONE_NUMBER]"
select select "number:228"
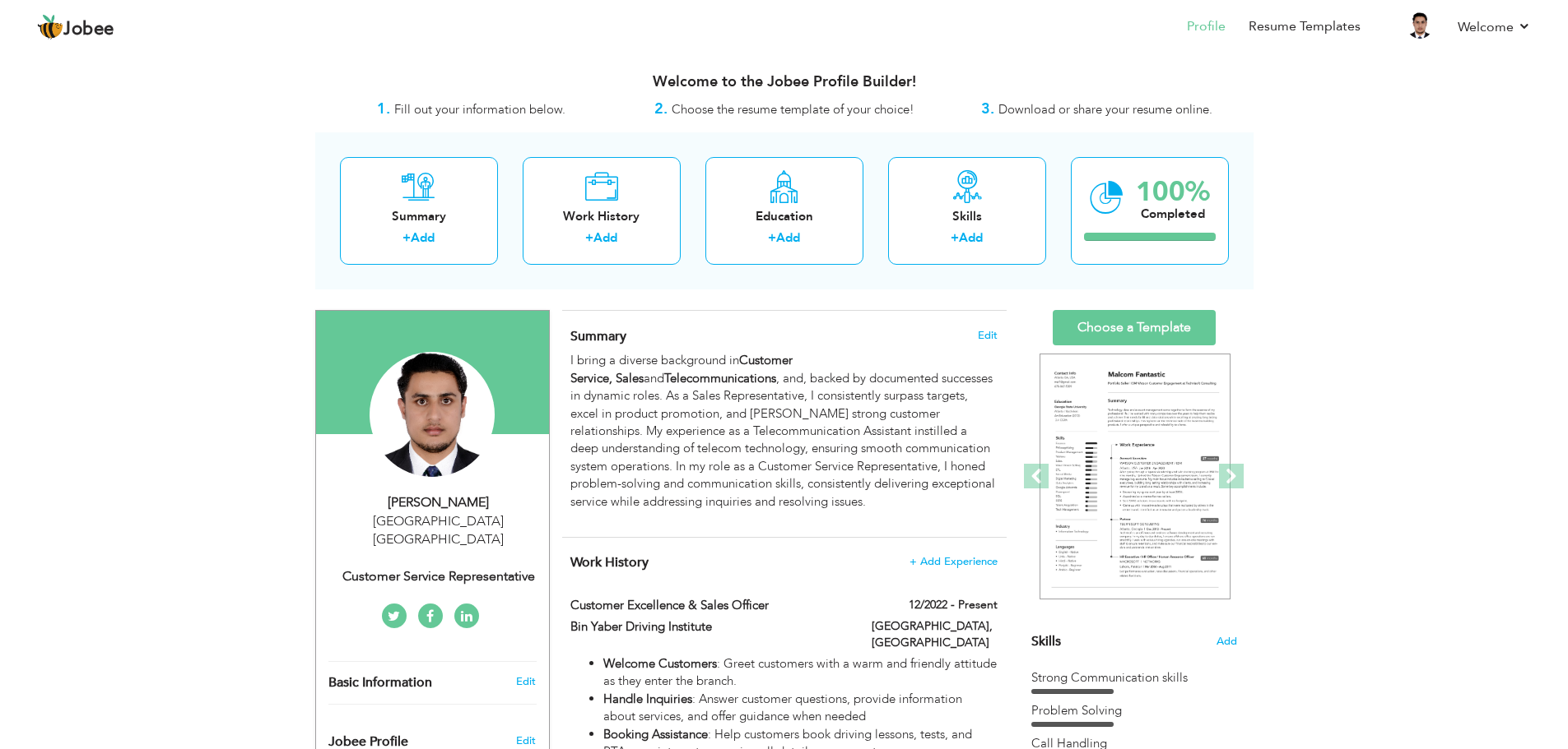
type input "[GEOGRAPHIC_DATA]"
select select "number:9"
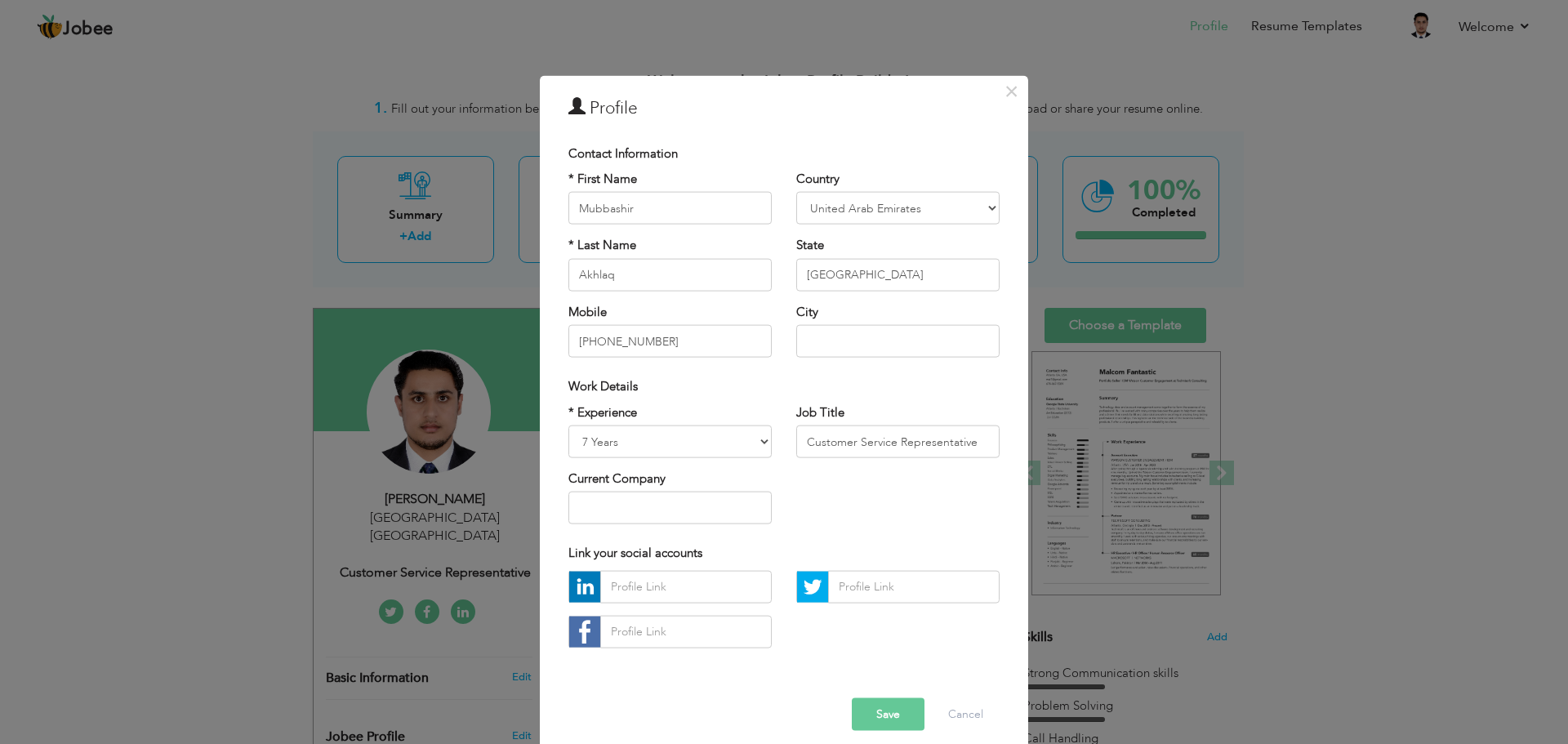
click at [892, 459] on div "Job Title Customer Service Representative" at bounding box center [897, 436] width 227 height 66
click at [891, 450] on input "Customer Service Representative" at bounding box center [898, 442] width 203 height 33
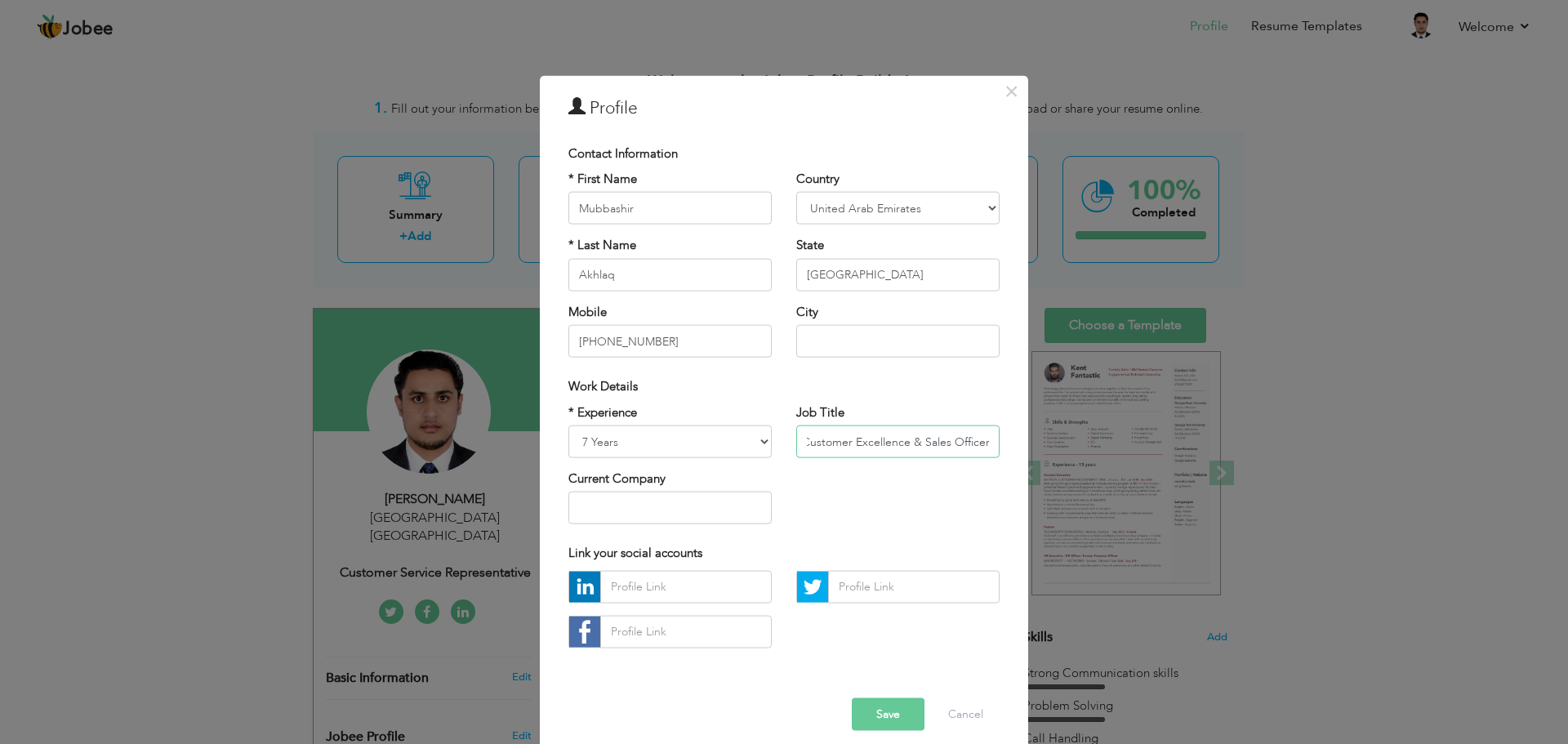
type input "Customer Excellence & Sales Officer"
click at [741, 445] on select "Entry Level Less than 1 Year 1 Year 2 Years 3 Years 4 Years 5 Years 6 Years 7 Y…" at bounding box center [670, 442] width 203 height 33
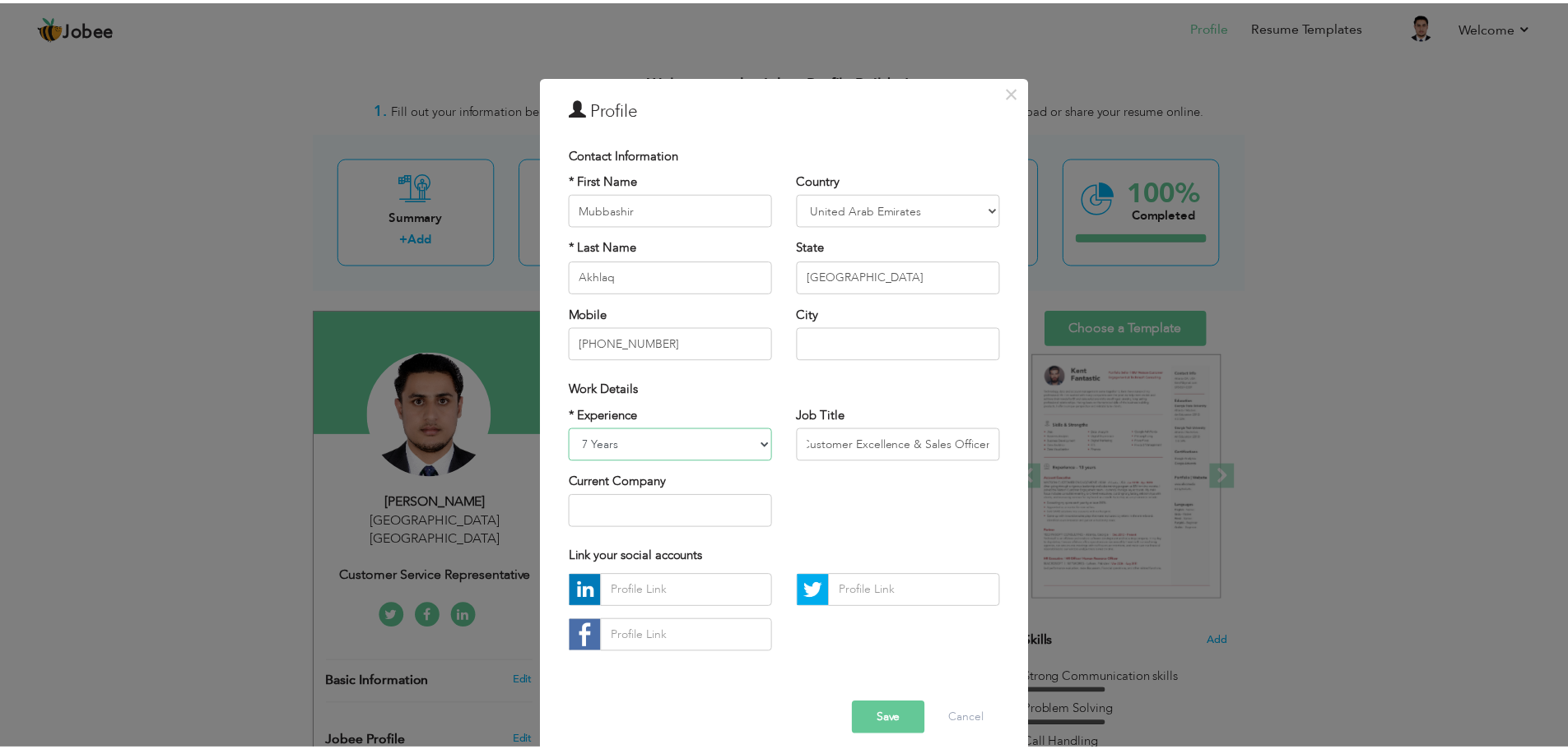
scroll to position [0, 0]
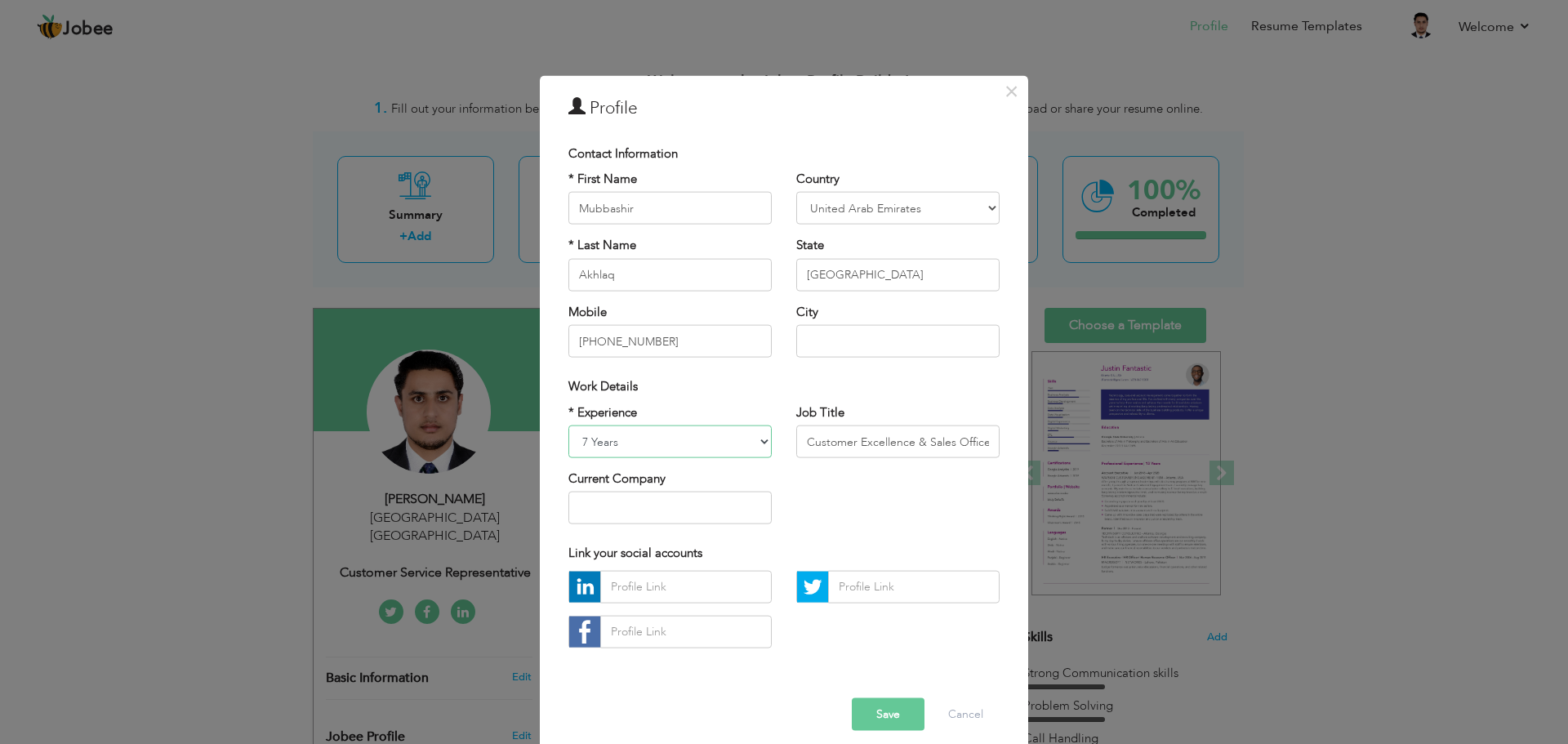
select select "number:5"
click at [568, 426] on select "Entry Level Less than 1 Year 1 Year 2 Years 3 Years 4 Years 5 Years 6 Years 7 Y…" at bounding box center [670, 442] width 203 height 33
click at [871, 716] on button "Save" at bounding box center [888, 714] width 73 height 33
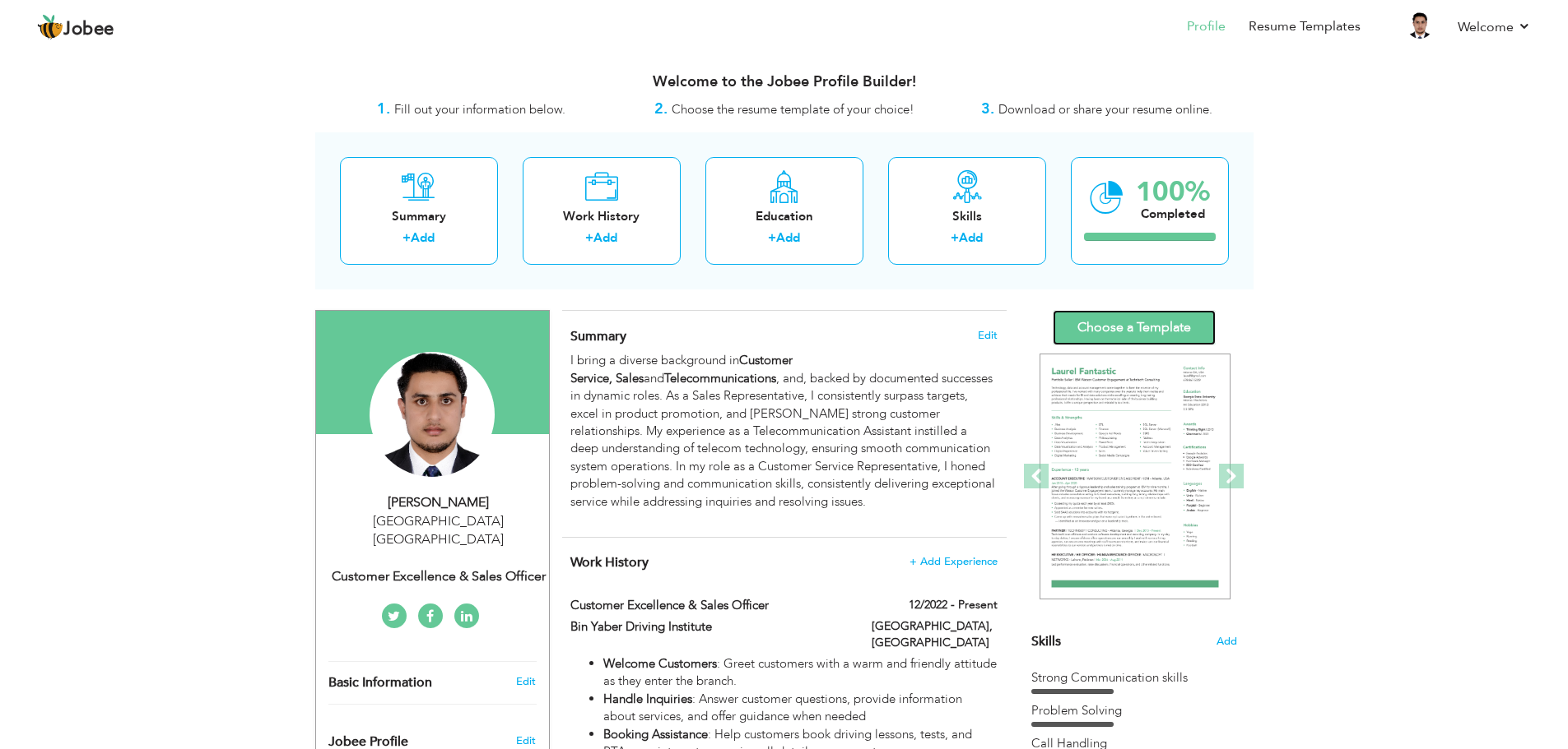
click at [1134, 329] on link "Choose a Template" at bounding box center [1133, 327] width 163 height 35
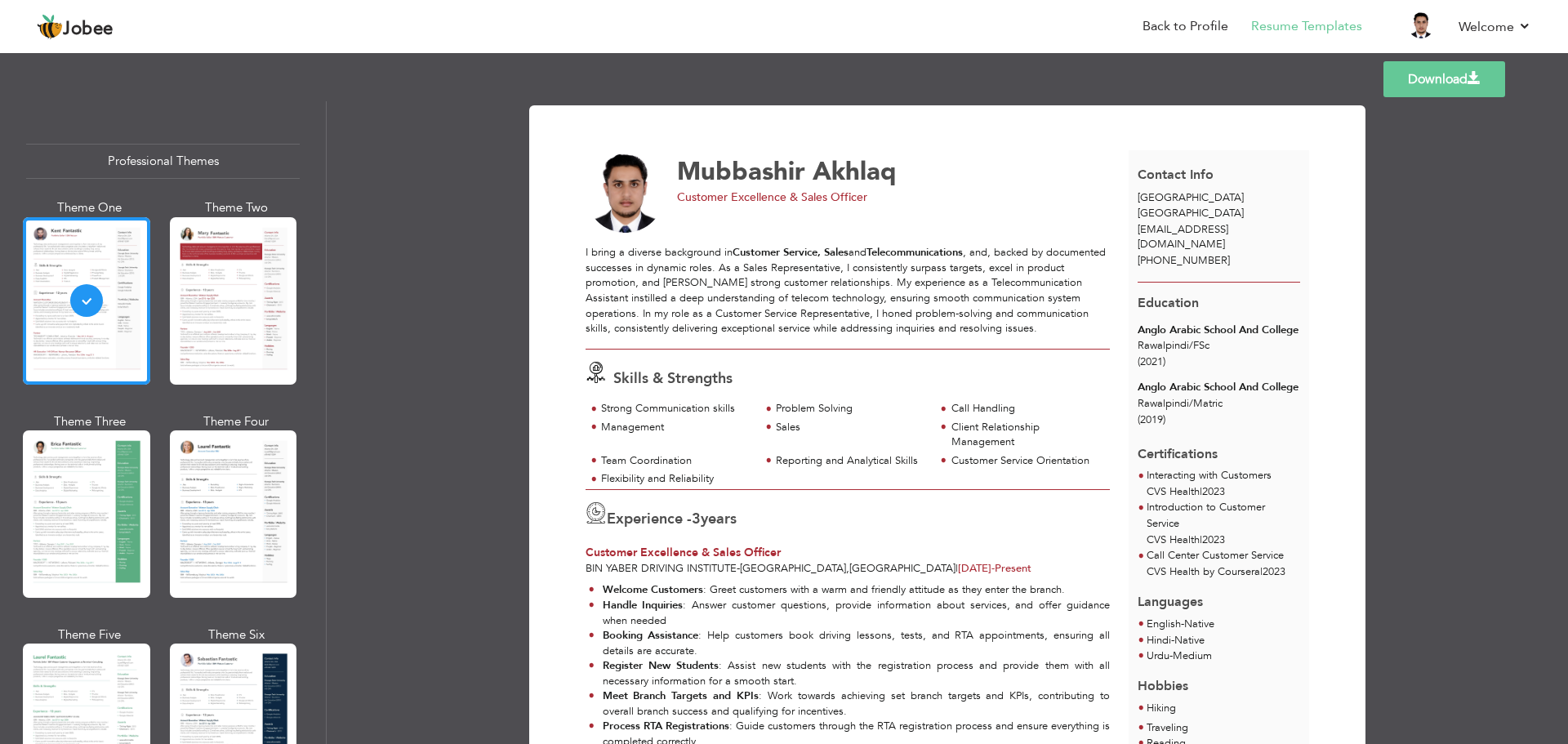
click at [1459, 86] on link "Download" at bounding box center [1444, 79] width 121 height 36
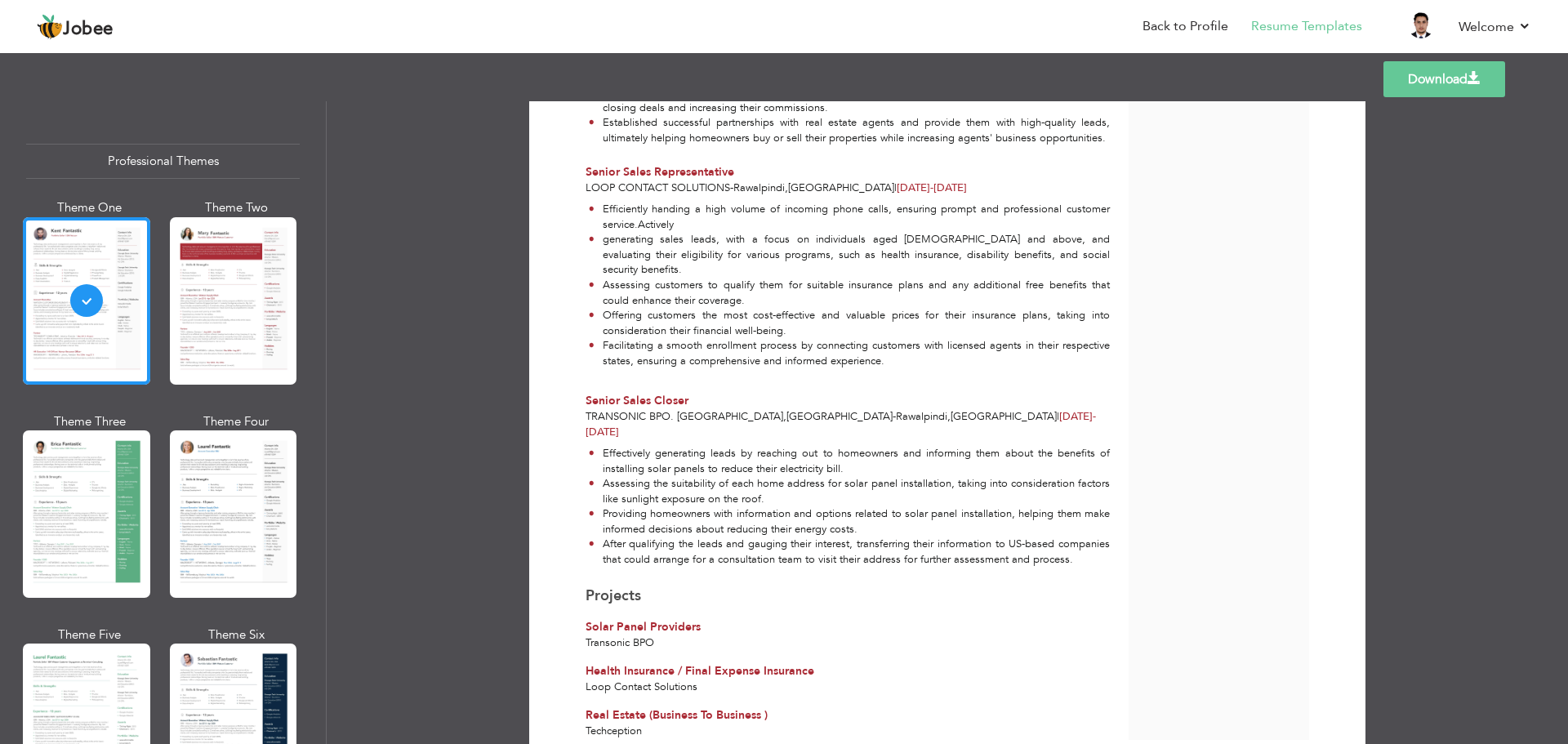
scroll to position [1171, 0]
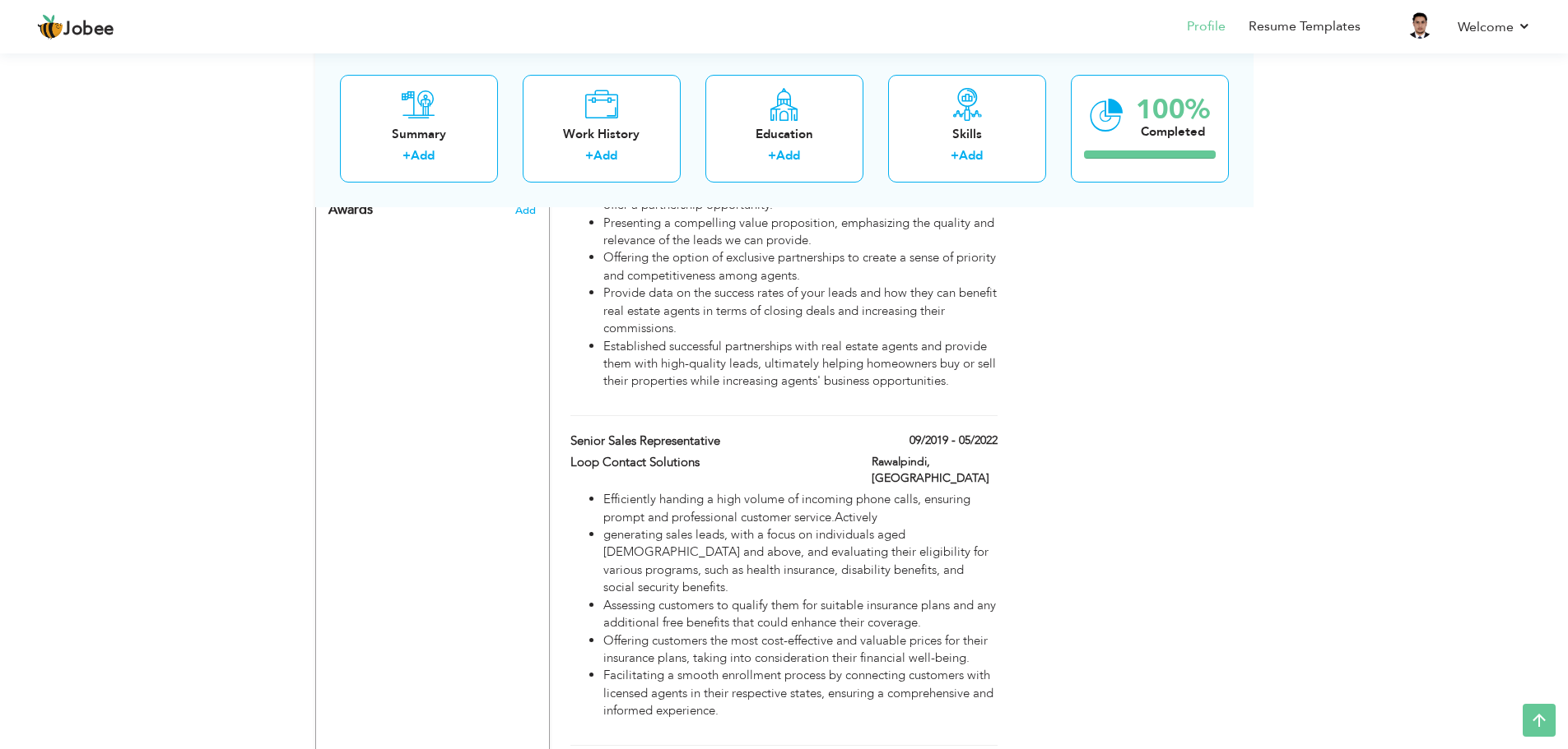
scroll to position [1919, 0]
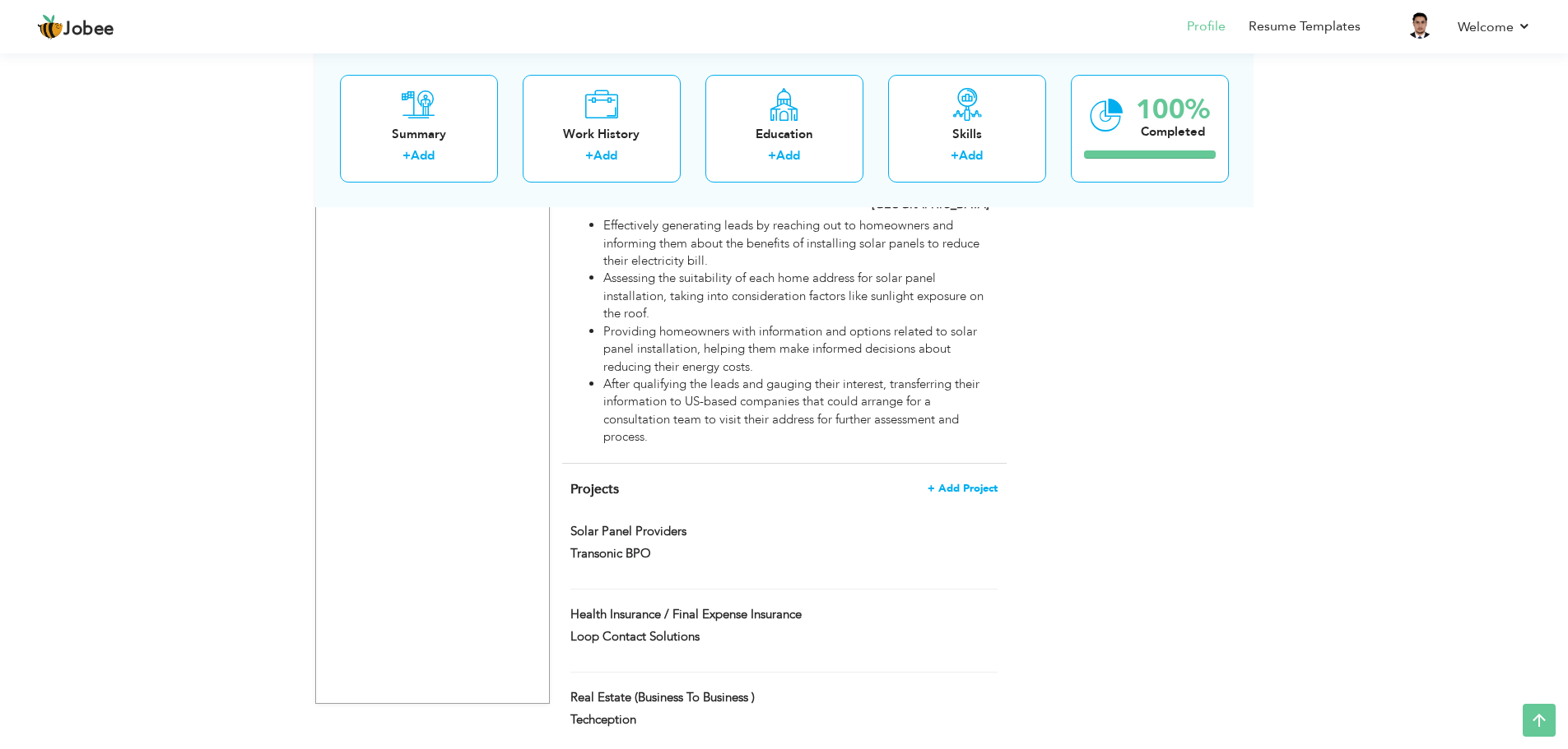
click at [955, 483] on span "+ Add Project" at bounding box center [962, 489] width 70 height 12
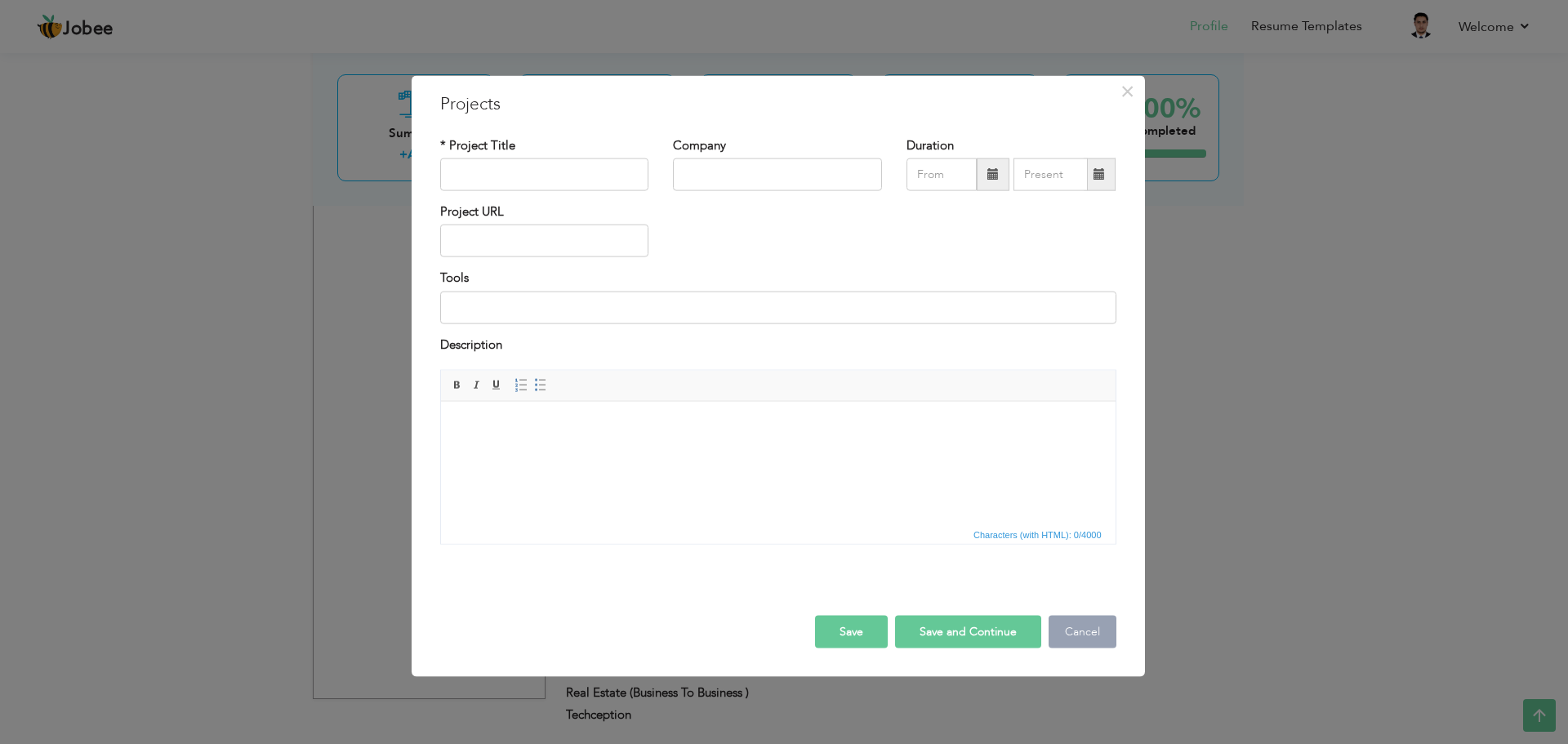
click at [1081, 635] on button "Cancel" at bounding box center [1083, 632] width 68 height 33
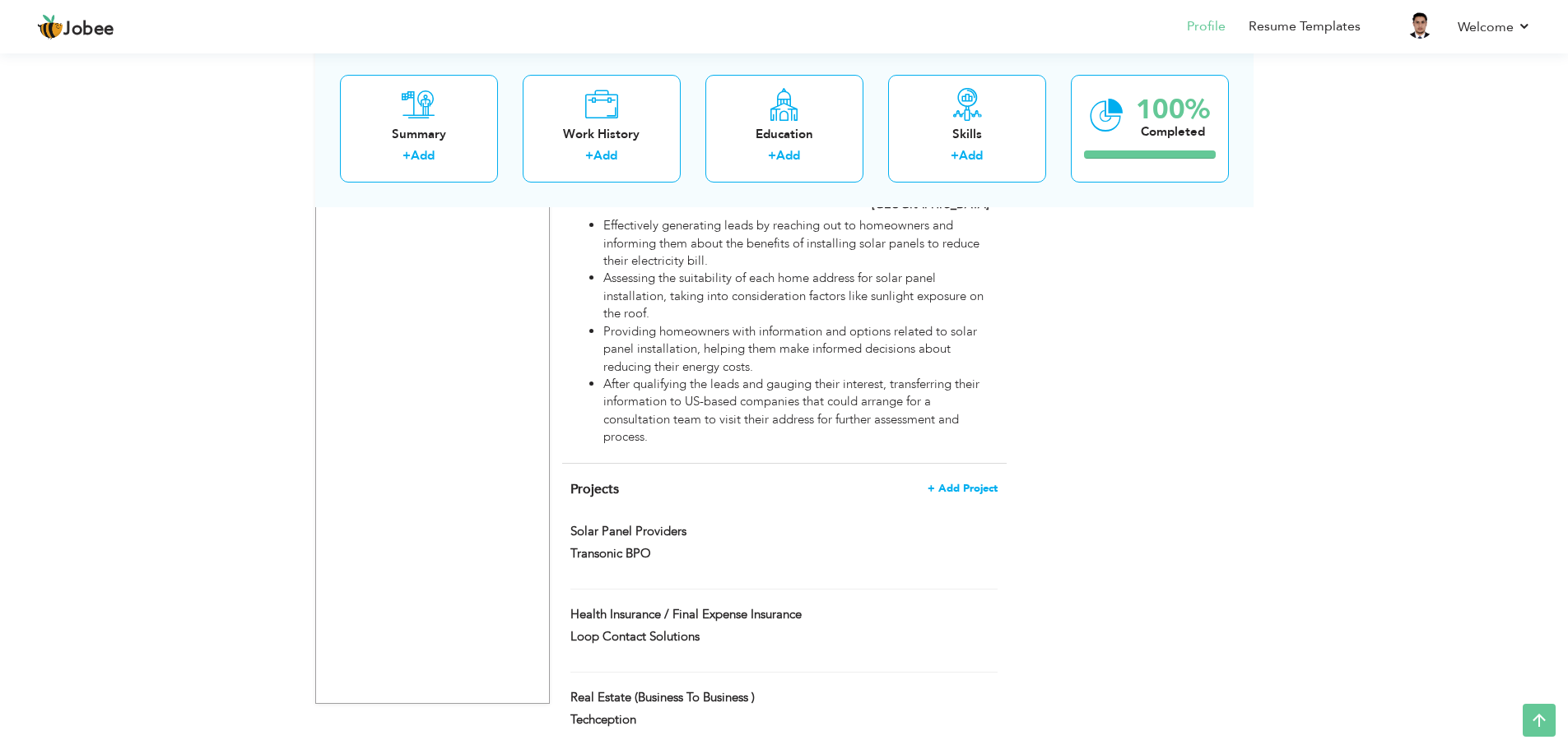
click at [974, 483] on span "+ Add Project" at bounding box center [962, 489] width 70 height 12
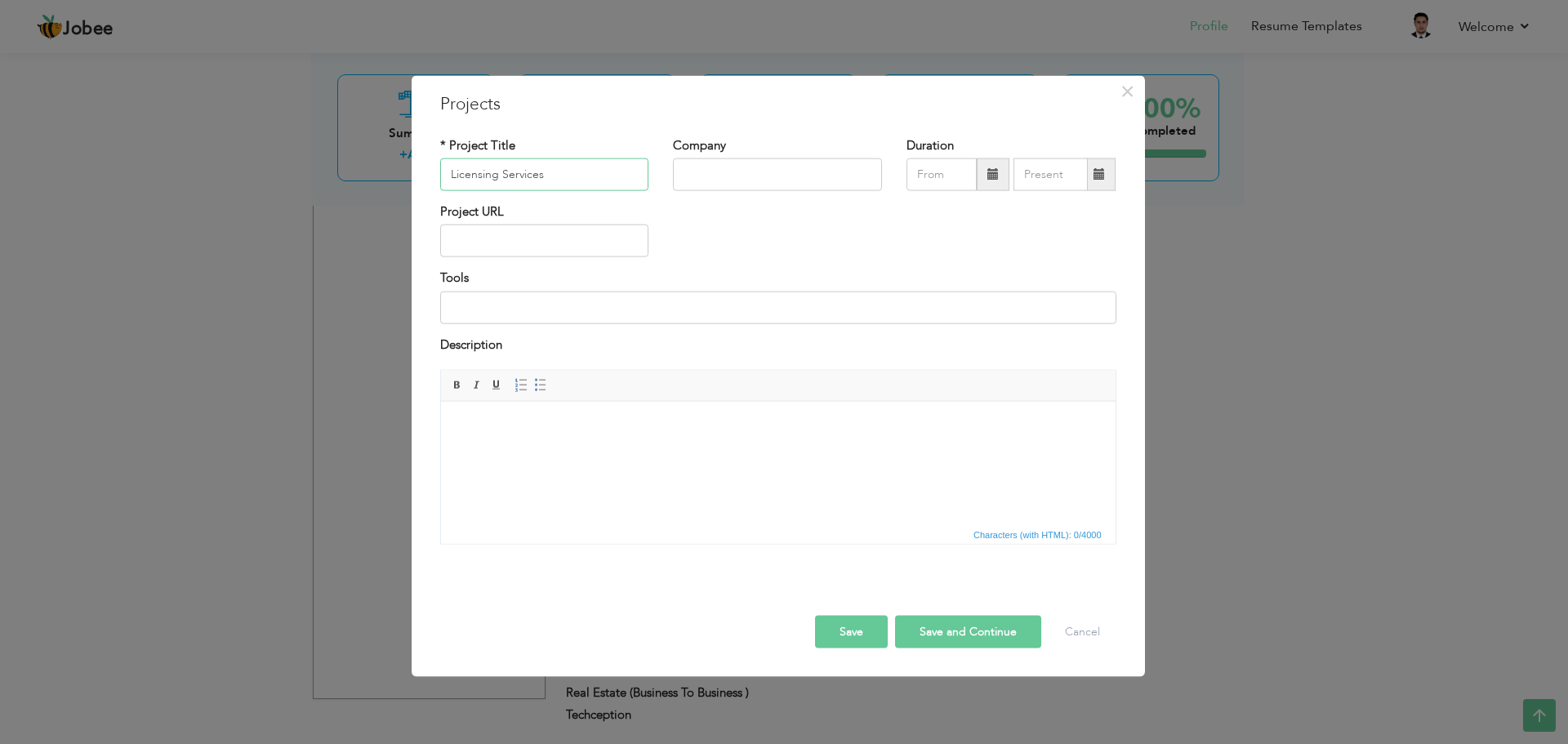
click at [449, 179] on input "Licensing Services" at bounding box center [545, 175] width 209 height 33
type input "Driving Licensing Services"
click at [765, 162] on input "text" at bounding box center [778, 175] width 209 height 33
type input "Bin Yaber Driving Institute"
click at [584, 451] on html at bounding box center [778, 426] width 674 height 50
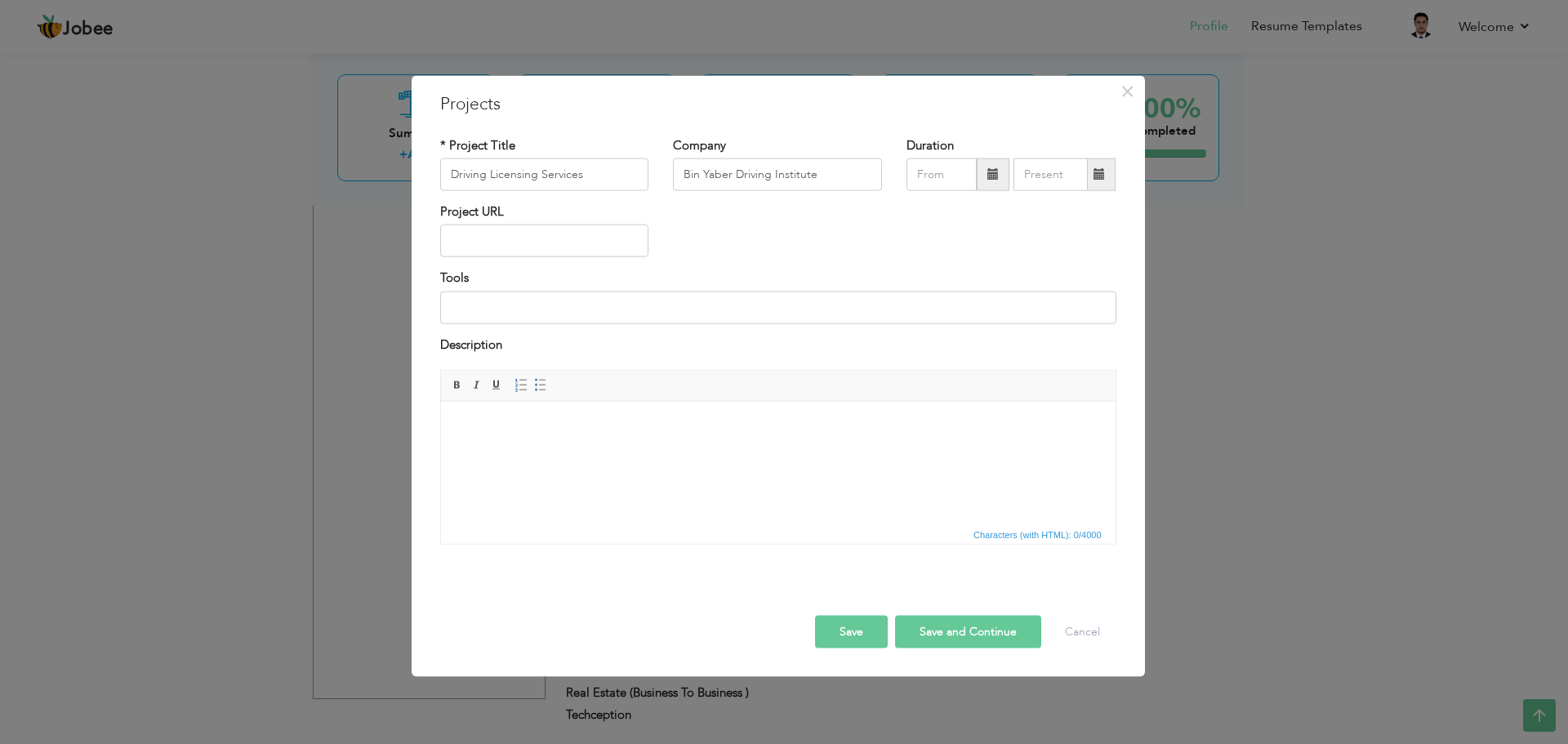
click at [850, 632] on button "Save" at bounding box center [852, 632] width 73 height 33
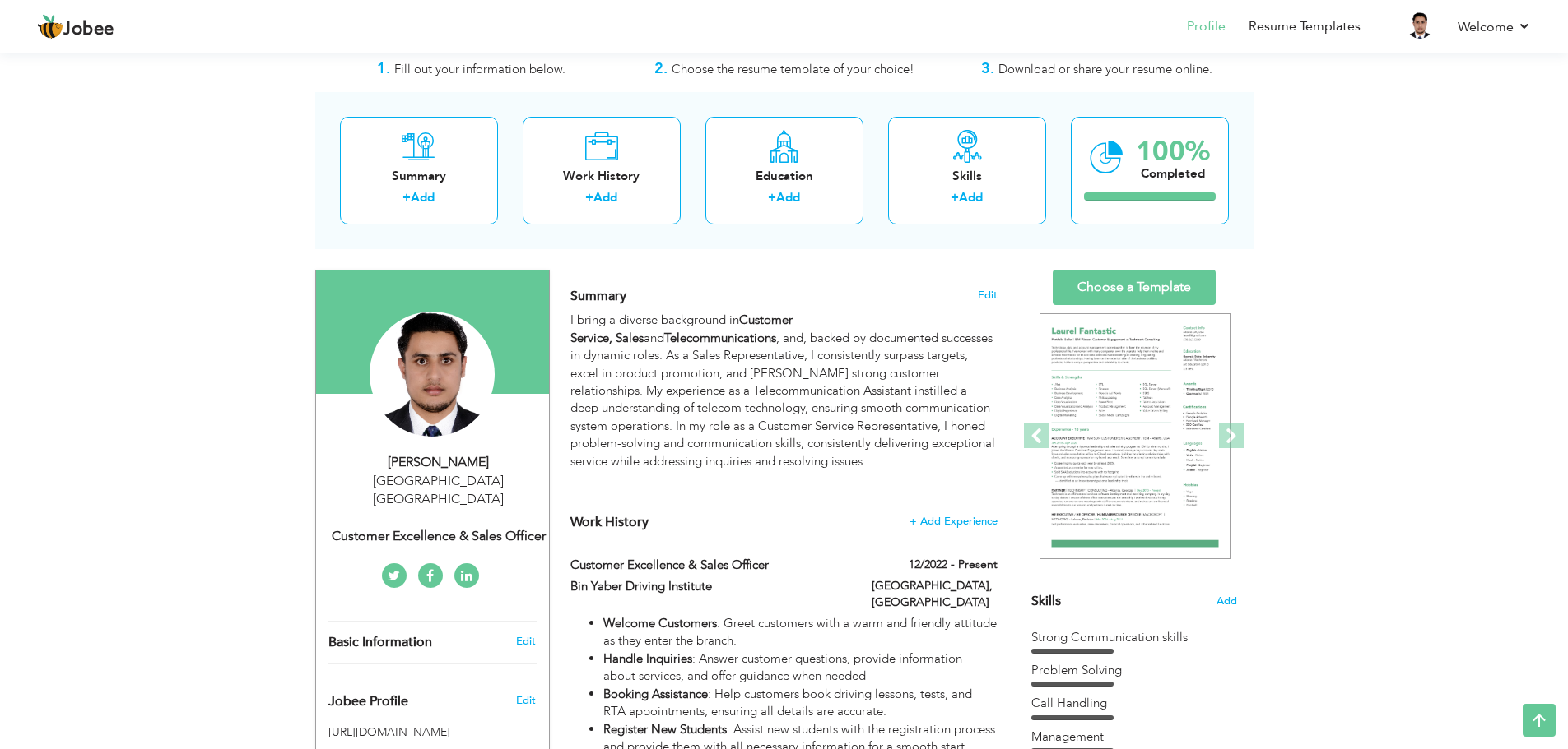
scroll to position [0, 0]
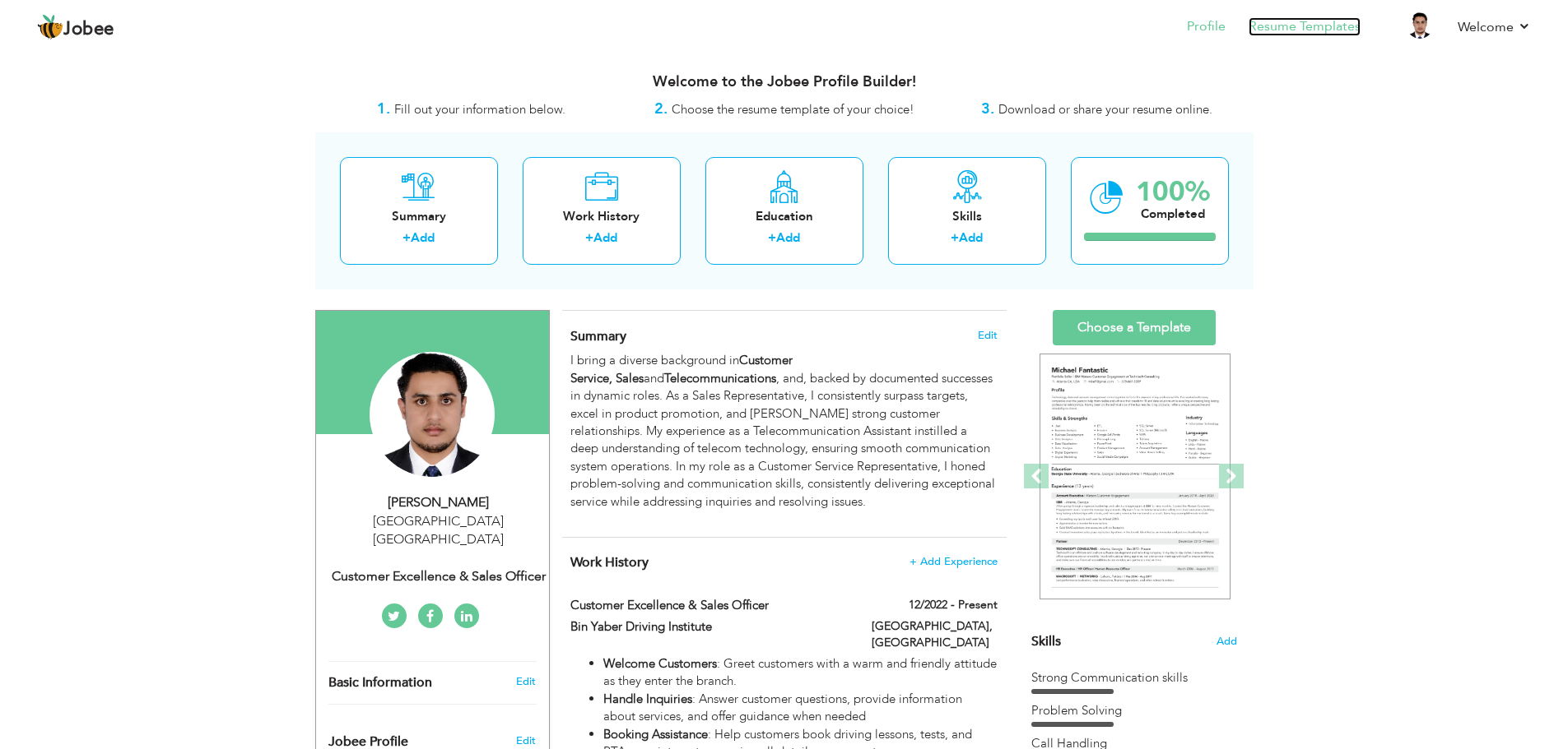
click at [1265, 24] on link "Resume Templates" at bounding box center [1304, 26] width 112 height 19
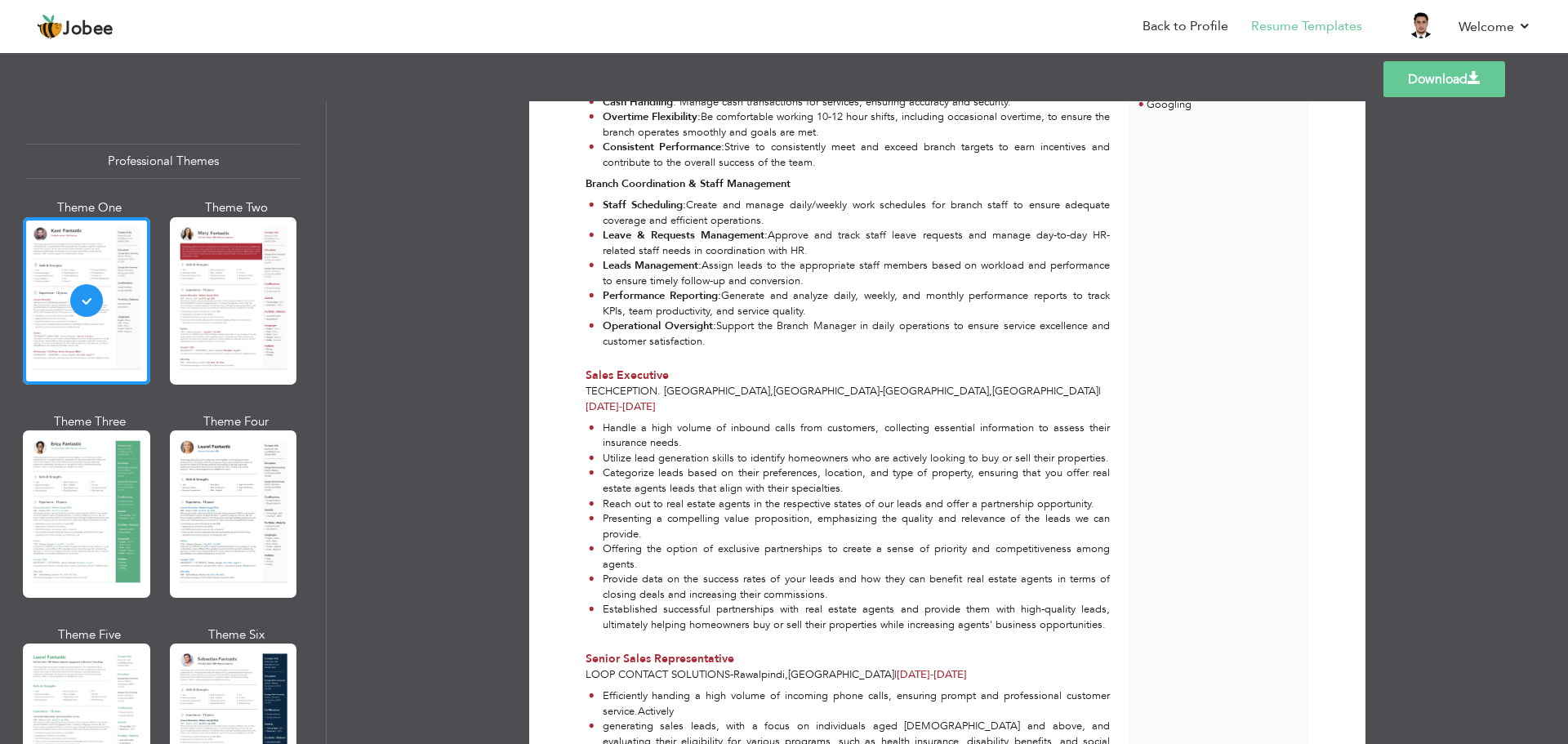
scroll to position [480, 0]
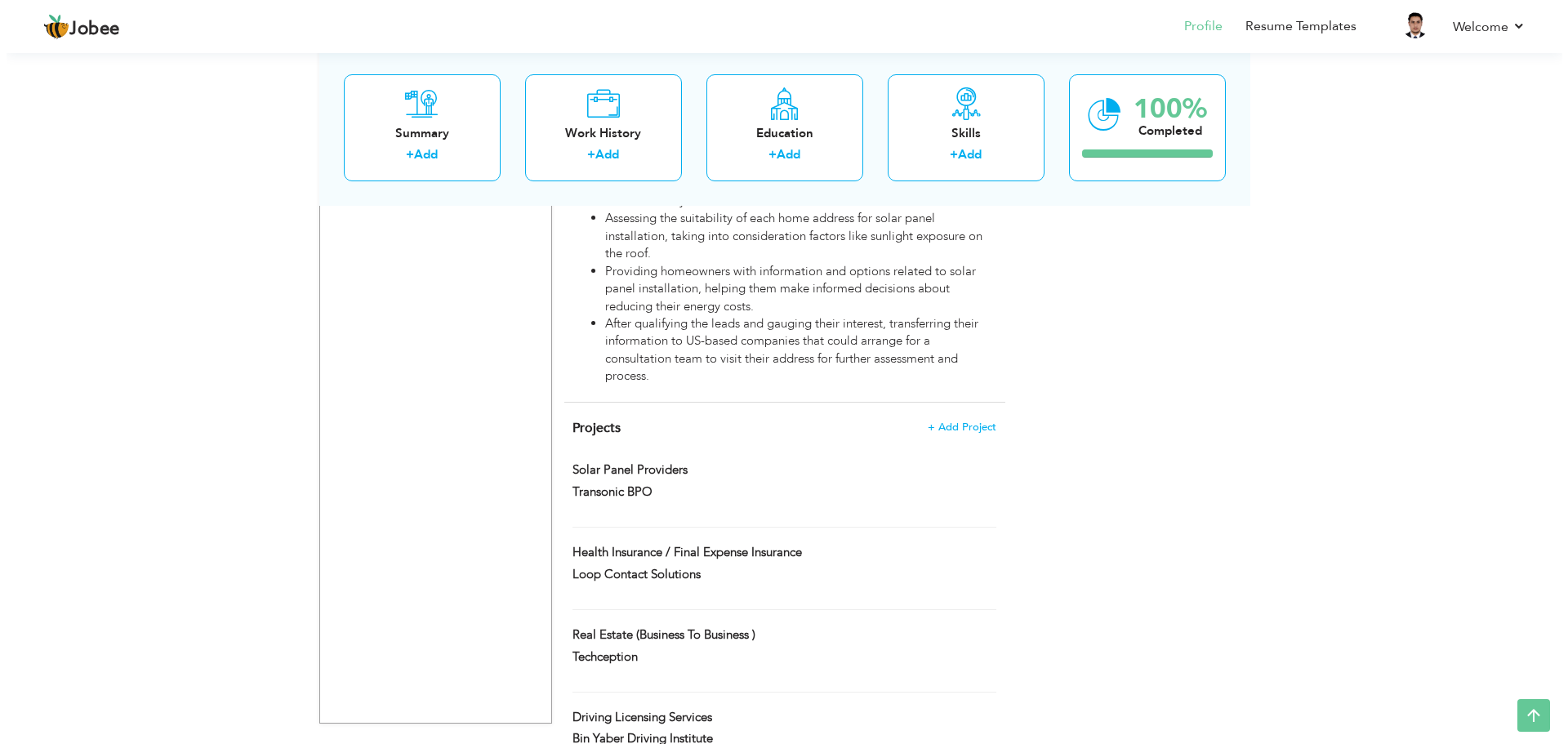
scroll to position [1989, 0]
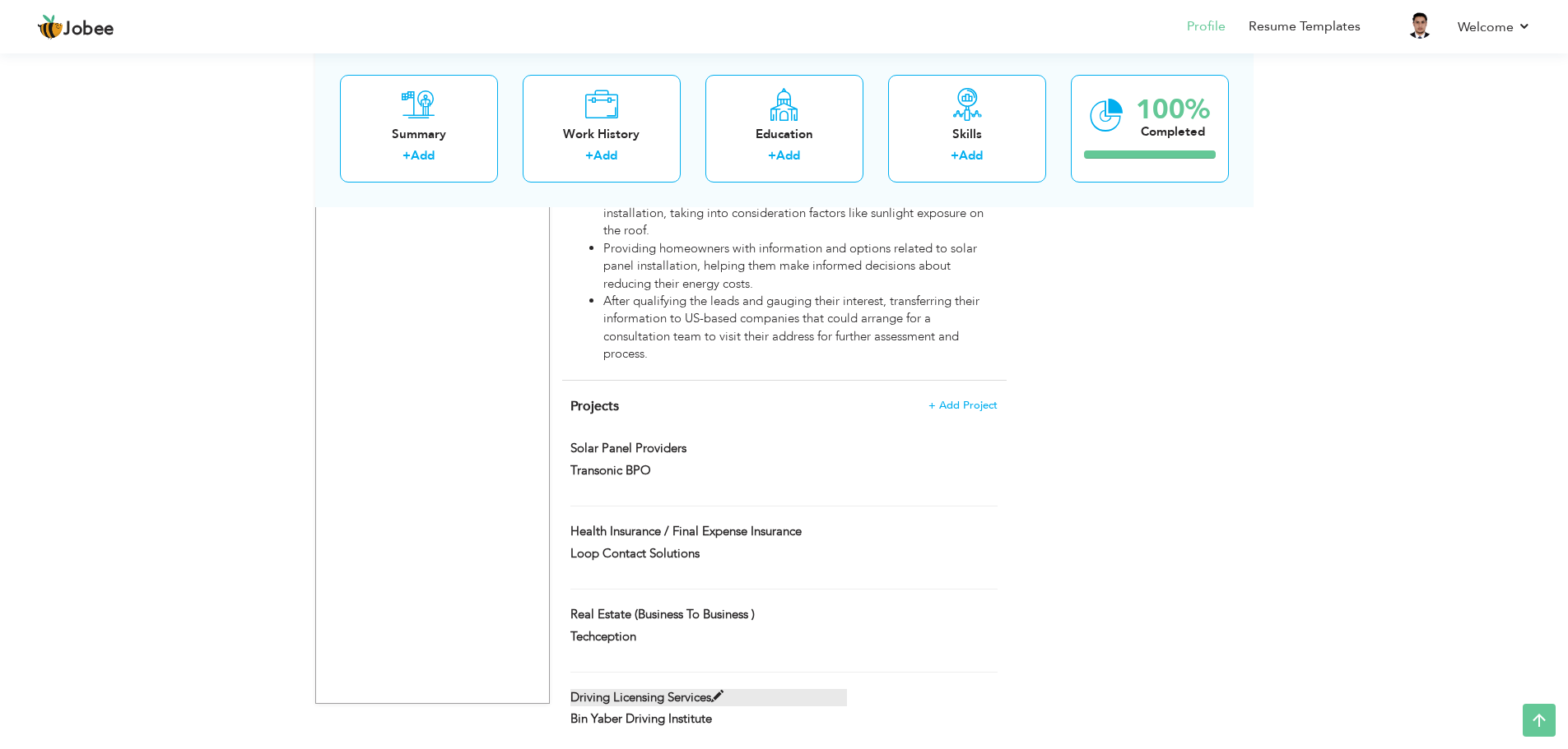
click at [714, 691] on span at bounding box center [717, 697] width 13 height 13
type input "Driving Licensing Services"
type input "Bin Yaber Driving Institute"
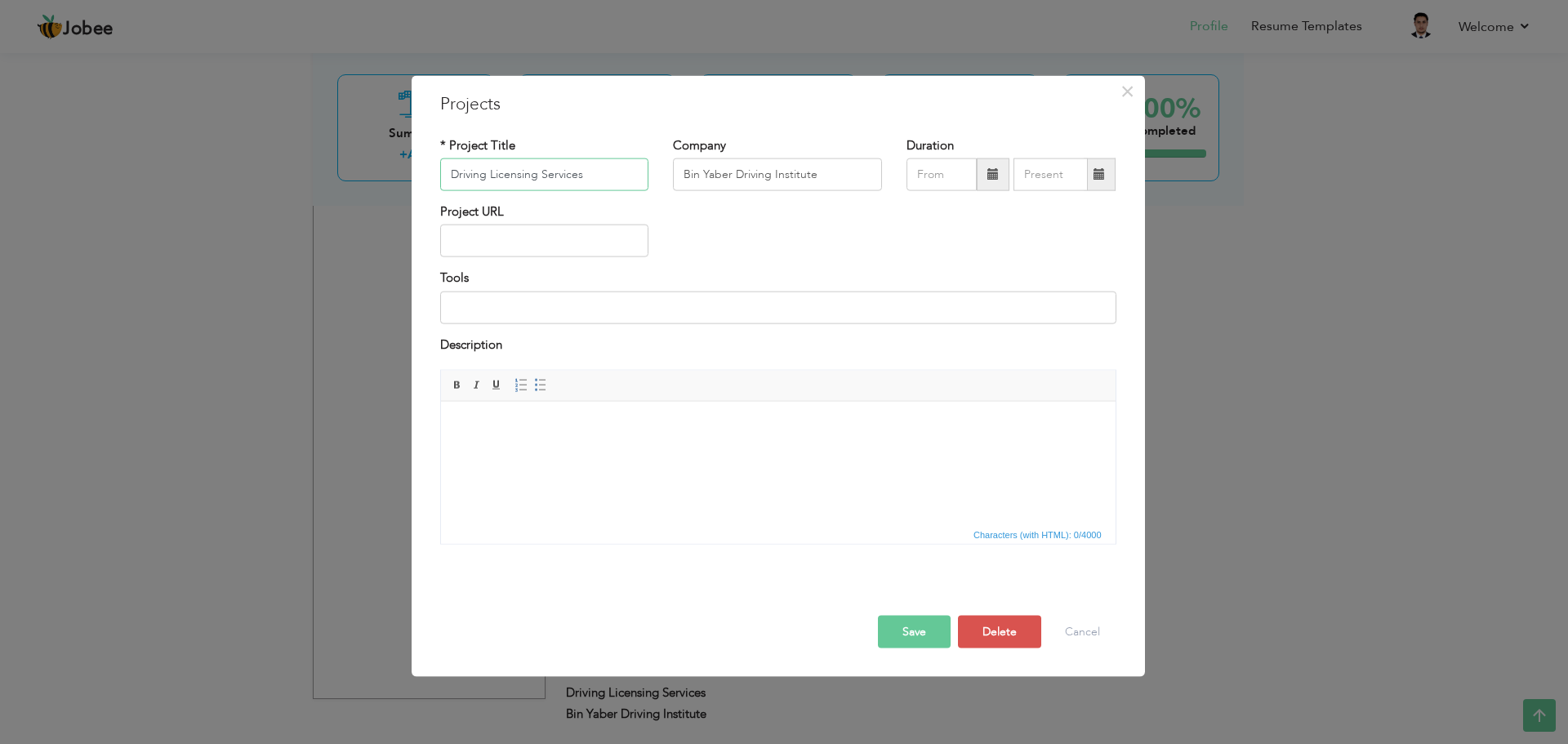
click at [482, 183] on input "Driving Licensing Services" at bounding box center [545, 175] width 209 height 33
click at [487, 180] on input "Driving Licensing Services" at bounding box center [545, 175] width 209 height 33
type input "Driver's Licensing Services"
click at [912, 633] on button "Save" at bounding box center [914, 632] width 73 height 33
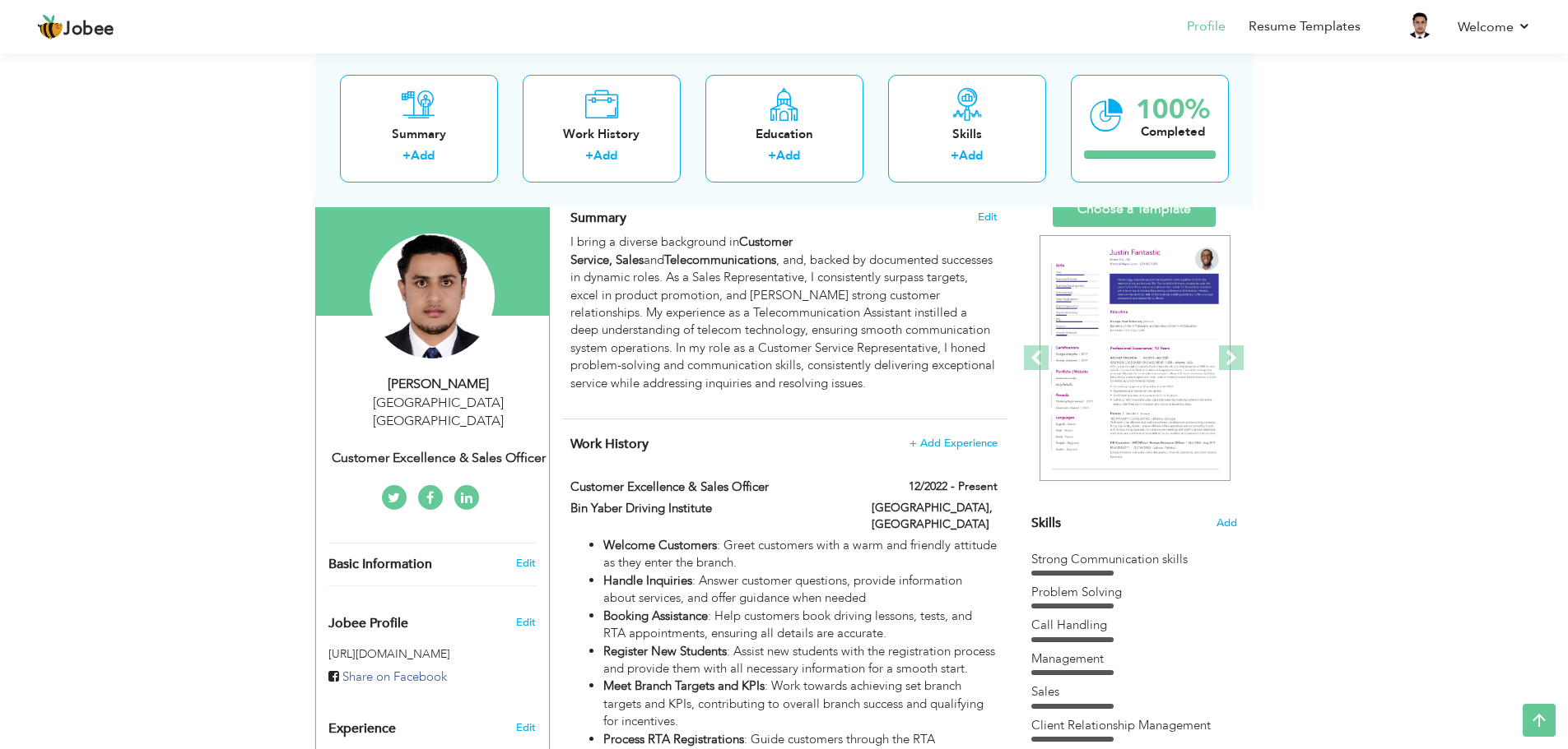
scroll to position [0, 0]
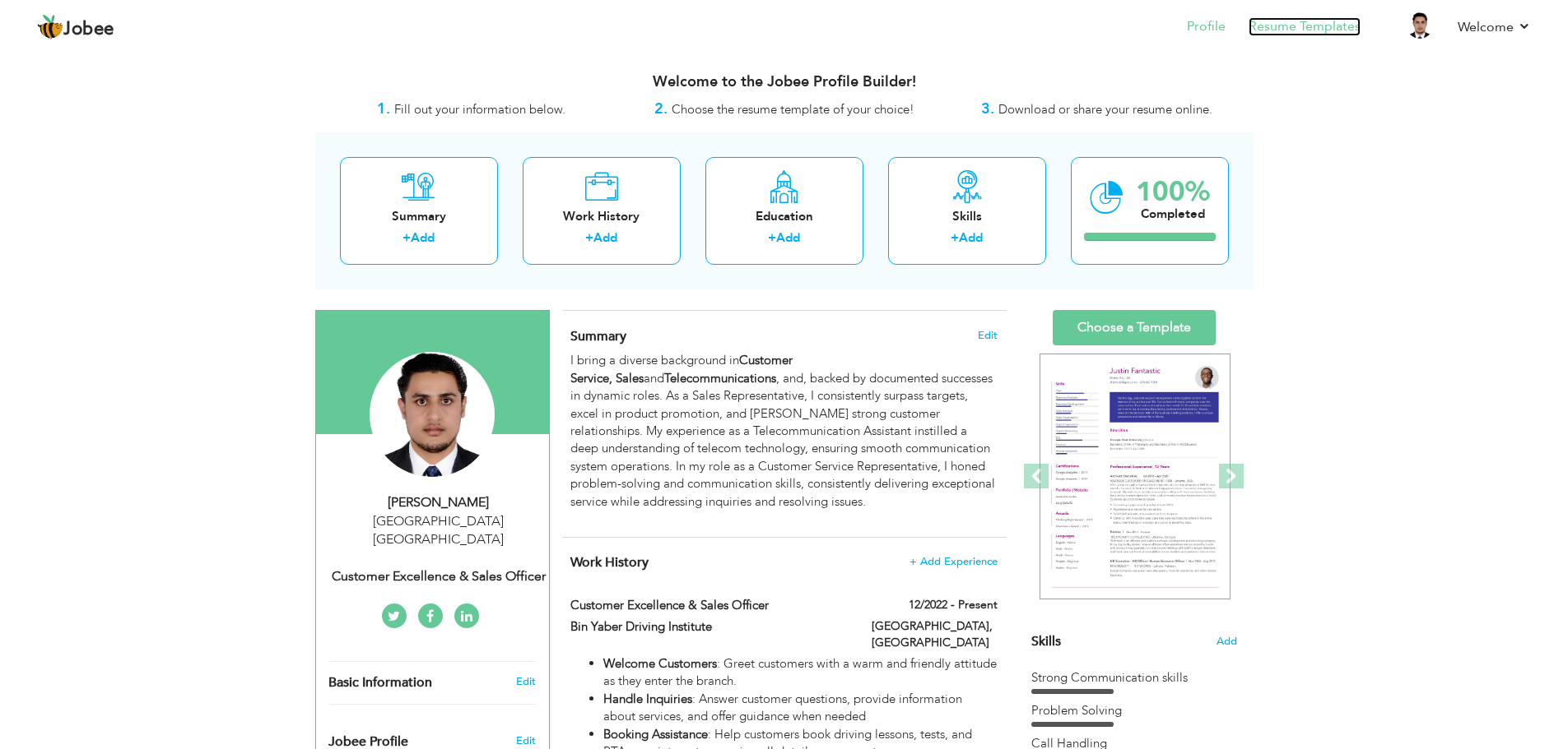
click at [1269, 24] on link "Resume Templates" at bounding box center [1304, 26] width 112 height 19
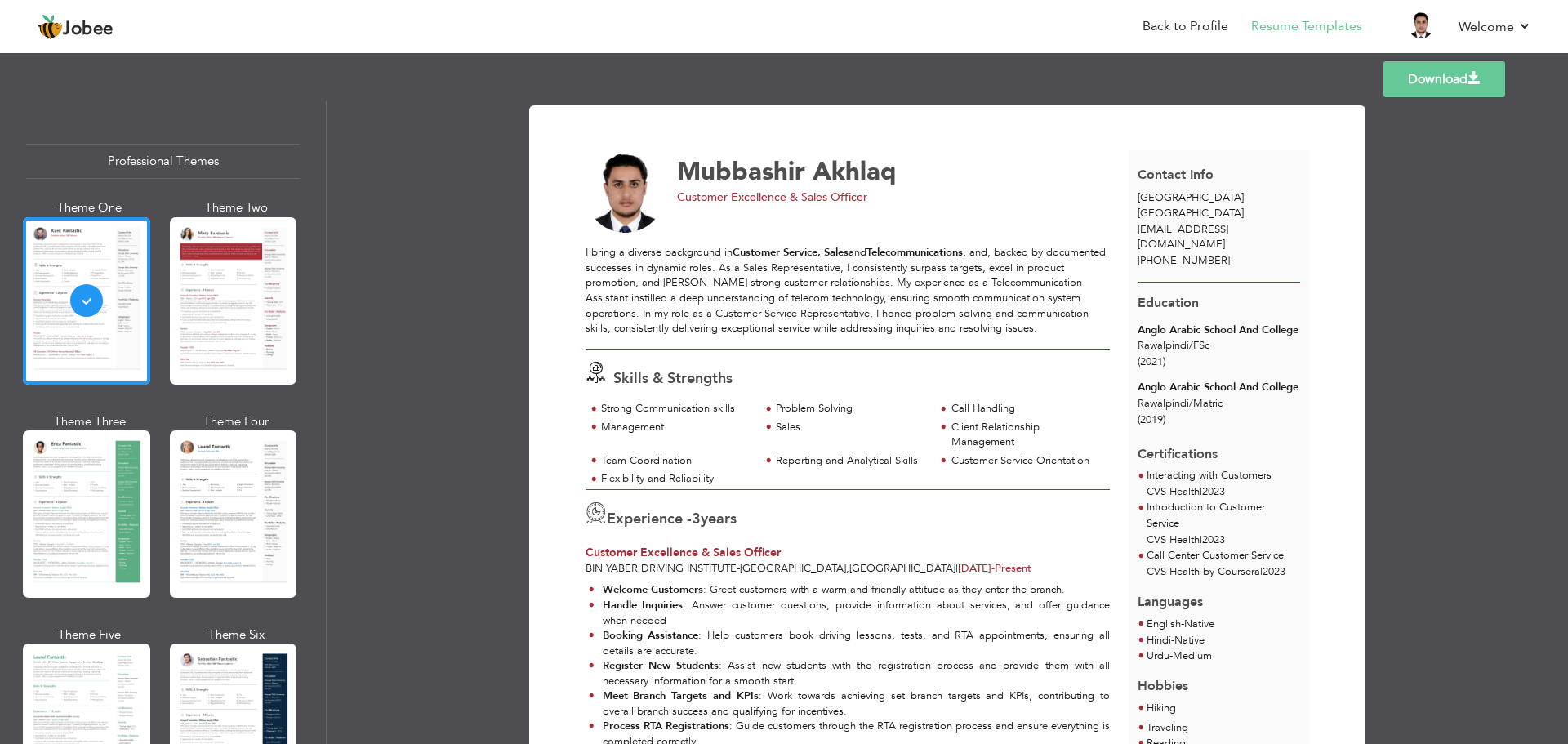
click at [1423, 80] on link "Download" at bounding box center [1444, 79] width 121 height 36
